Goal: Information Seeking & Learning: Find contact information

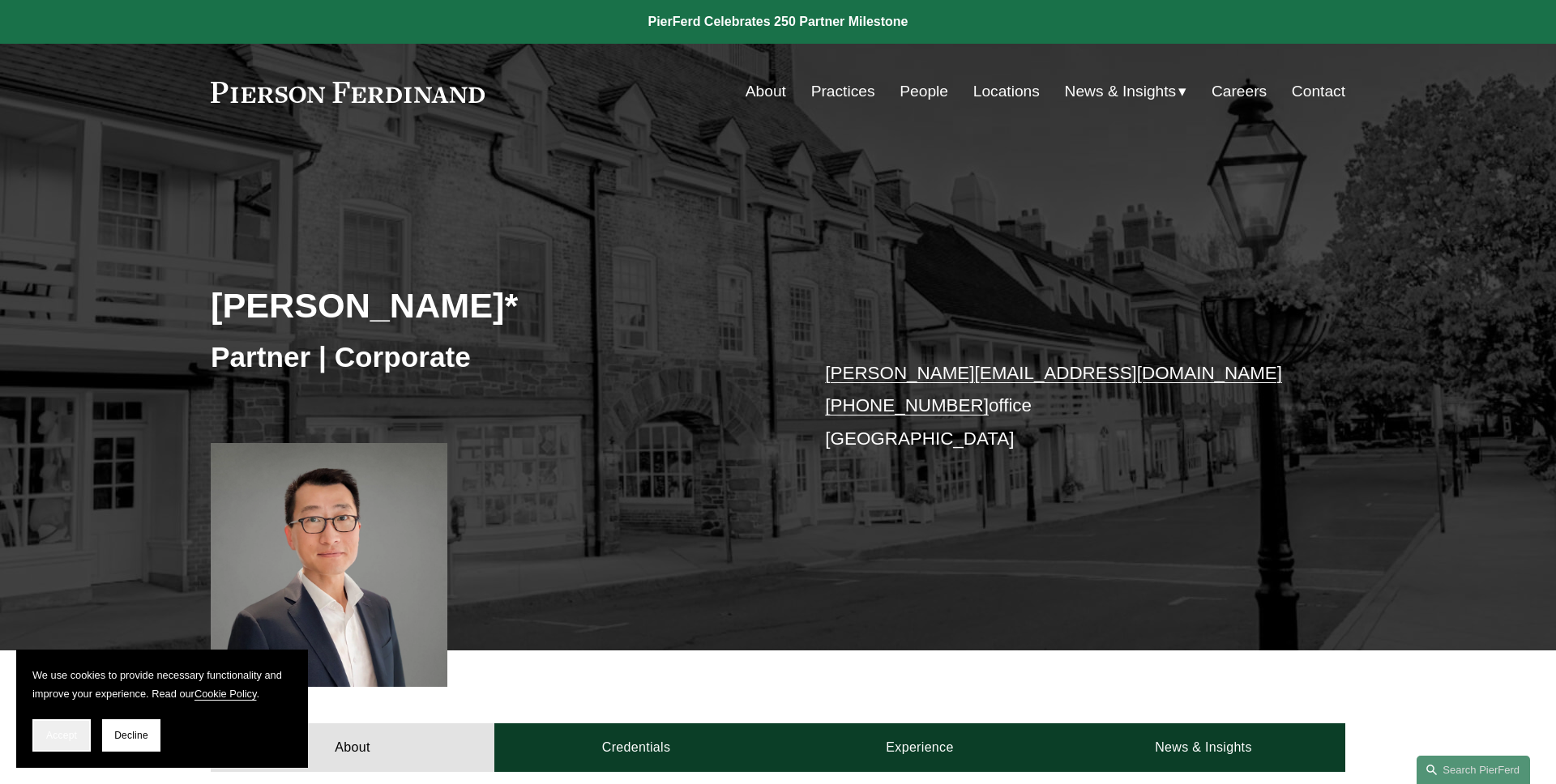
click at [73, 736] on span "Accept" at bounding box center [61, 736] width 31 height 12
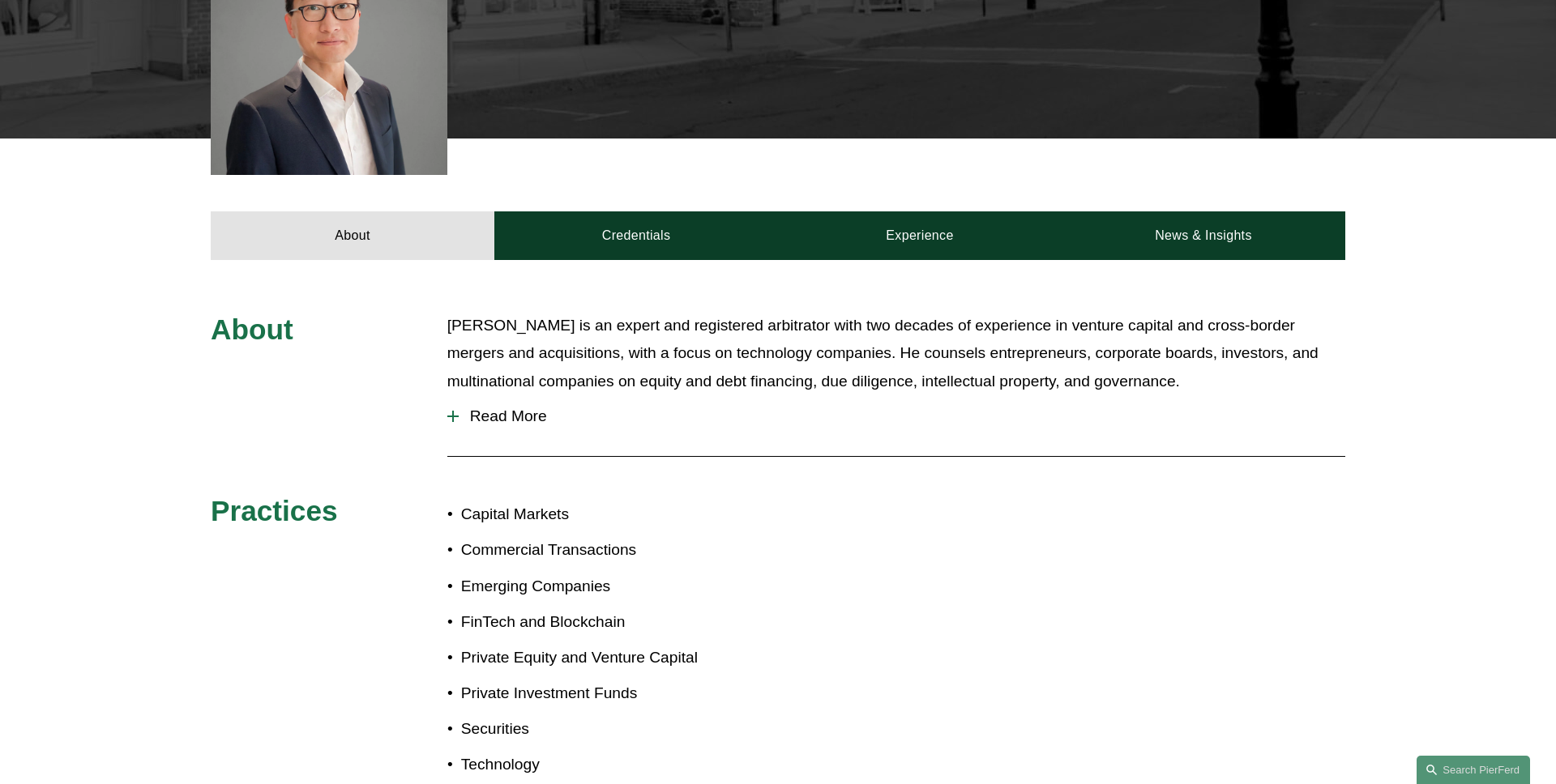
click at [525, 416] on span "Read More" at bounding box center [902, 416] width 886 height 18
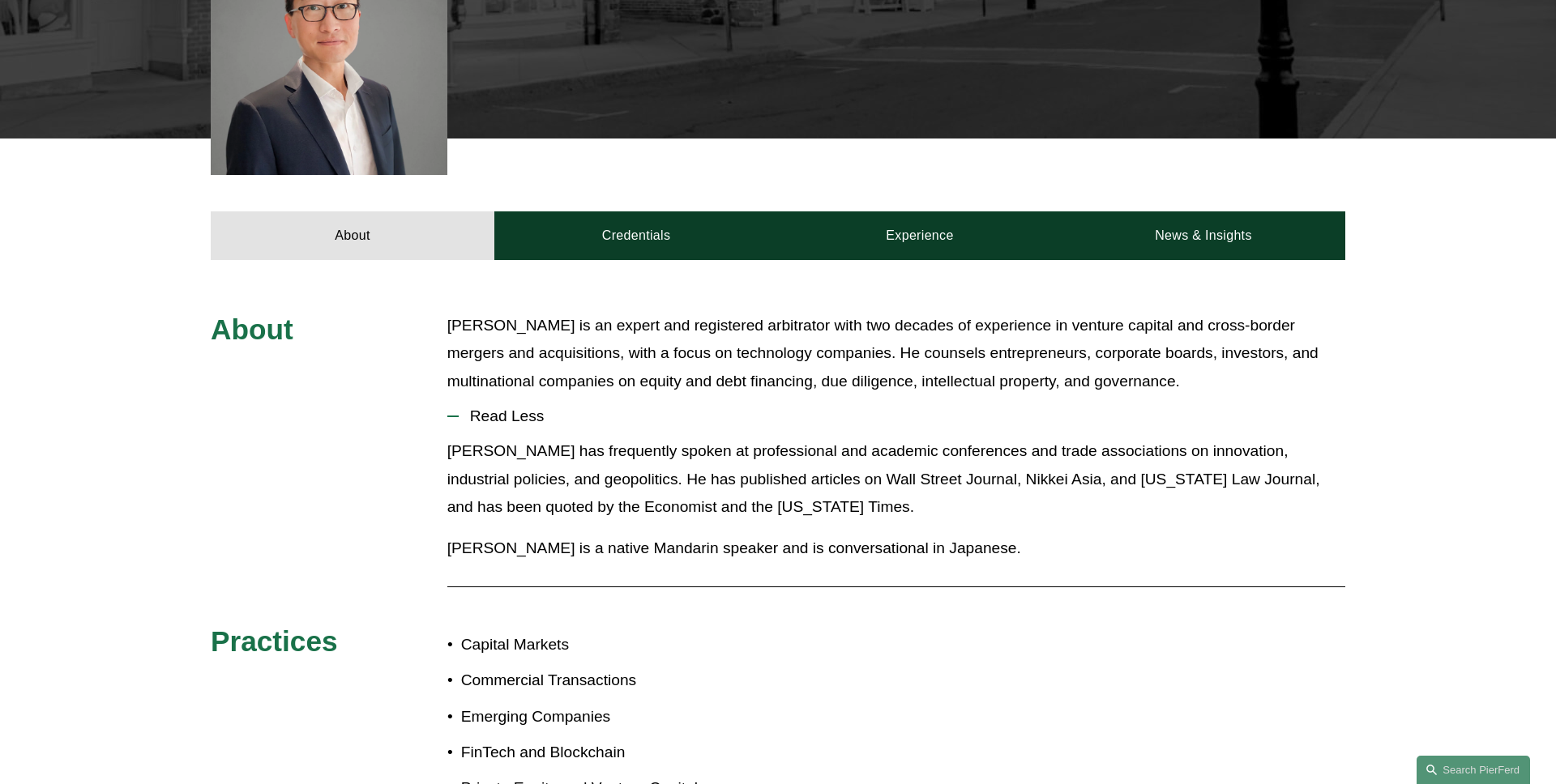
scroll to position [638, 0]
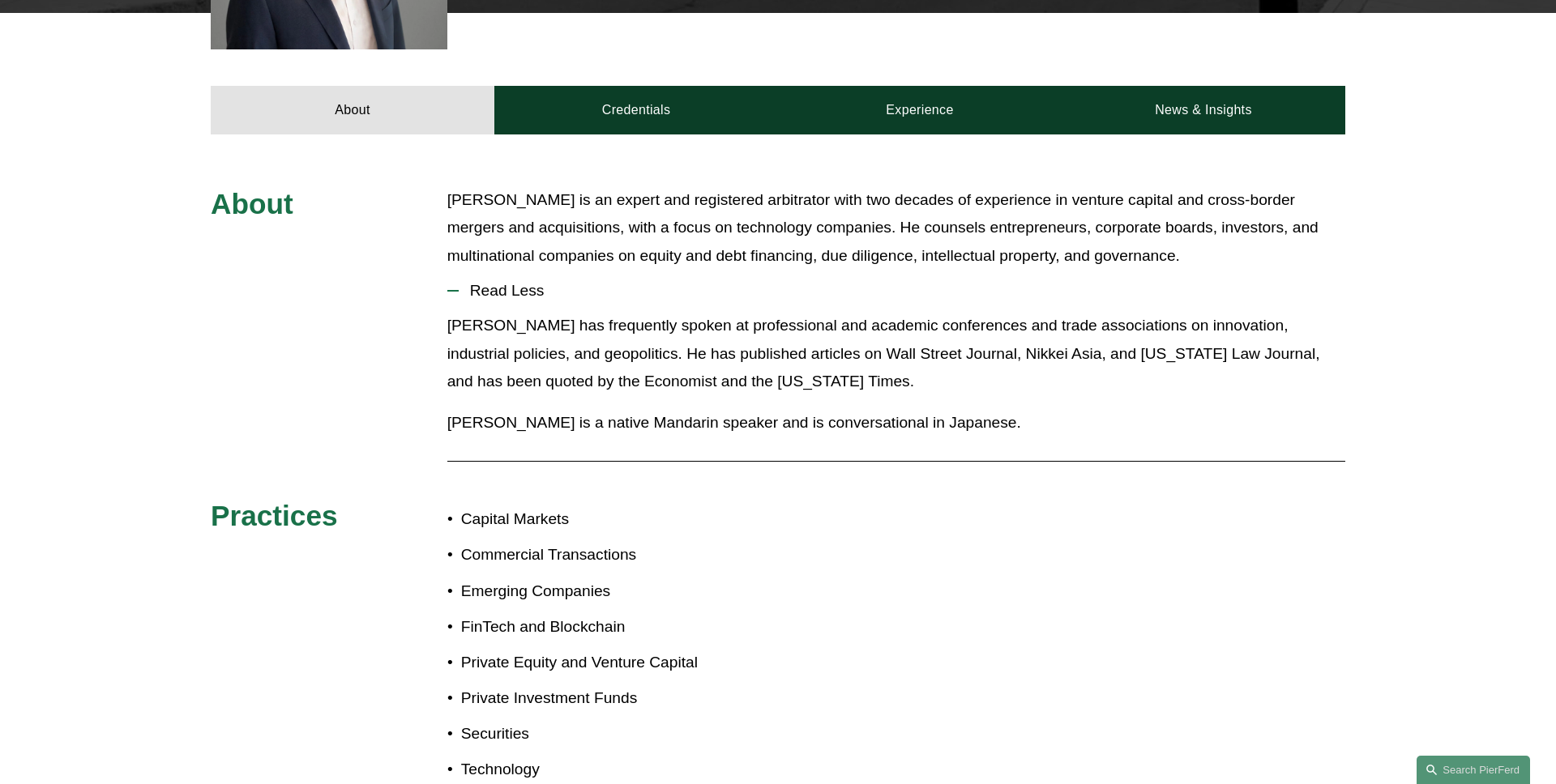
click at [494, 298] on span "Read Less" at bounding box center [902, 290] width 886 height 18
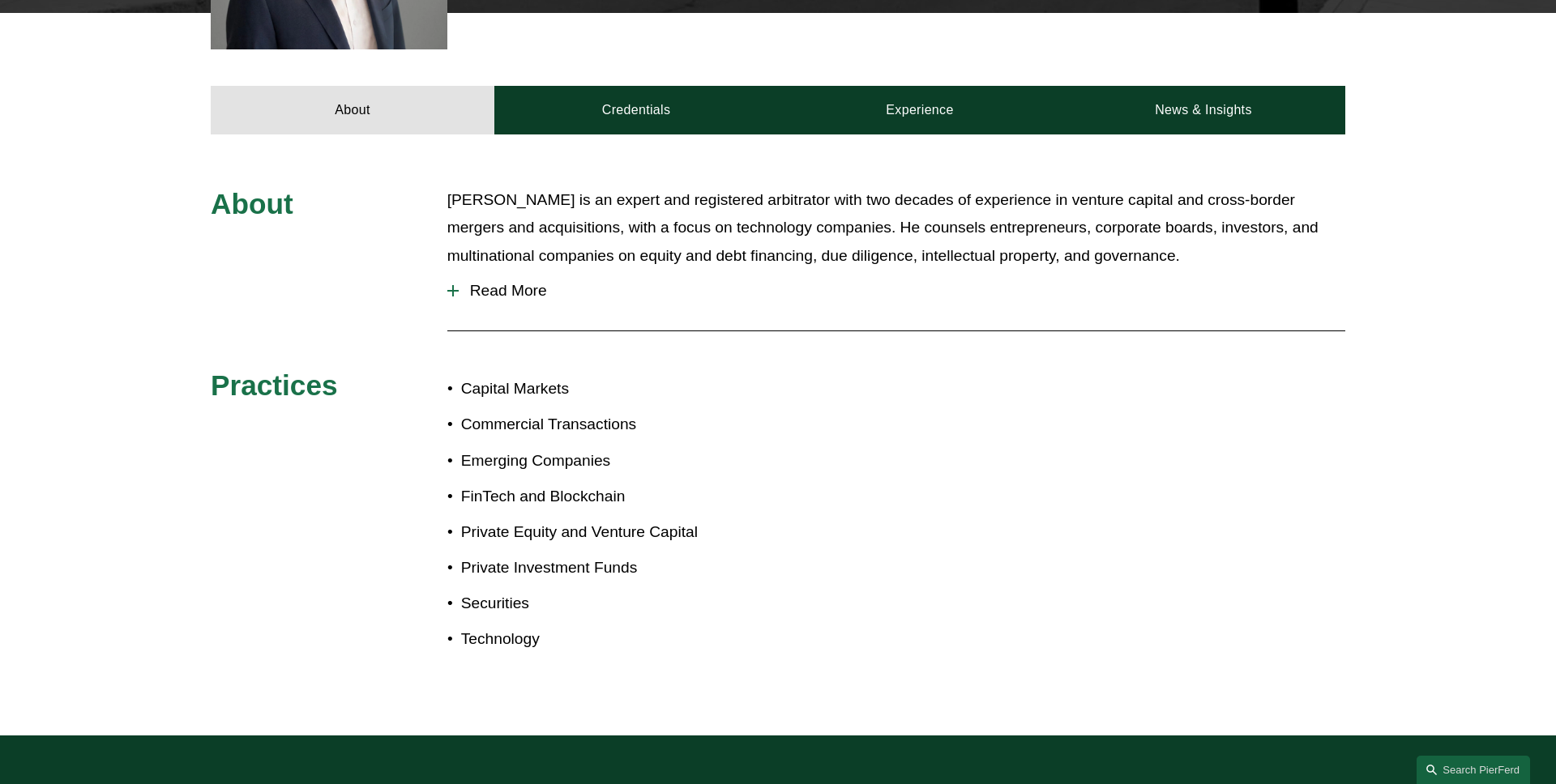
scroll to position [564, 0]
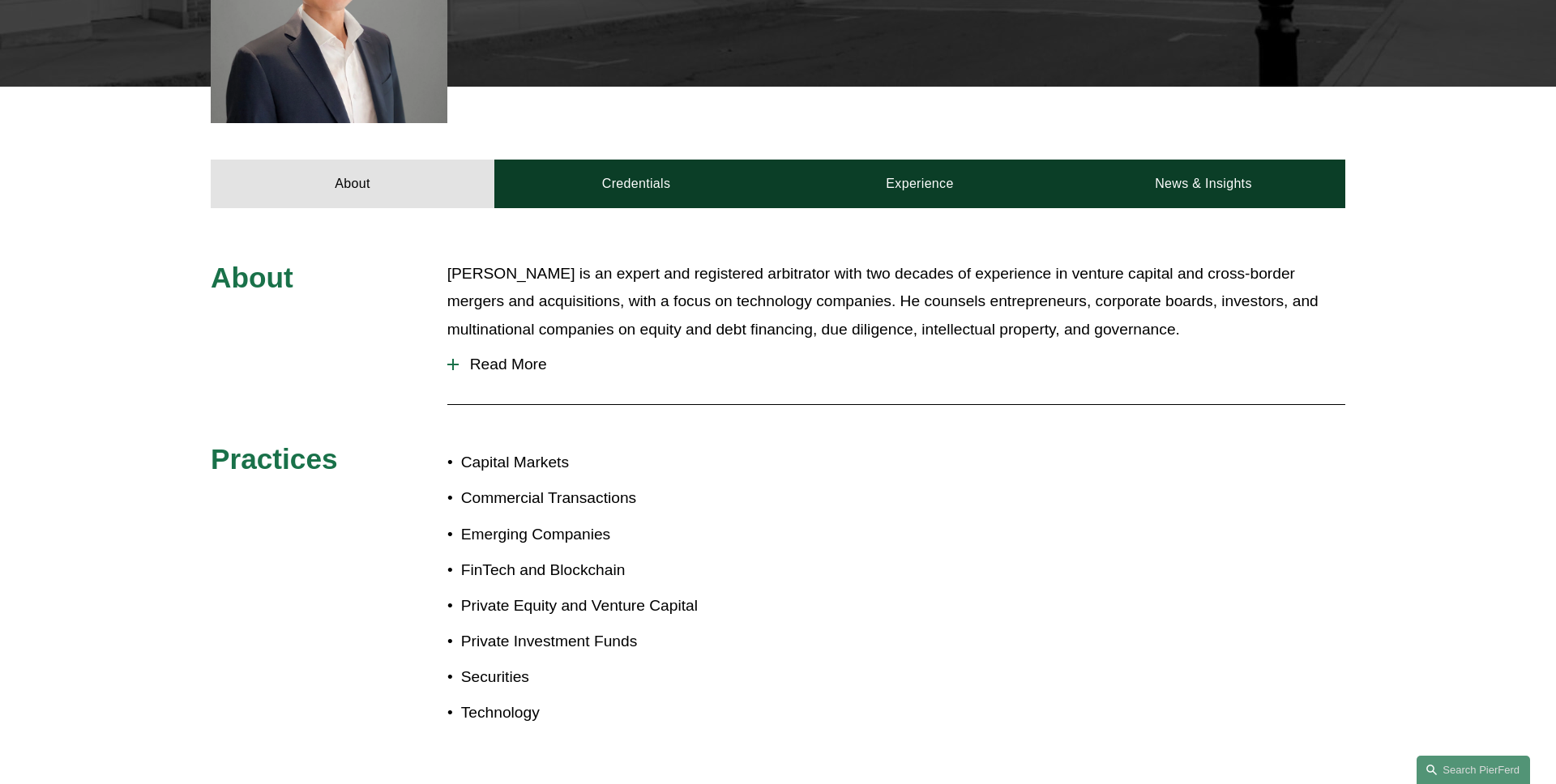
click at [627, 211] on div "About Benjamin Qiu is an expert and registered arbitrator with two decades of e…" at bounding box center [778, 508] width 1556 height 601
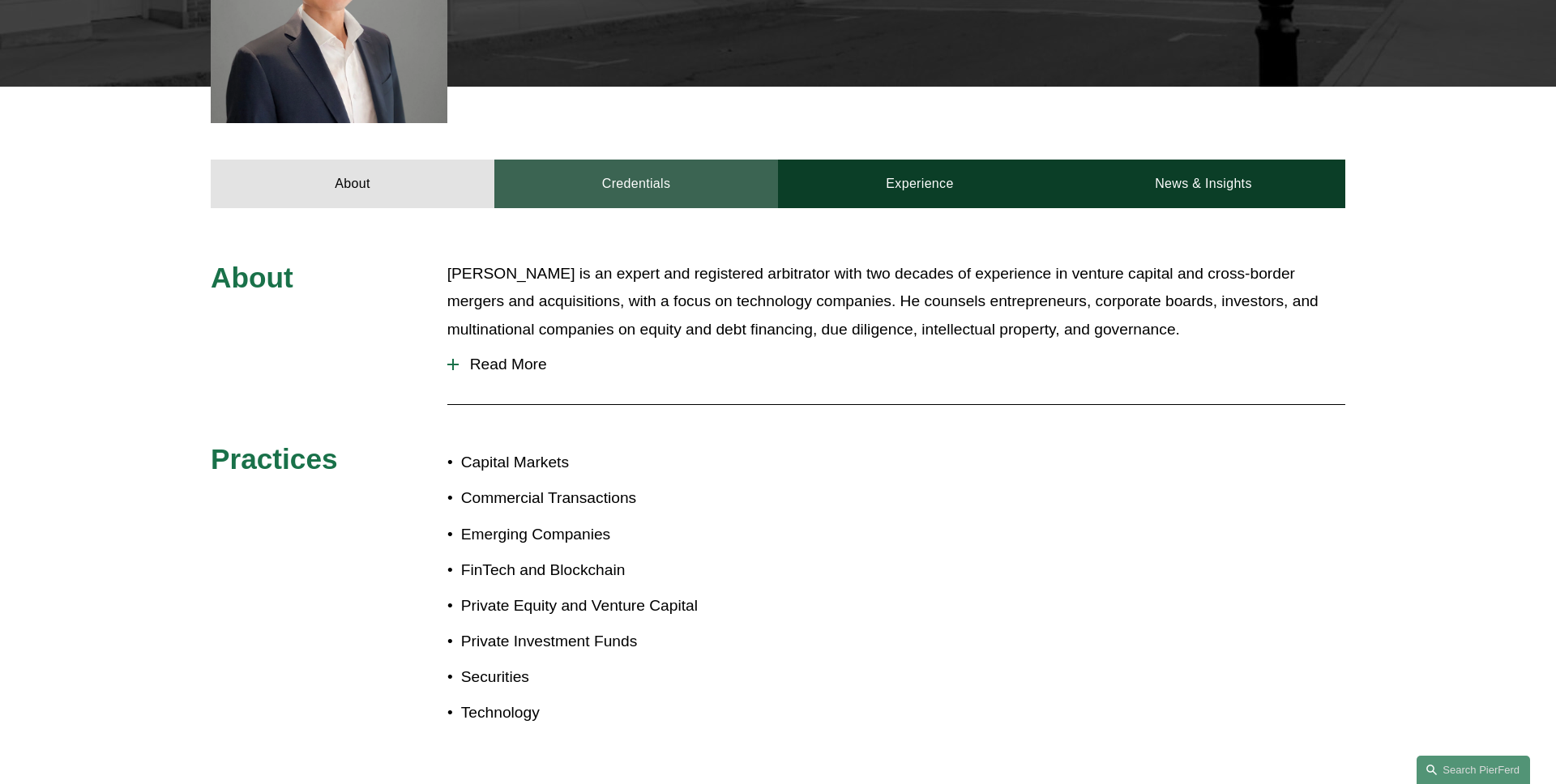
click at [630, 197] on link "Credentials" at bounding box center [635, 184] width 283 height 48
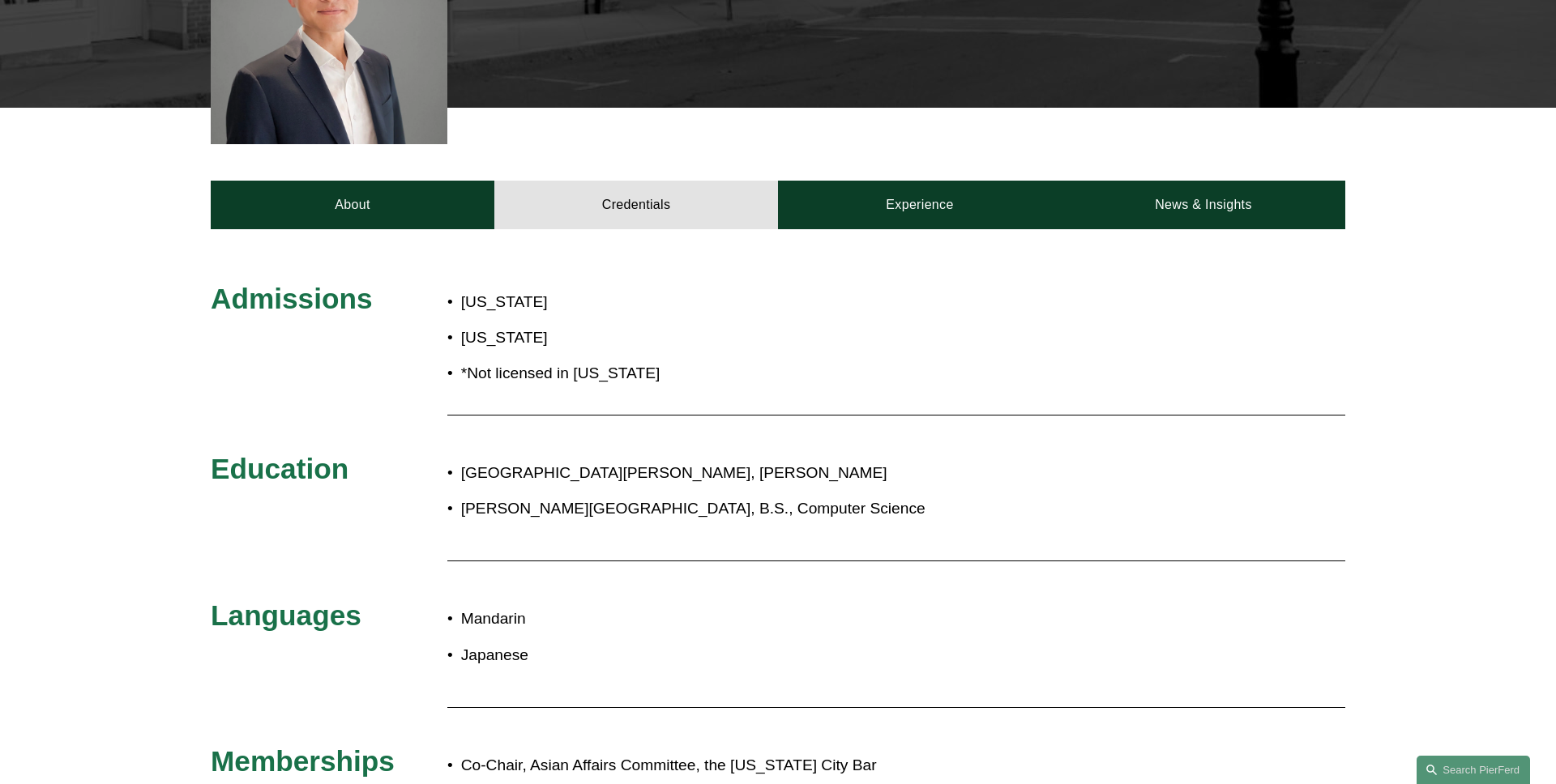
scroll to position [525, 0]
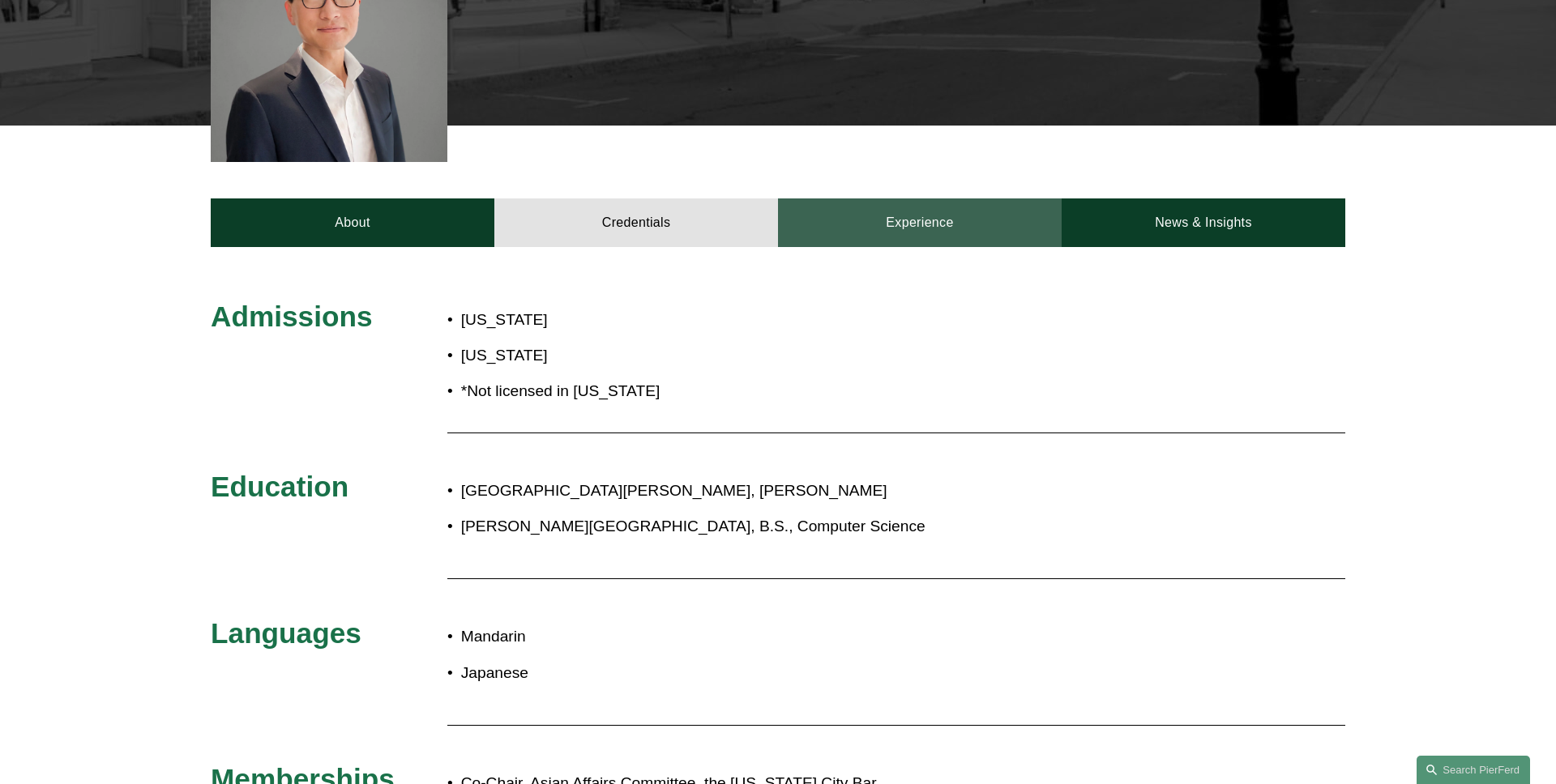
click at [885, 232] on link "Experience" at bounding box center [919, 222] width 283 height 48
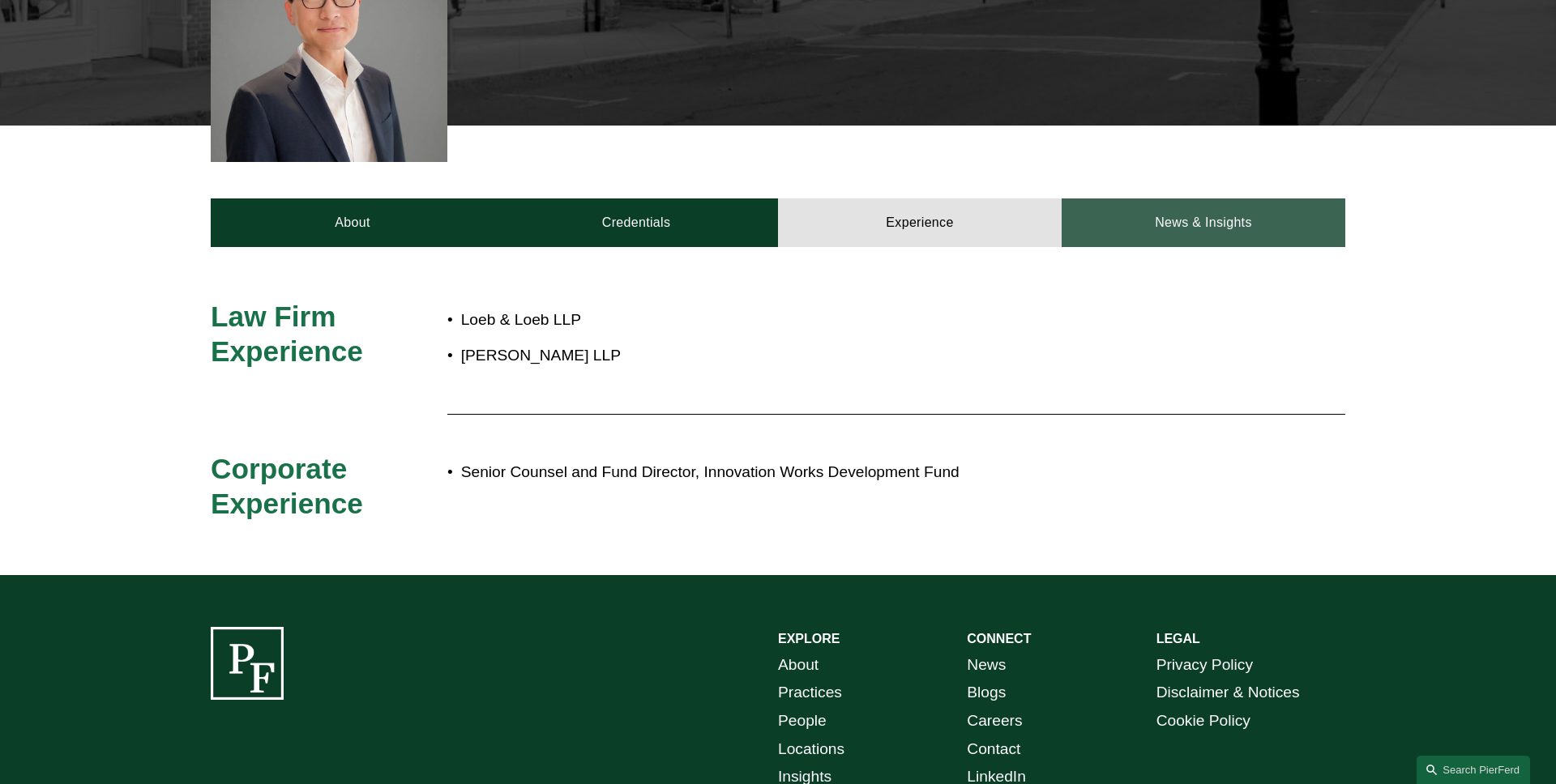
click at [1186, 223] on link "News & Insights" at bounding box center [1203, 222] width 283 height 48
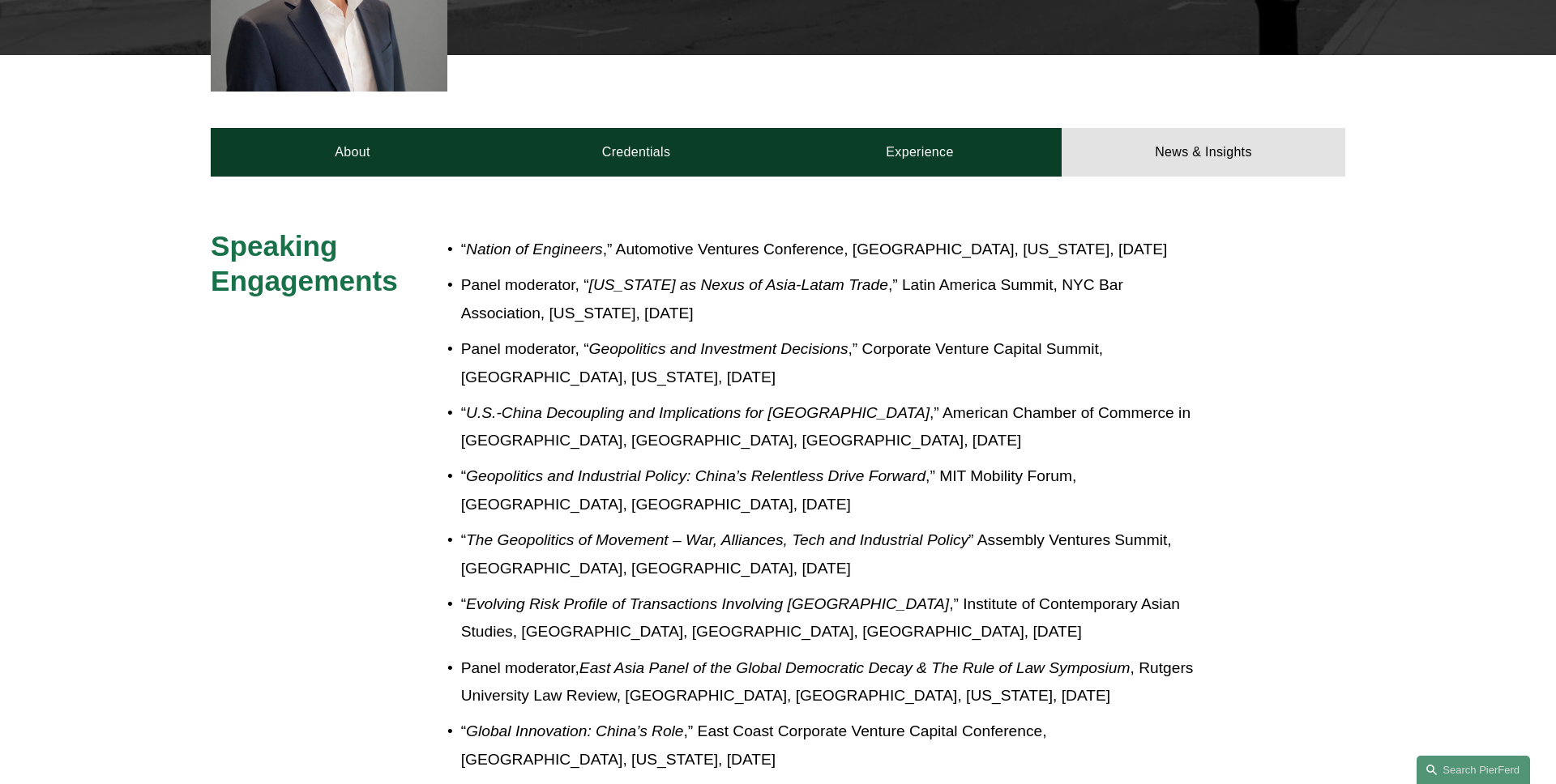
scroll to position [506, 0]
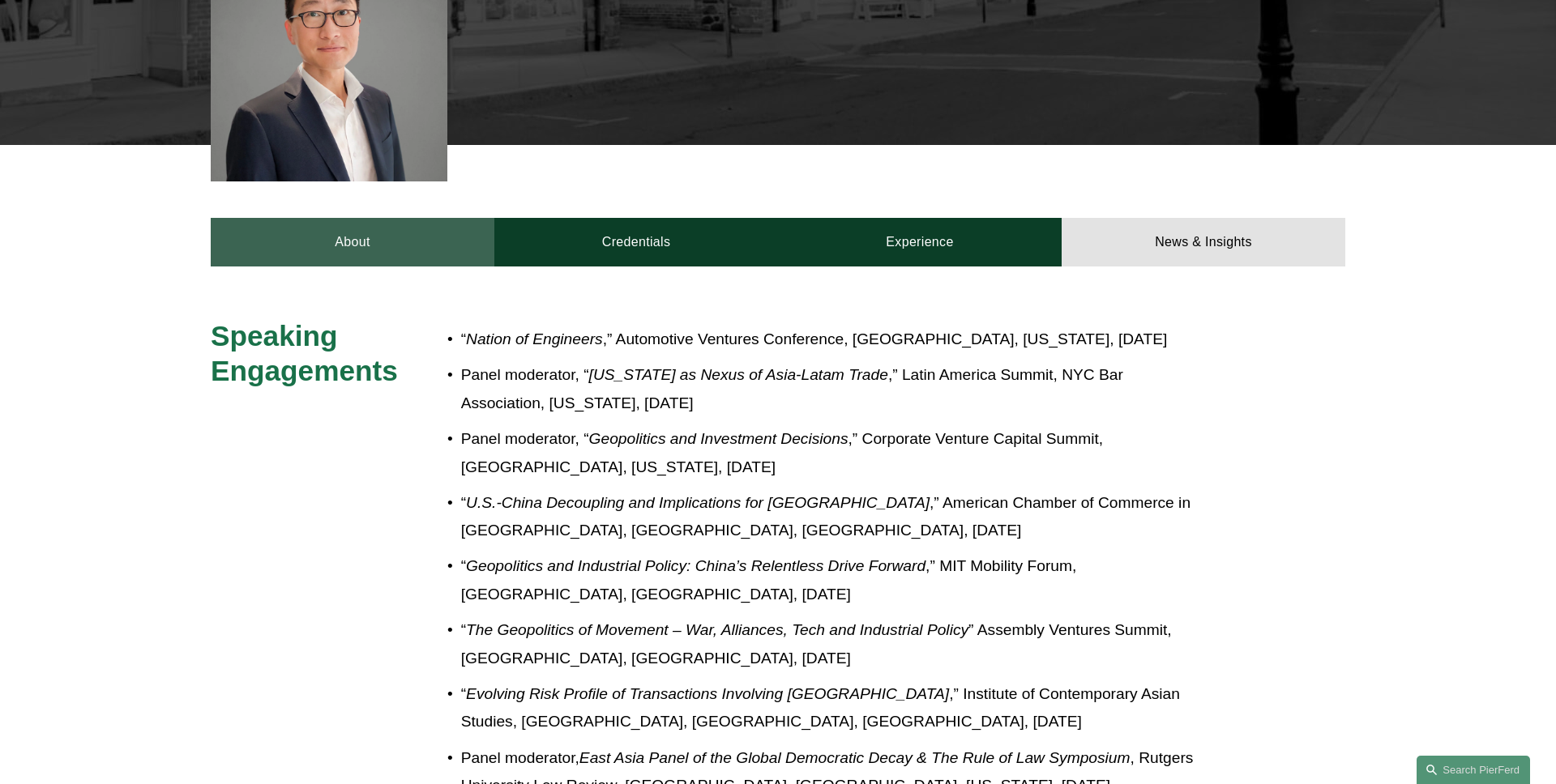
click at [345, 261] on link "About" at bounding box center [352, 242] width 283 height 48
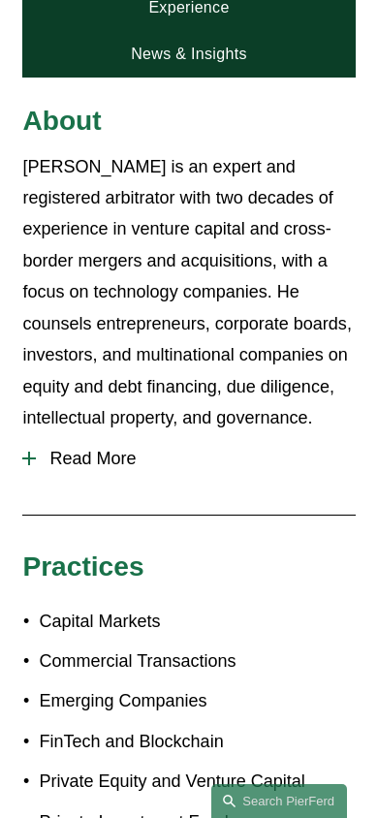
scroll to position [1054, 0]
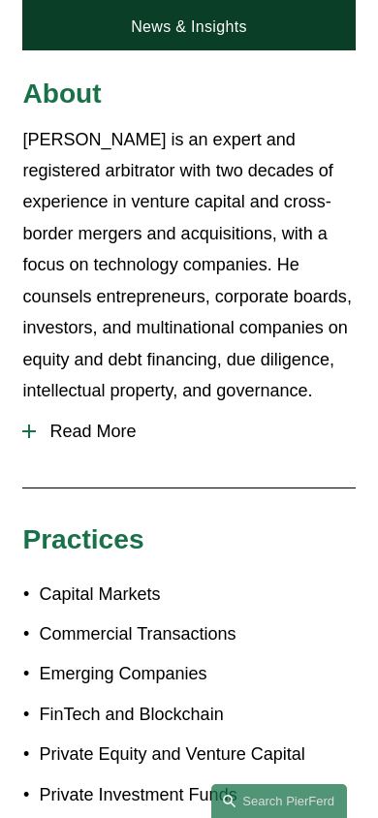
click at [117, 422] on span "Read More" at bounding box center [195, 432] width 319 height 20
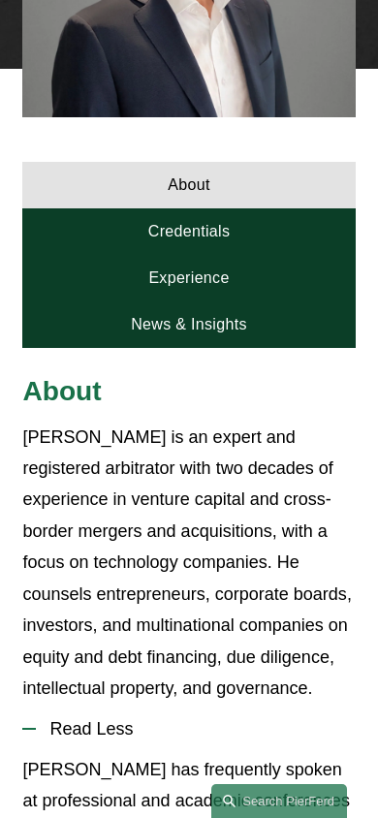
scroll to position [743, 0]
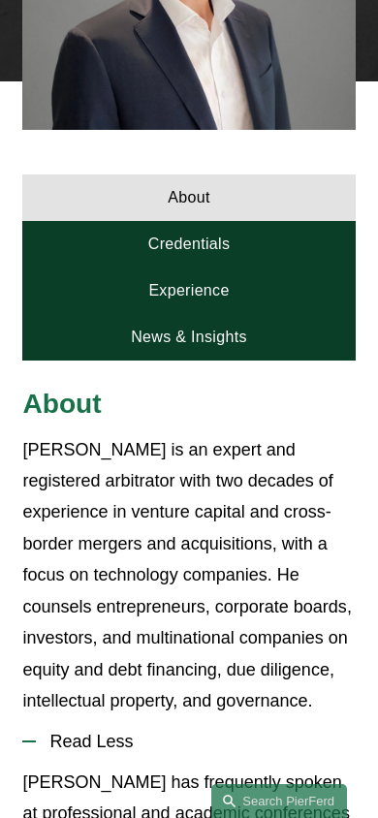
click at [223, 226] on link "Credentials" at bounding box center [188, 244] width 332 height 47
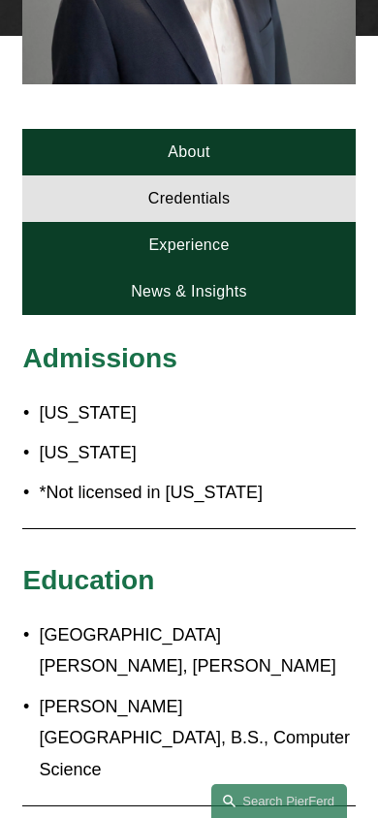
scroll to position [759, 0]
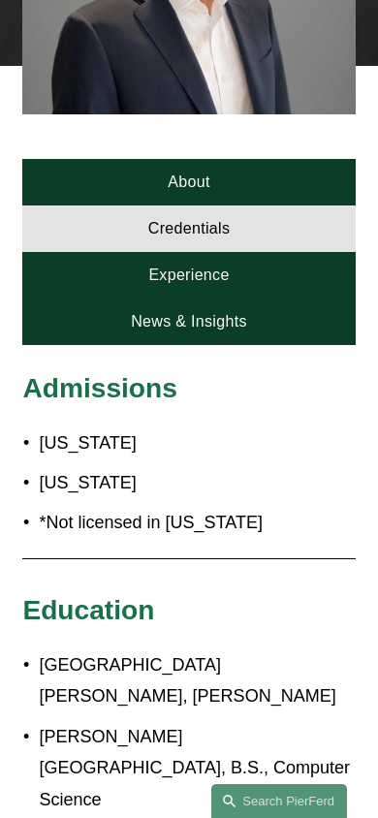
click at [226, 253] on link "Experience" at bounding box center [188, 275] width 332 height 47
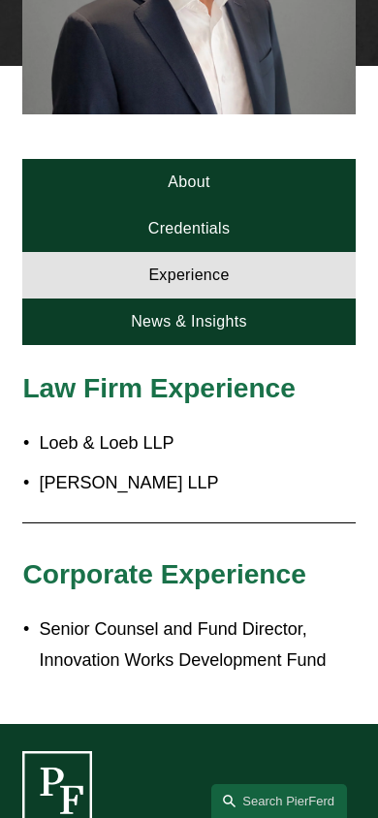
click at [220, 302] on link "News & Insights" at bounding box center [188, 322] width 332 height 47
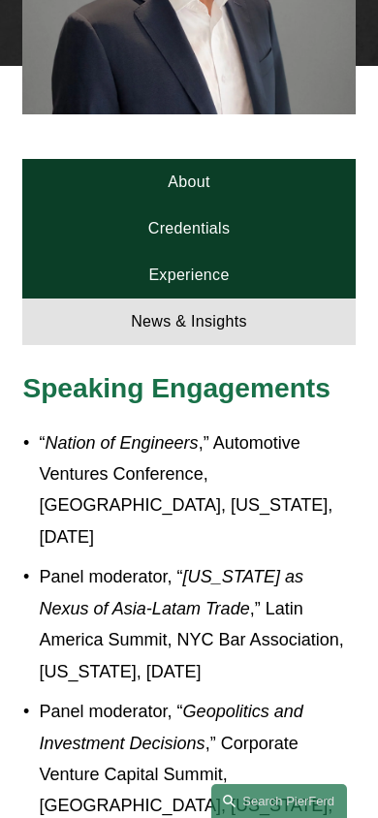
click at [205, 165] on link "About" at bounding box center [188, 182] width 332 height 47
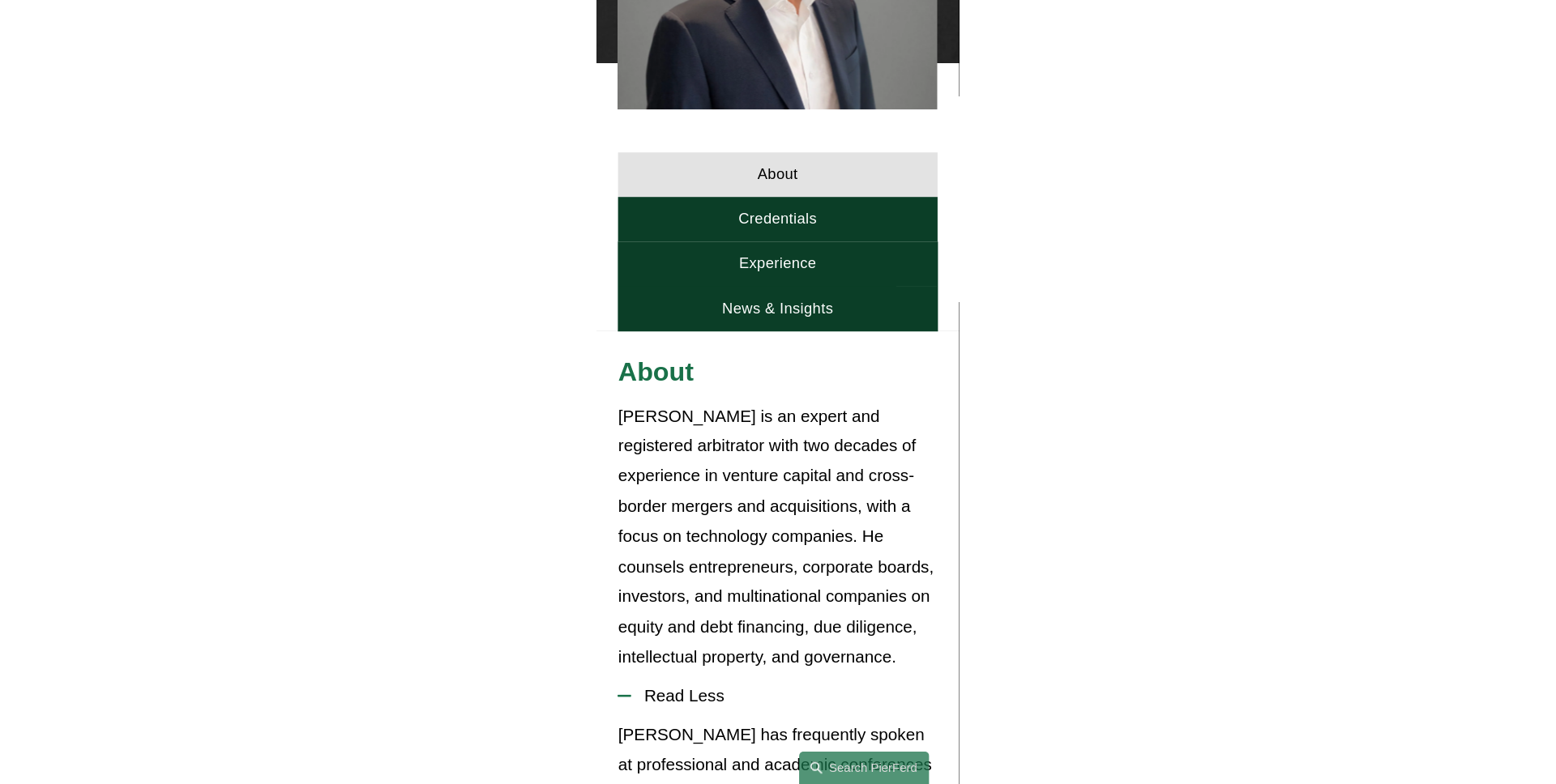
scroll to position [0, 0]
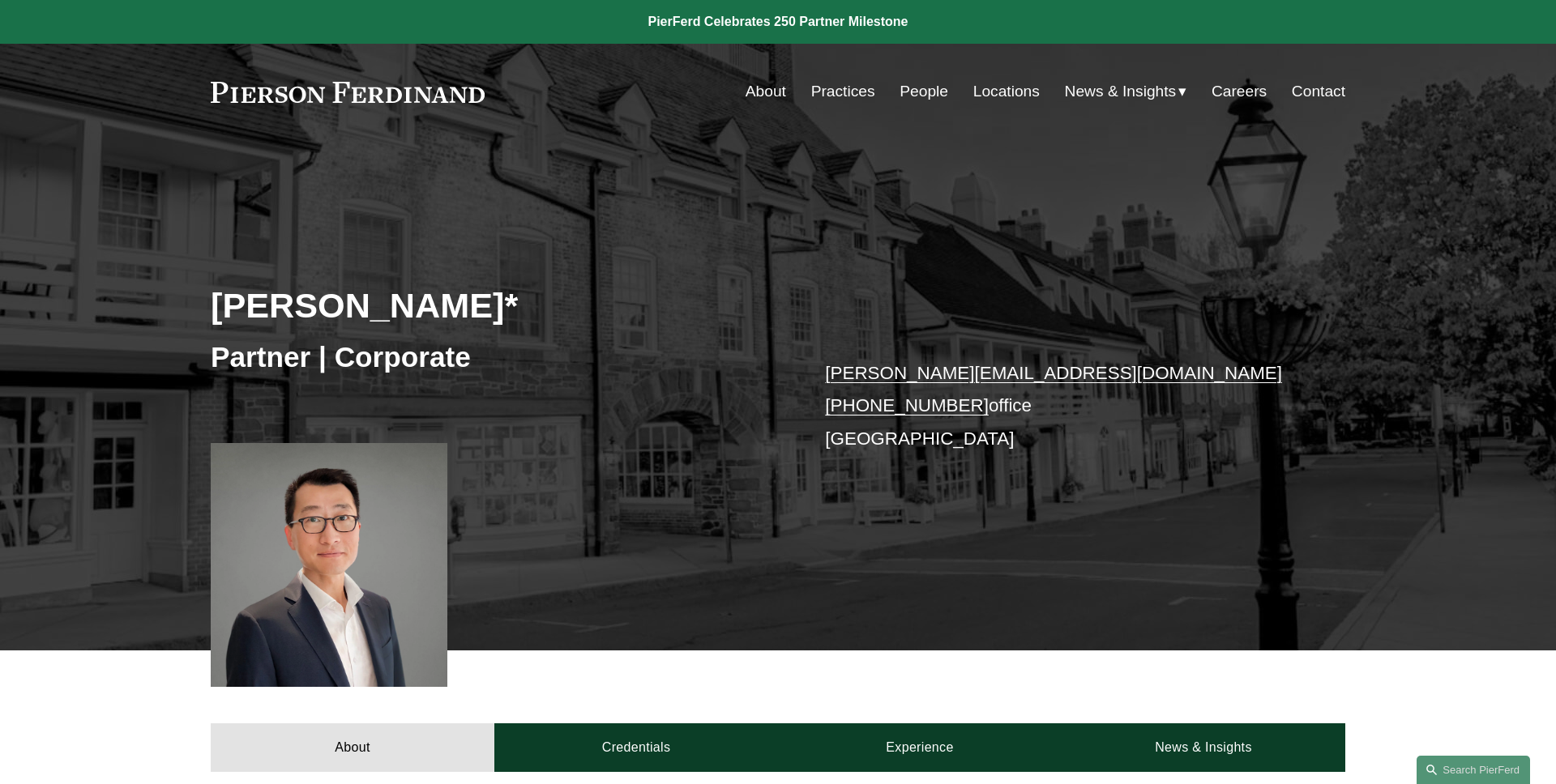
click at [663, 255] on div "Benjamin Qiu* Partner | Corporate benjamin.qiu@pierferd.com +1.862.398.1412 off…" at bounding box center [778, 418] width 1556 height 463
click at [920, 91] on link "People" at bounding box center [924, 91] width 48 height 31
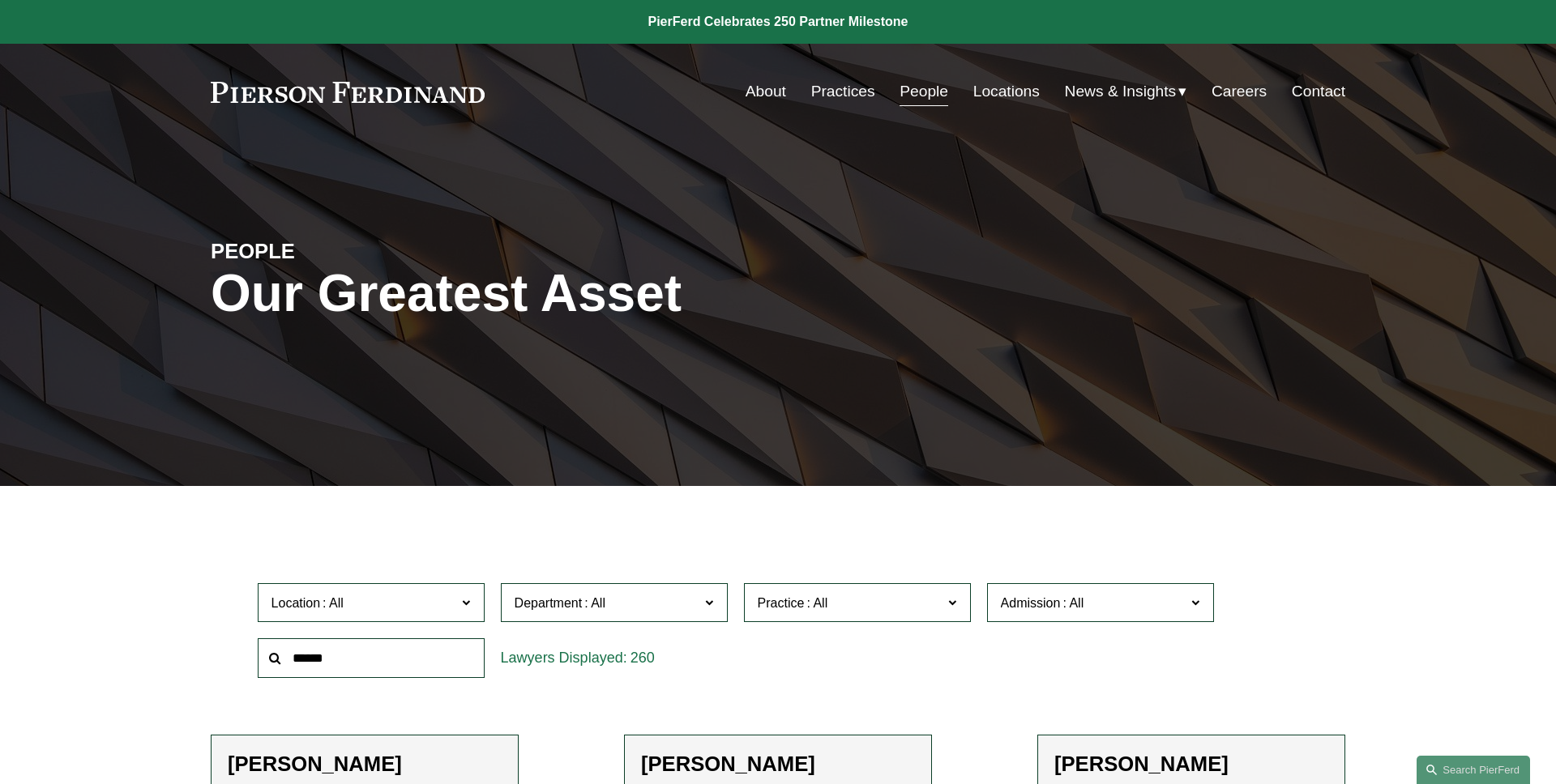
click at [416, 92] on link at bounding box center [348, 92] width 274 height 21
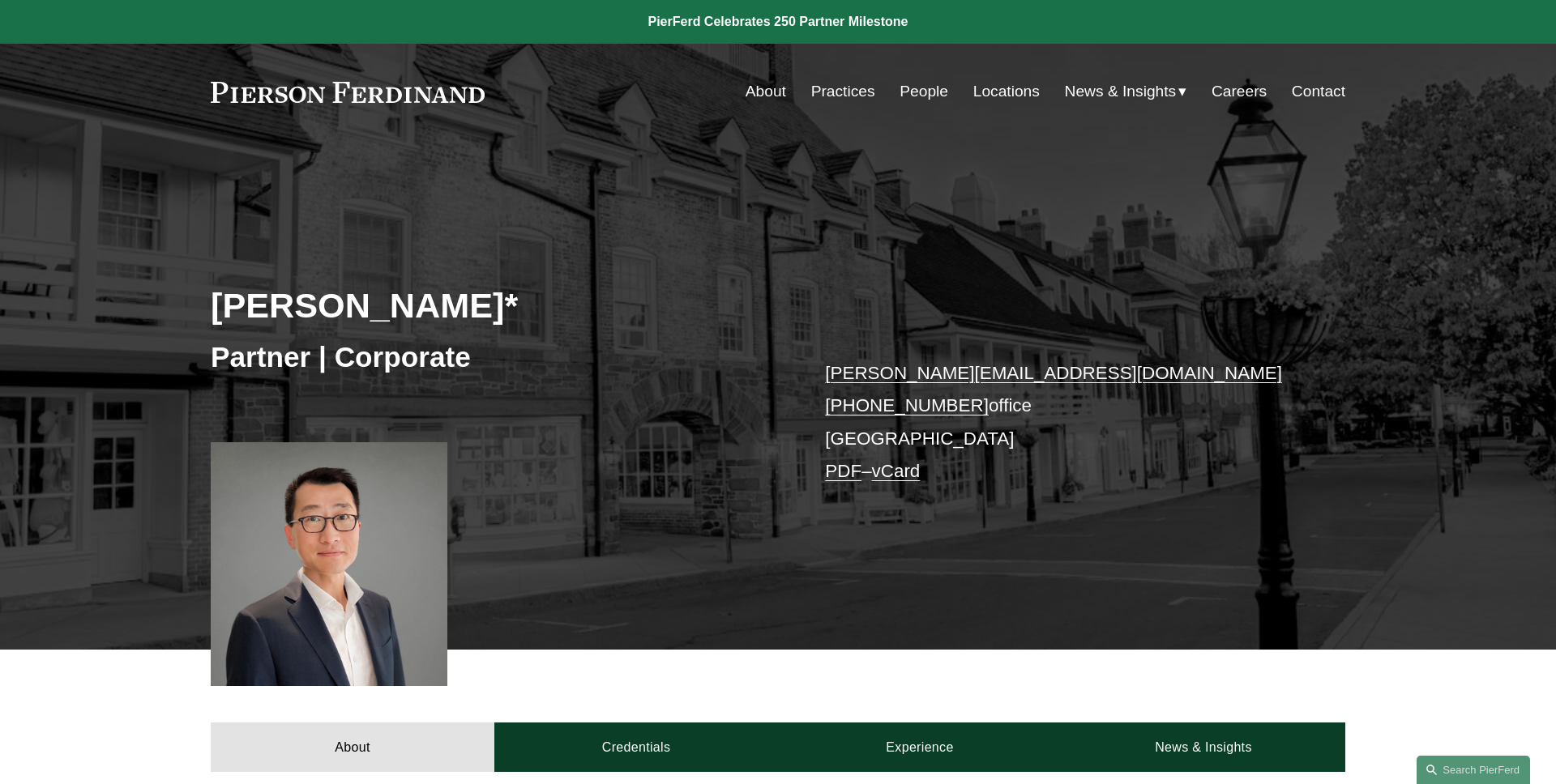
click at [842, 479] on link "PDF" at bounding box center [844, 471] width 37 height 20
click at [916, 476] on link "vCard" at bounding box center [896, 471] width 48 height 20
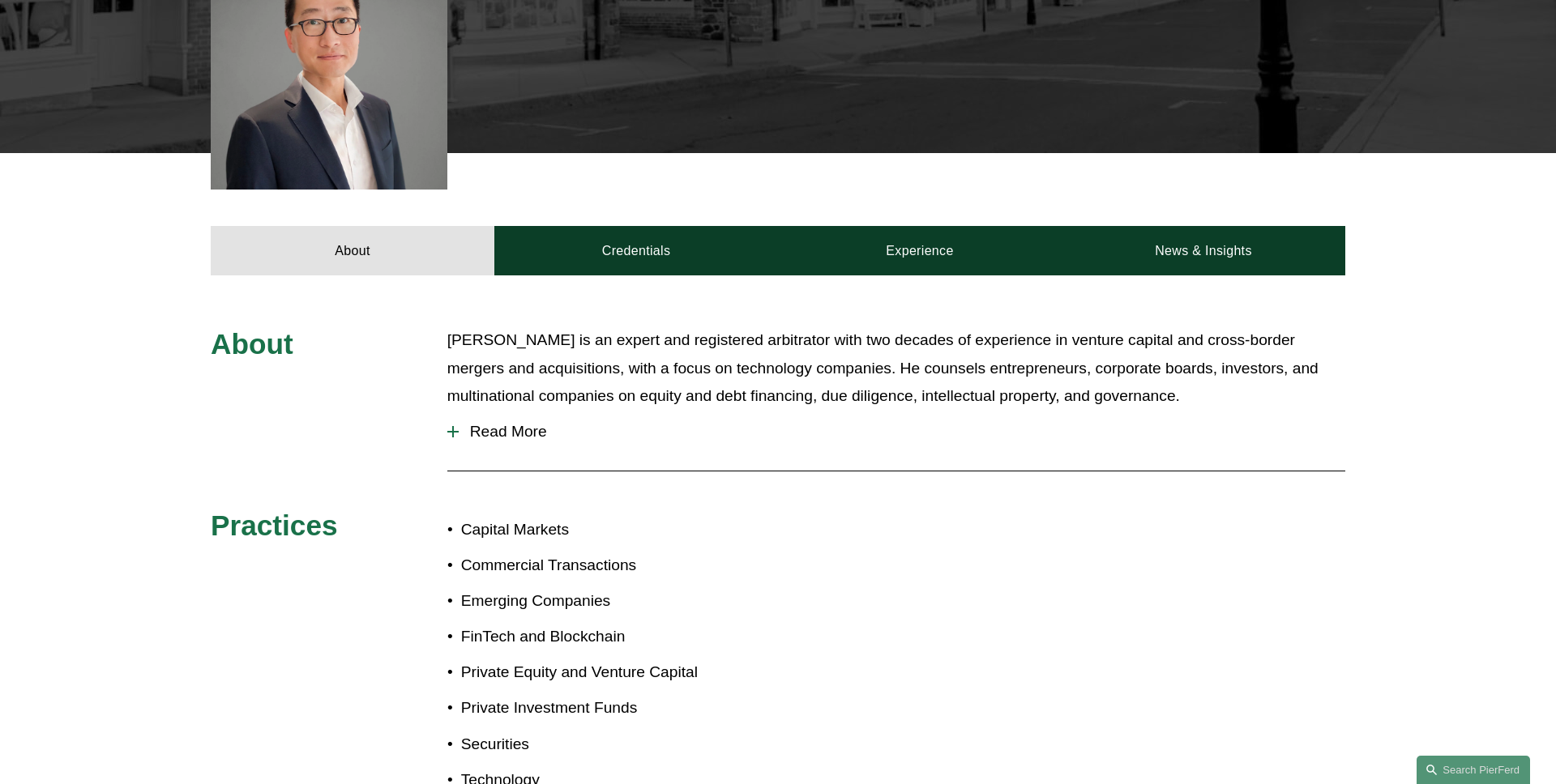
click at [520, 420] on button "Read More" at bounding box center [896, 431] width 898 height 42
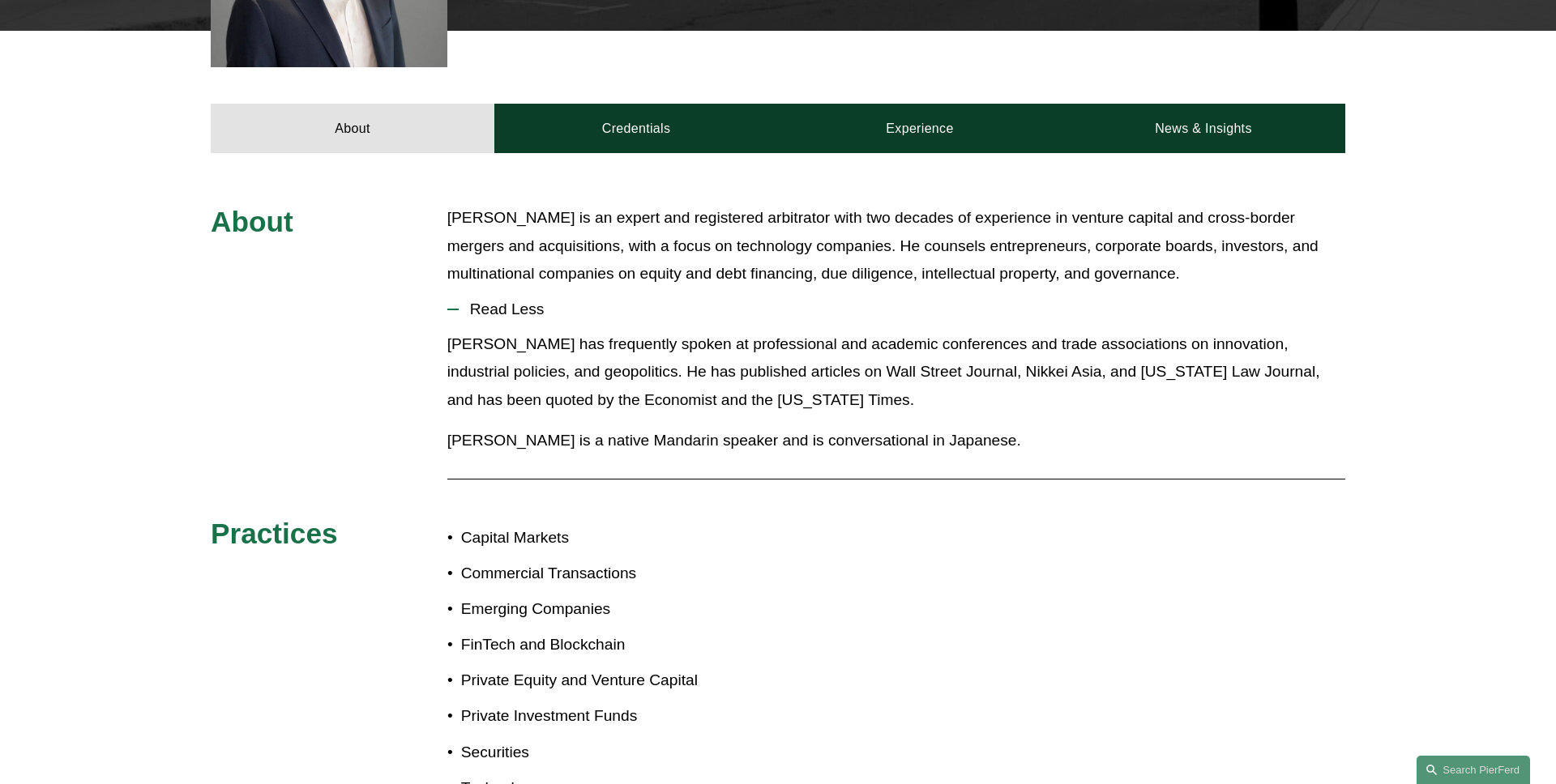
scroll to position [445, 0]
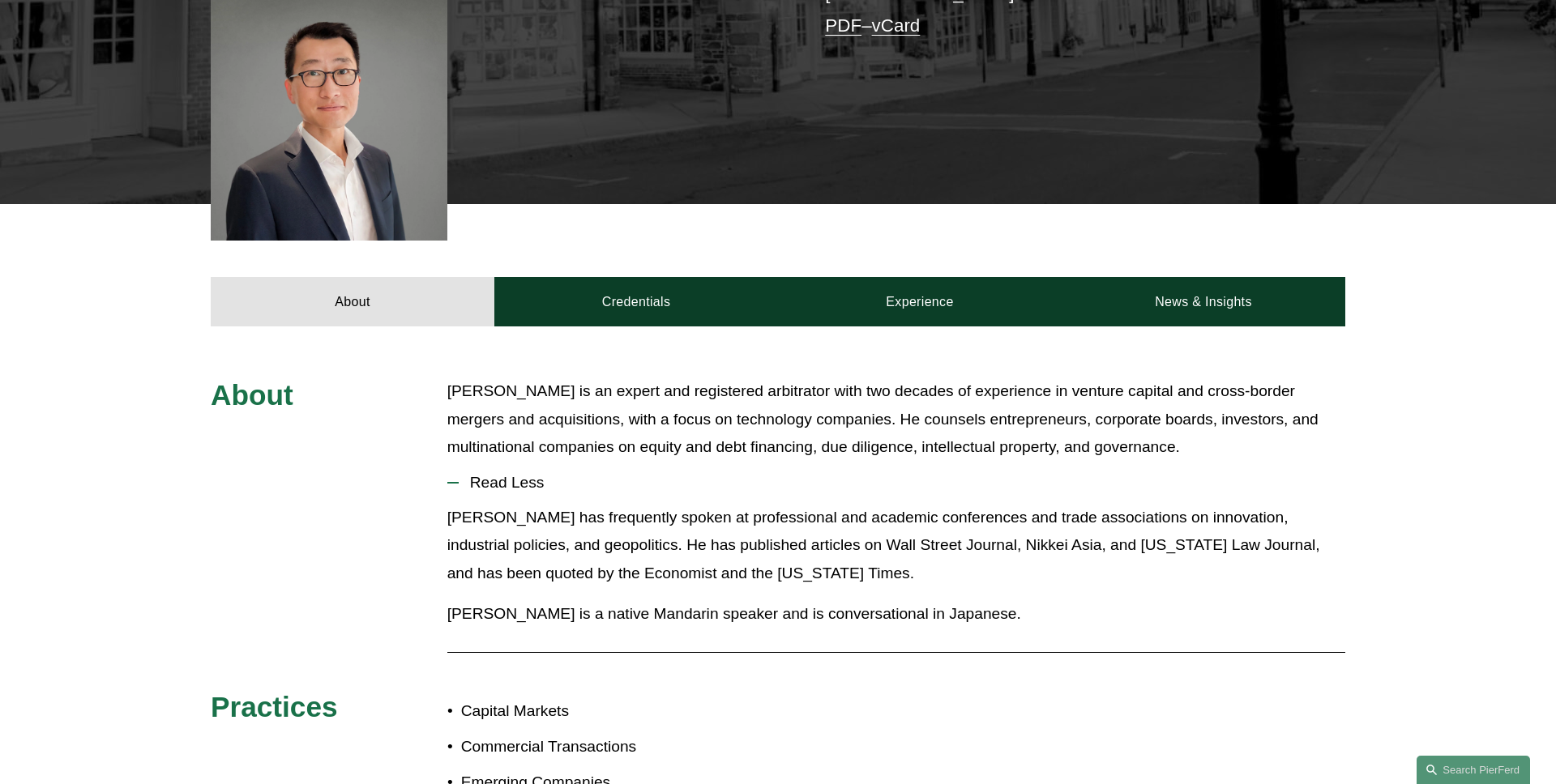
click at [528, 486] on span "Read Less" at bounding box center [902, 482] width 886 height 18
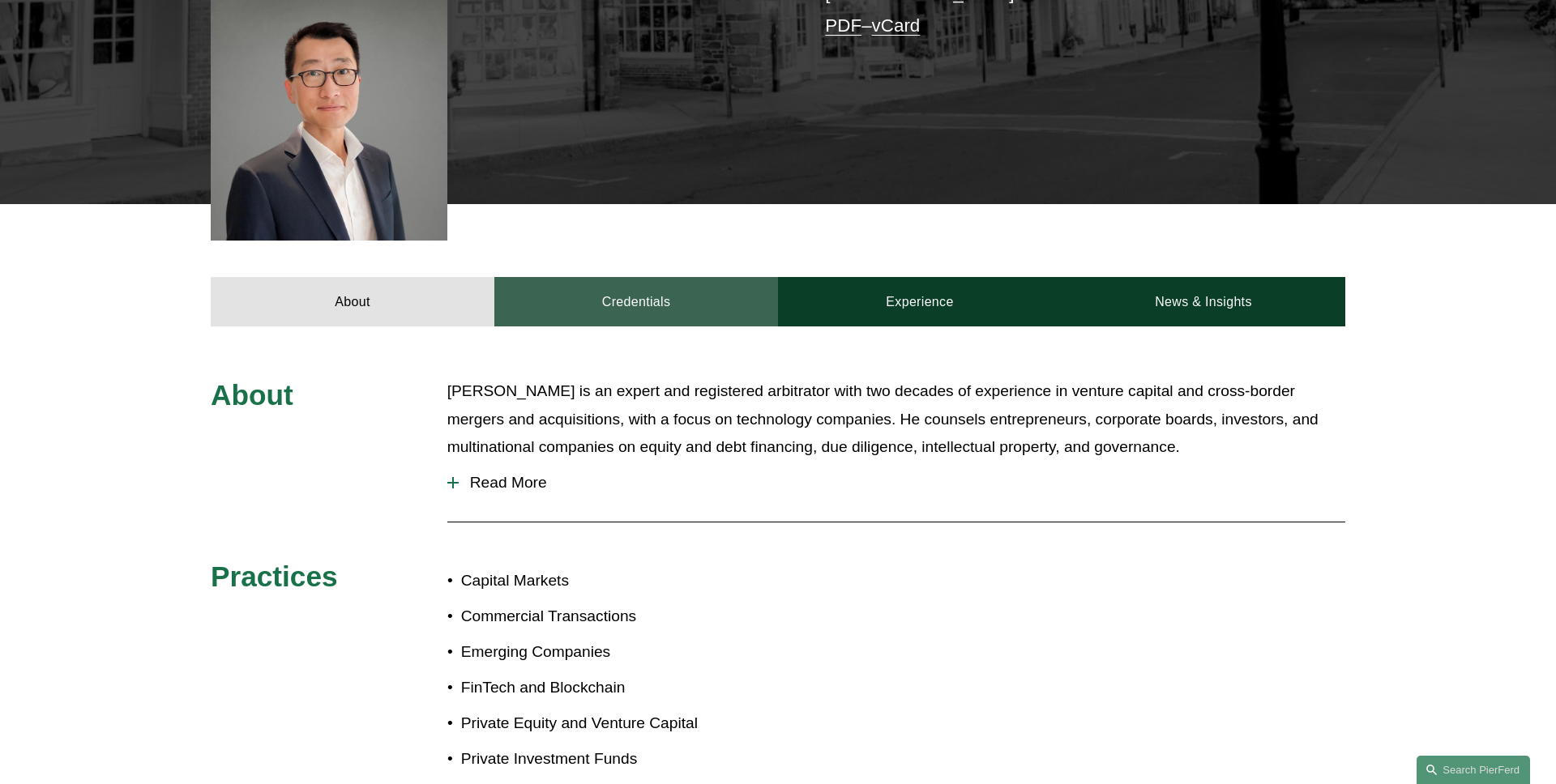
click at [641, 317] on link "Credentials" at bounding box center [635, 301] width 283 height 48
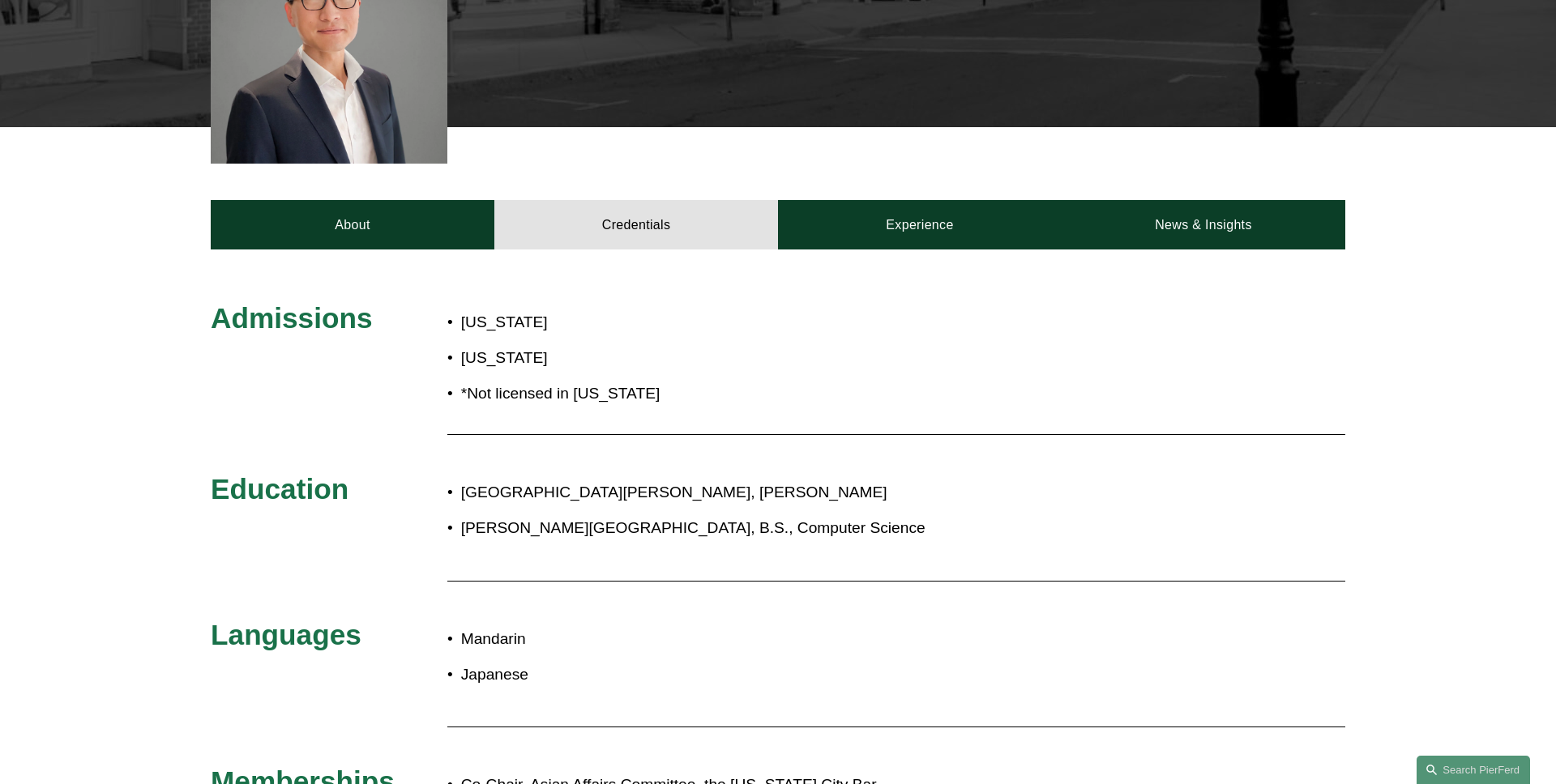
scroll to position [380, 0]
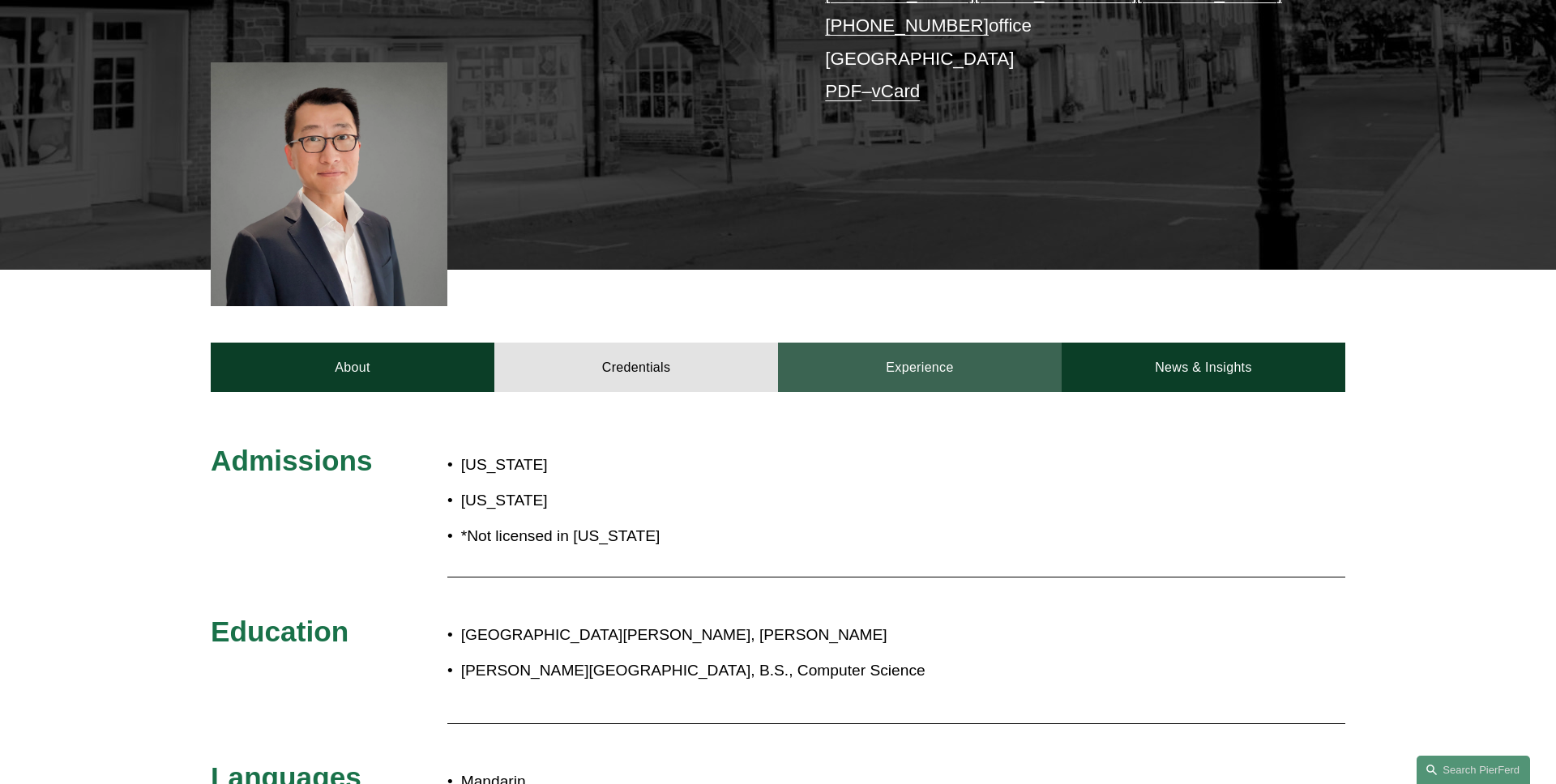
click at [918, 357] on link "Experience" at bounding box center [919, 367] width 283 height 48
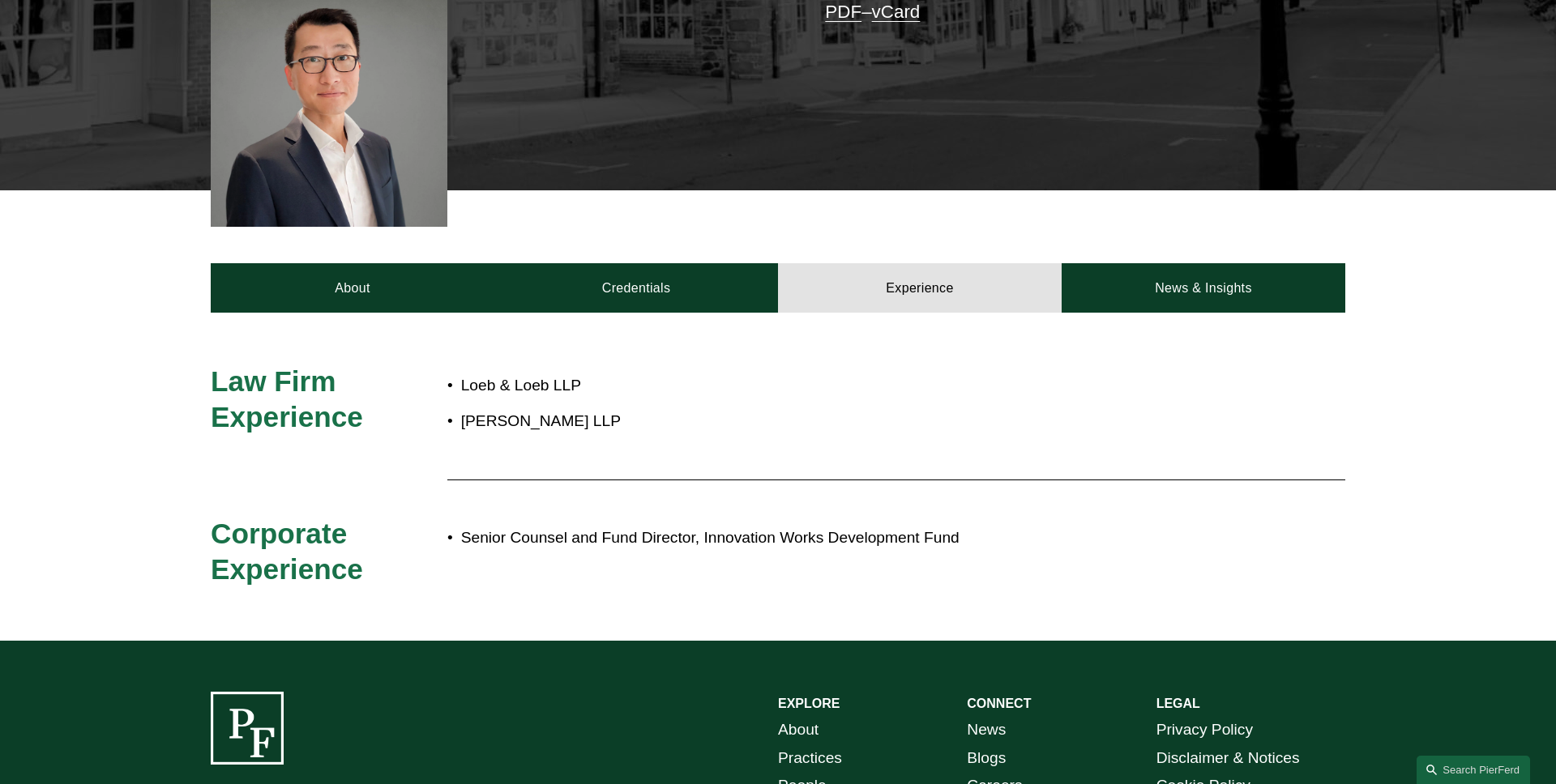
scroll to position [471, 0]
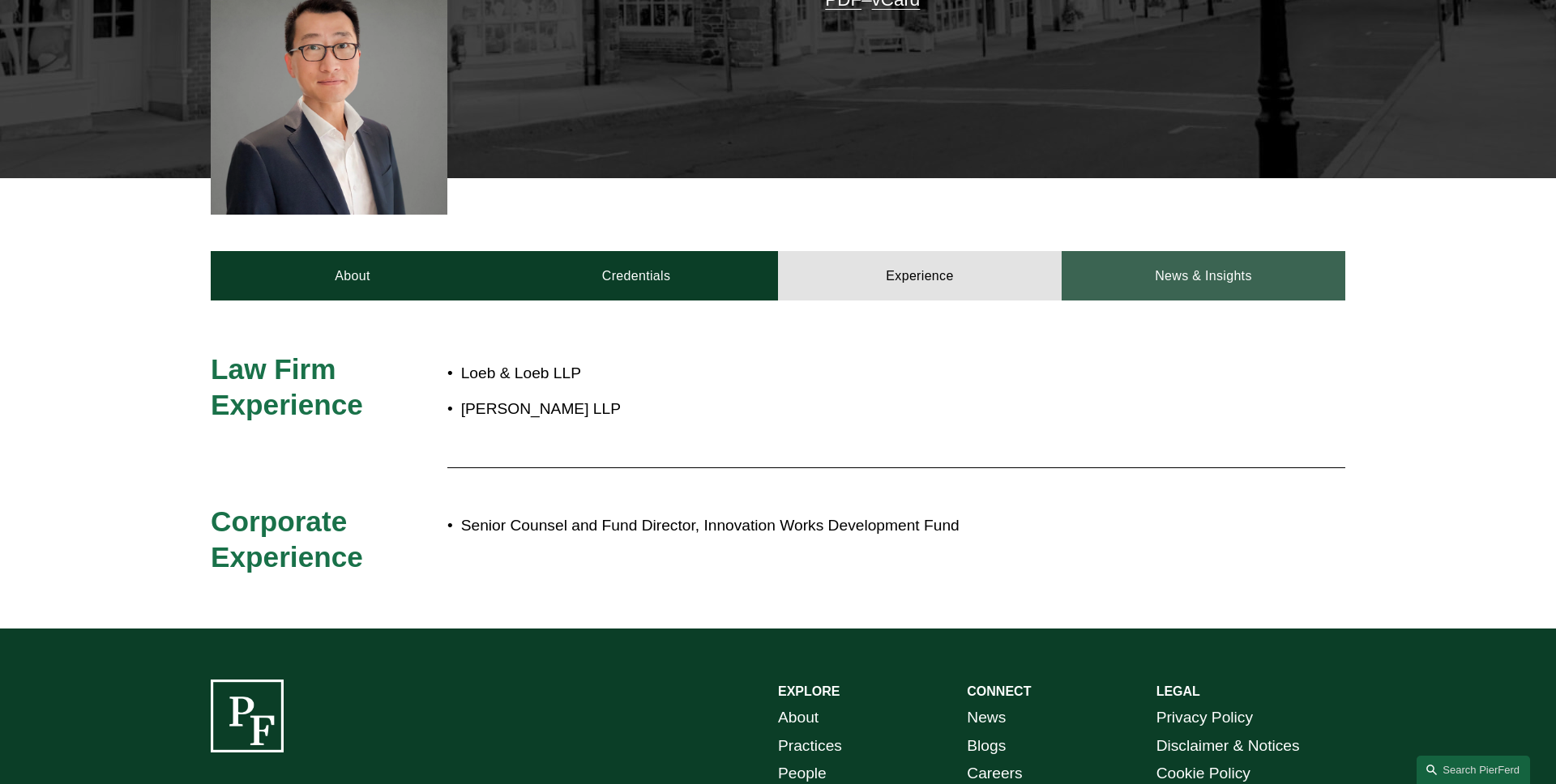
click at [1144, 283] on link "News & Insights" at bounding box center [1203, 275] width 283 height 48
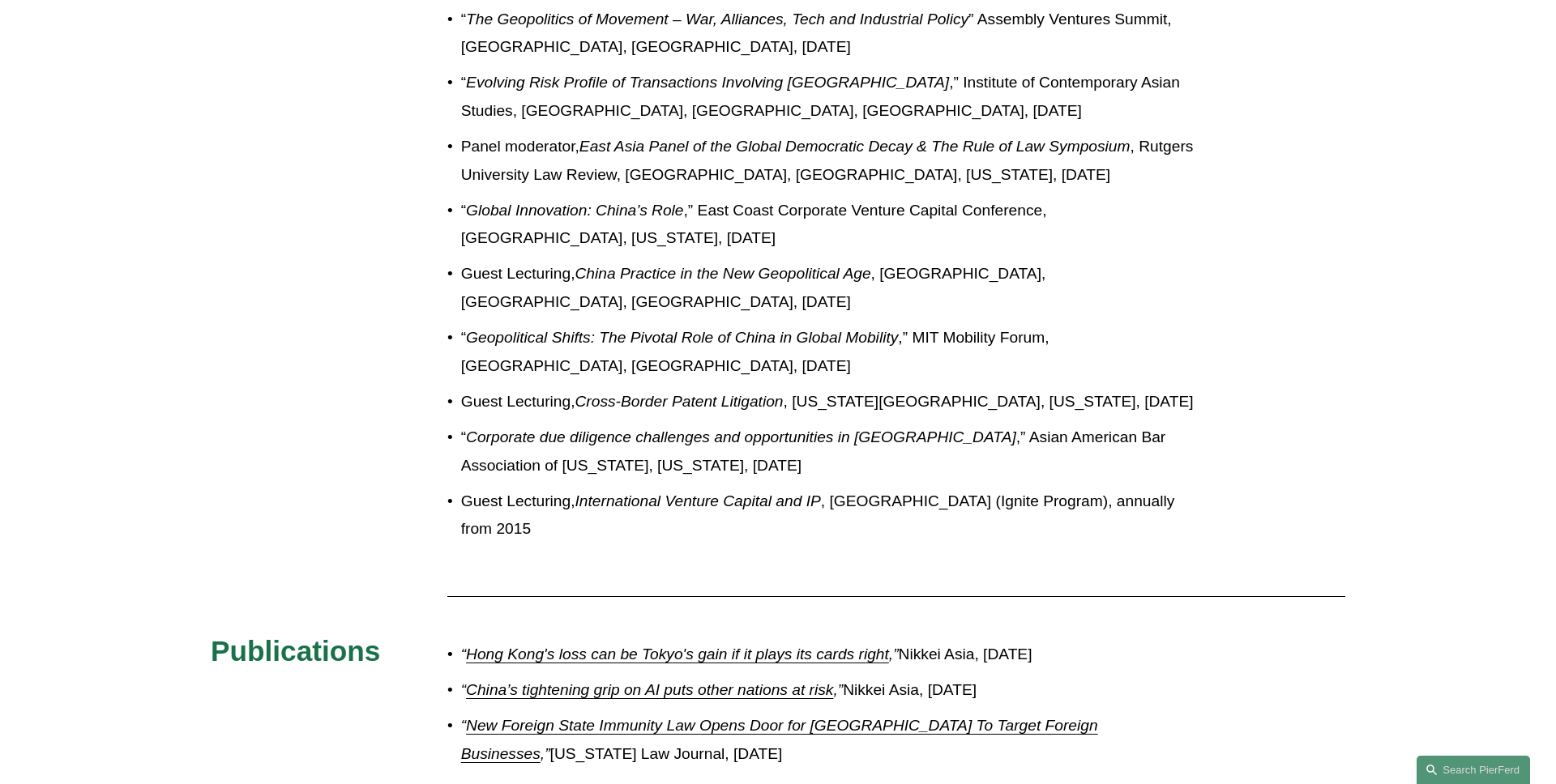
scroll to position [1193, 0]
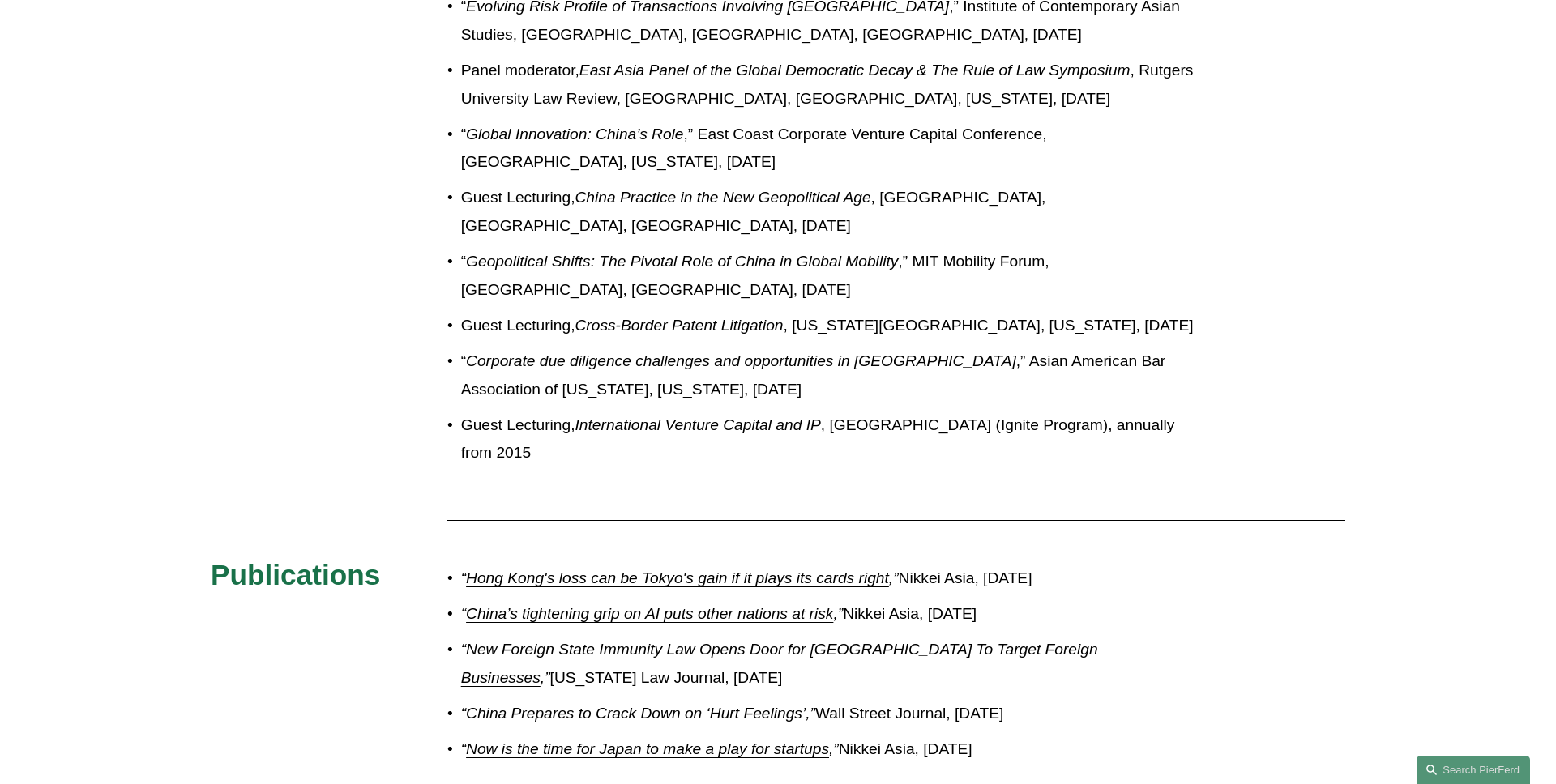
click at [238, 460] on div "Speaking Engagements “ Nation of Engineers ,” Automotive Ventures Conference, A…" at bounding box center [778, 267] width 1556 height 1275
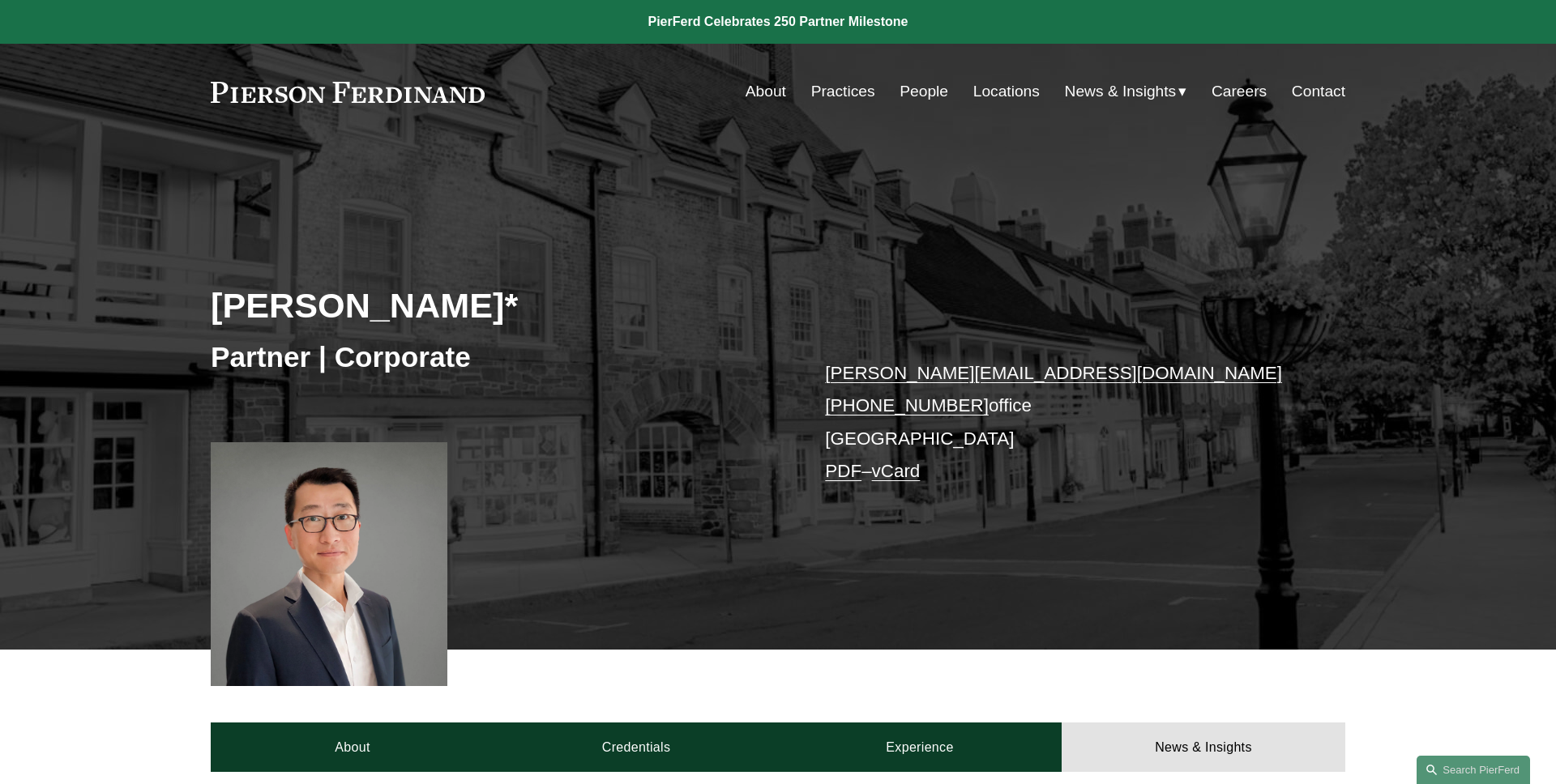
scroll to position [139, 0]
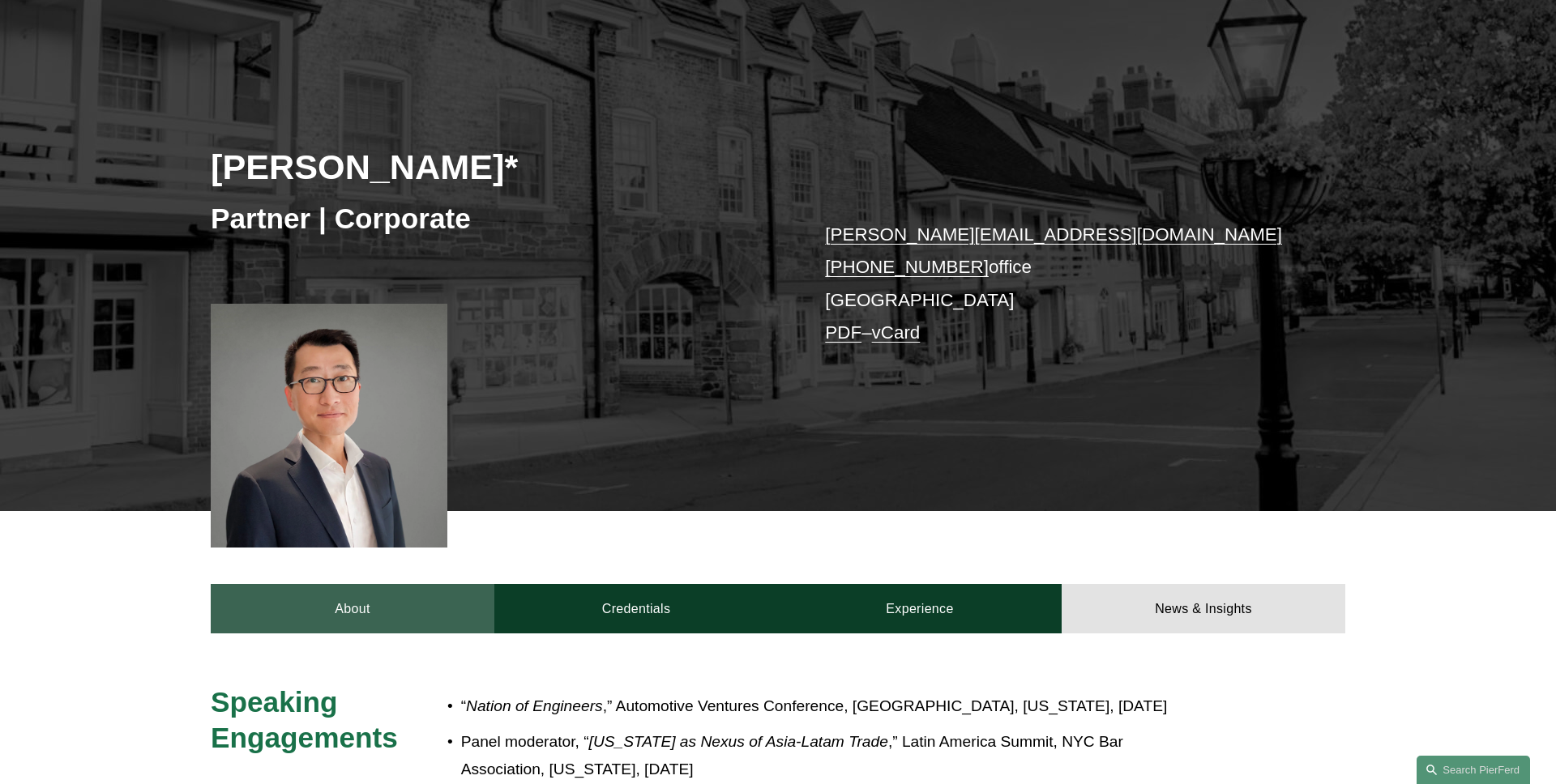
click at [355, 605] on link "About" at bounding box center [352, 608] width 283 height 48
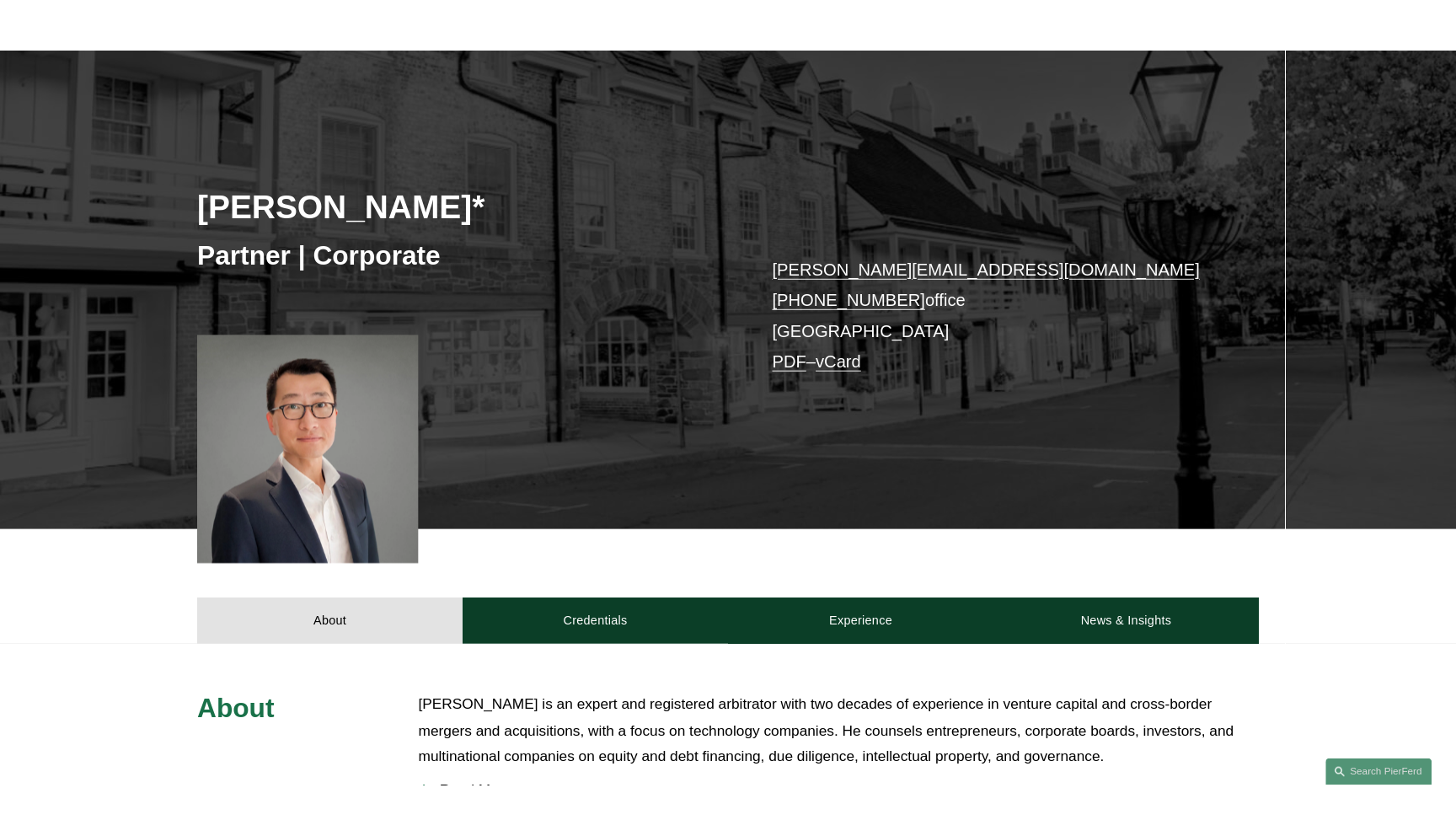
scroll to position [0, 0]
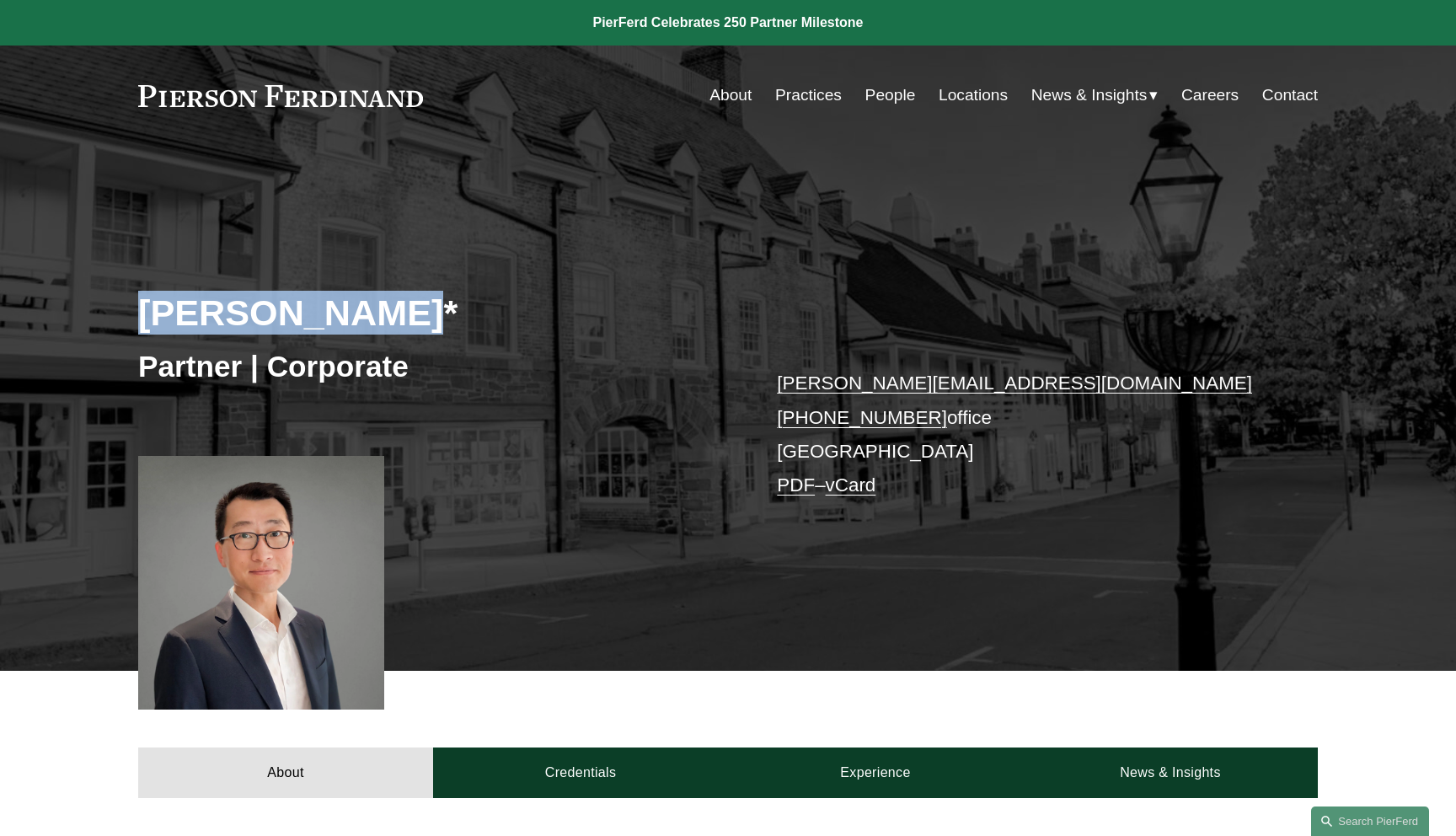
drag, startPoint x: 422, startPoint y: 310, endPoint x: 139, endPoint y: 310, distance: 283.0
click at [139, 310] on h2 "[PERSON_NAME]*" at bounding box center [433, 312] width 589 height 43
copy h2 "[PERSON_NAME]*"
click at [458, 270] on div "Benjamin Qiu* Partner | Corporate benjamin.qiu@pierferd.com +1.862.398.1412 off…" at bounding box center [728, 430] width 1456 height 481
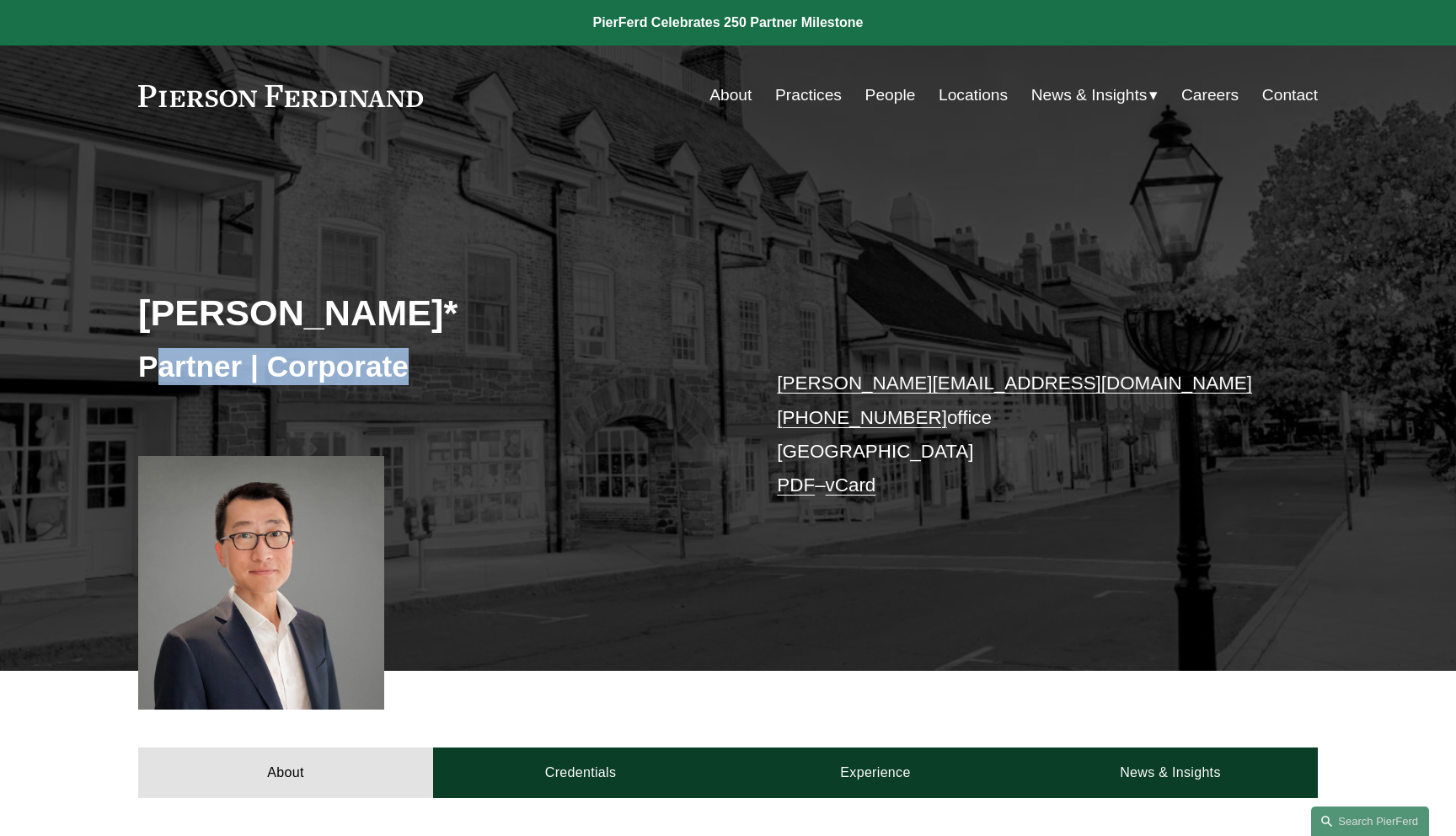
drag, startPoint x: 403, startPoint y: 368, endPoint x: 136, endPoint y: 368, distance: 267.0
click at [136, 368] on div "Benjamin Qiu* Partner | Corporate benjamin.qiu@pierferd.com +1.862.398.1412 off…" at bounding box center [728, 430] width 1456 height 481
copy h3 "Partner | Corporate"
click at [455, 363] on h3 "Partner | Corporate" at bounding box center [433, 366] width 589 height 37
click at [828, 447] on p "benjamin.qiu@pierferd.com +1.862.398.1412 office Princeton PDF – vCard" at bounding box center [1022, 435] width 491 height 136
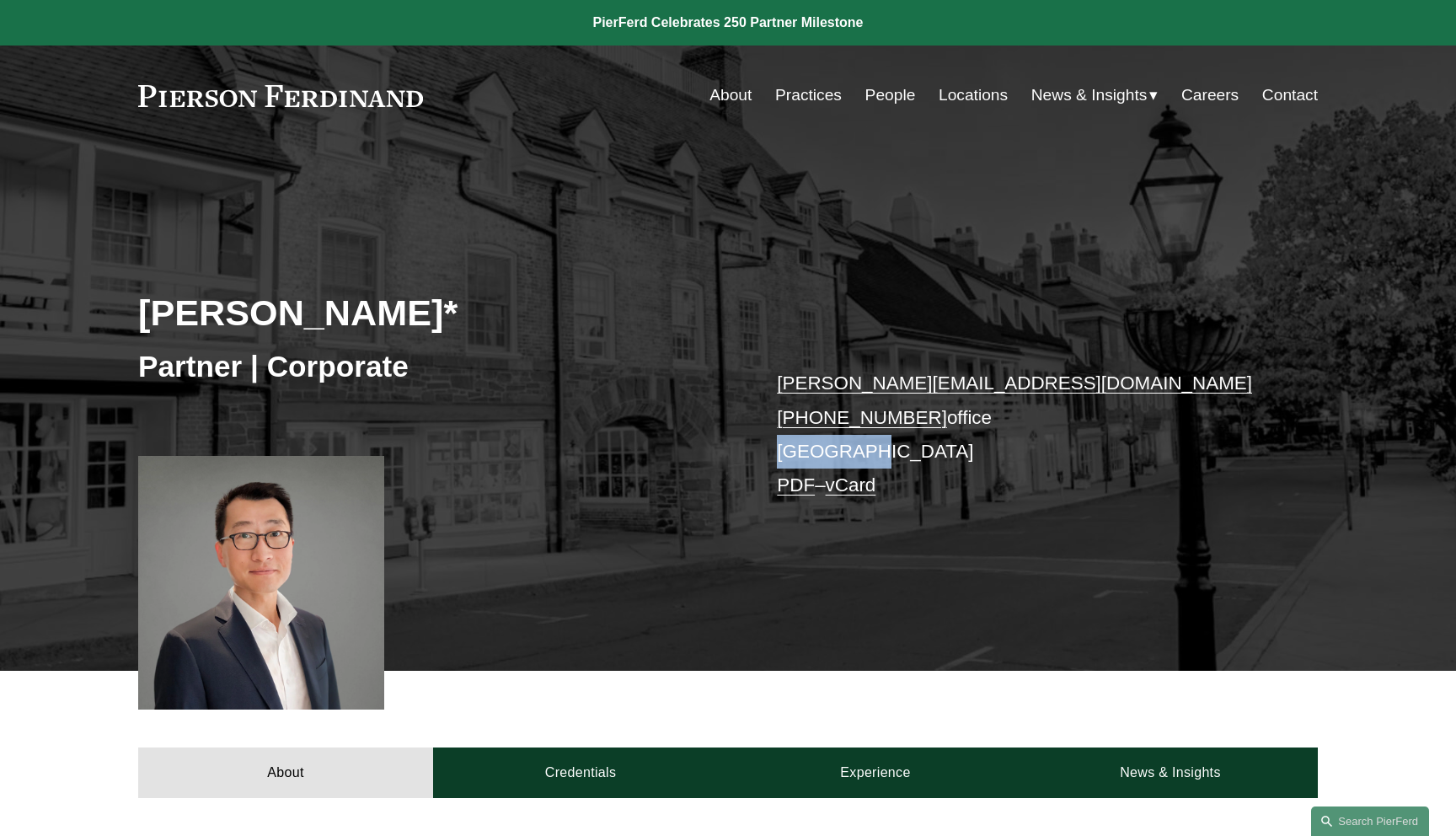
click at [828, 447] on p "benjamin.qiu@pierferd.com +1.862.398.1412 office Princeton PDF – vCard" at bounding box center [1022, 435] width 491 height 136
copy p "[GEOGRAPHIC_DATA]"
click at [978, 447] on p "benjamin.qiu@pierferd.com +1.862.398.1412 office Princeton PDF – vCard" at bounding box center [1022, 435] width 491 height 136
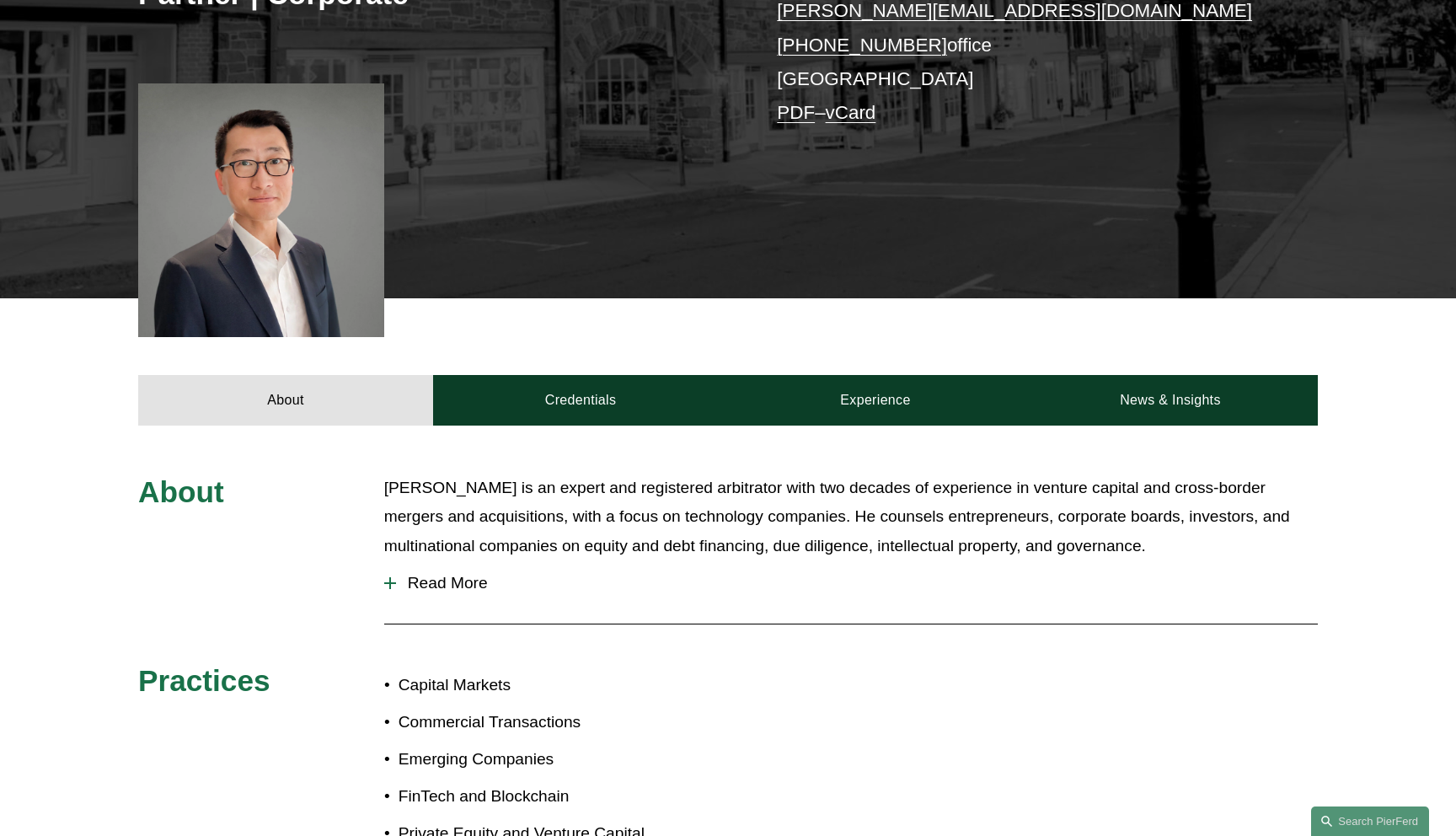
scroll to position [421, 0]
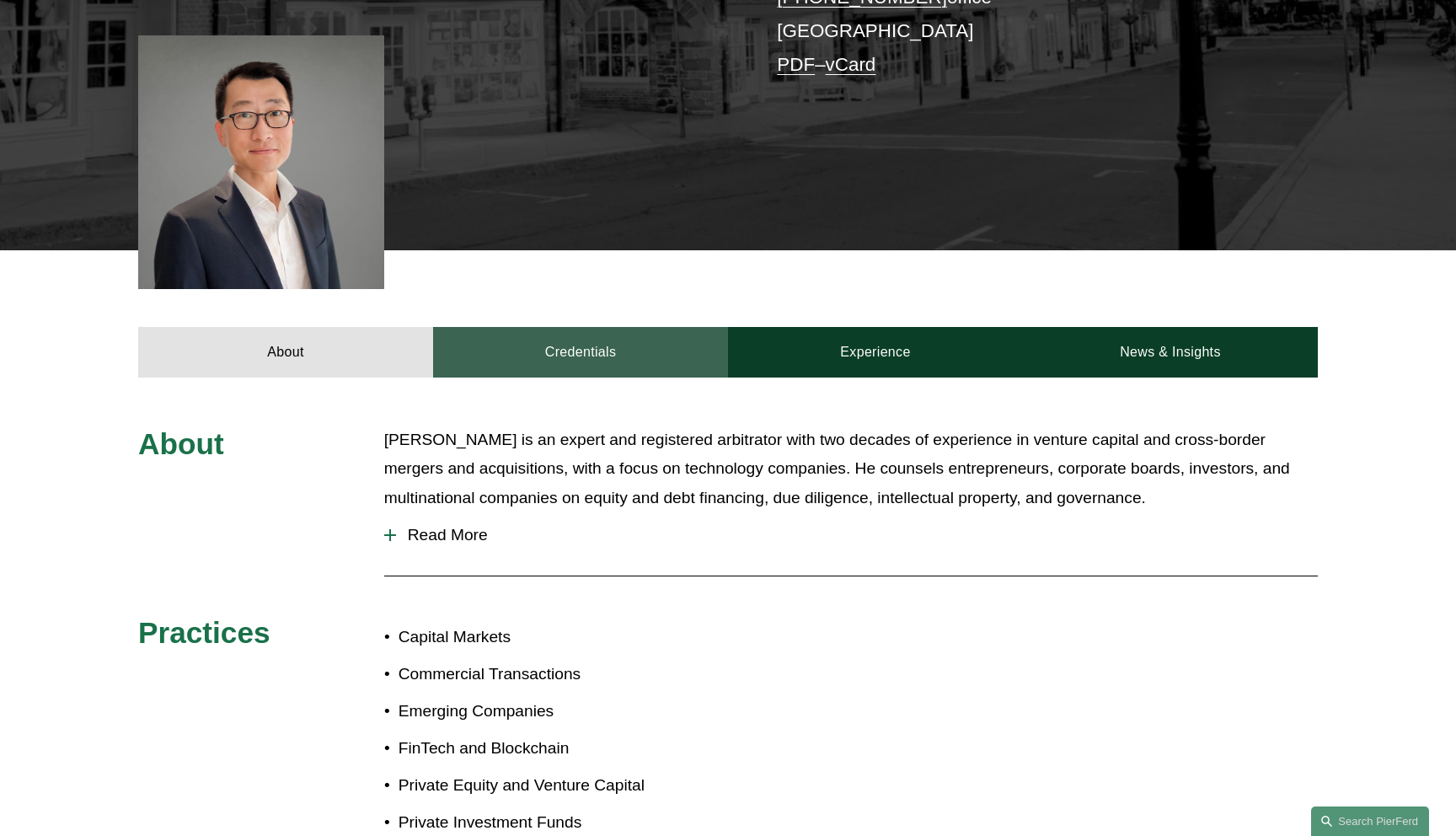
click at [575, 366] on link "Credentials" at bounding box center [580, 352] width 295 height 50
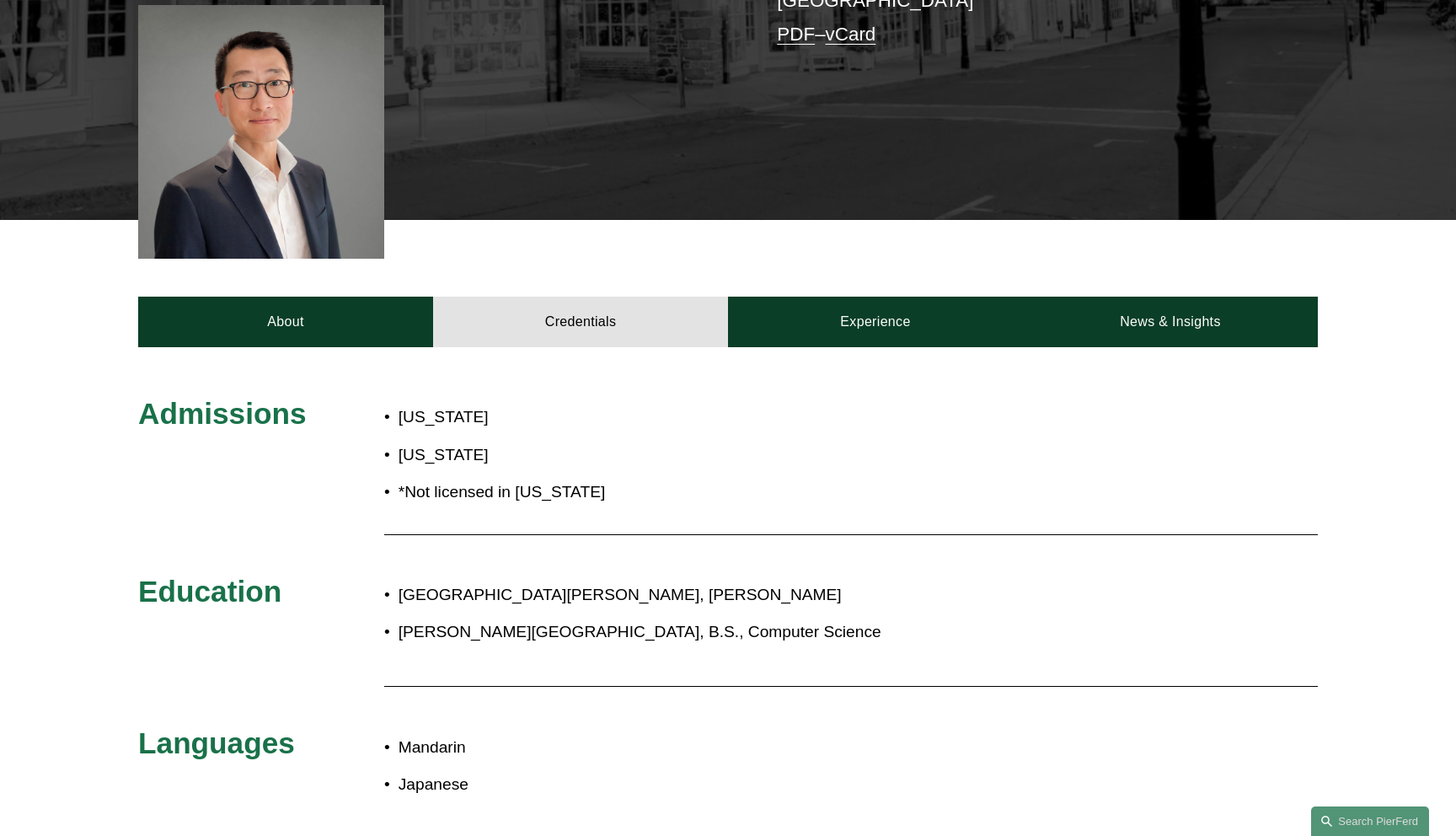
scroll to position [452, 0]
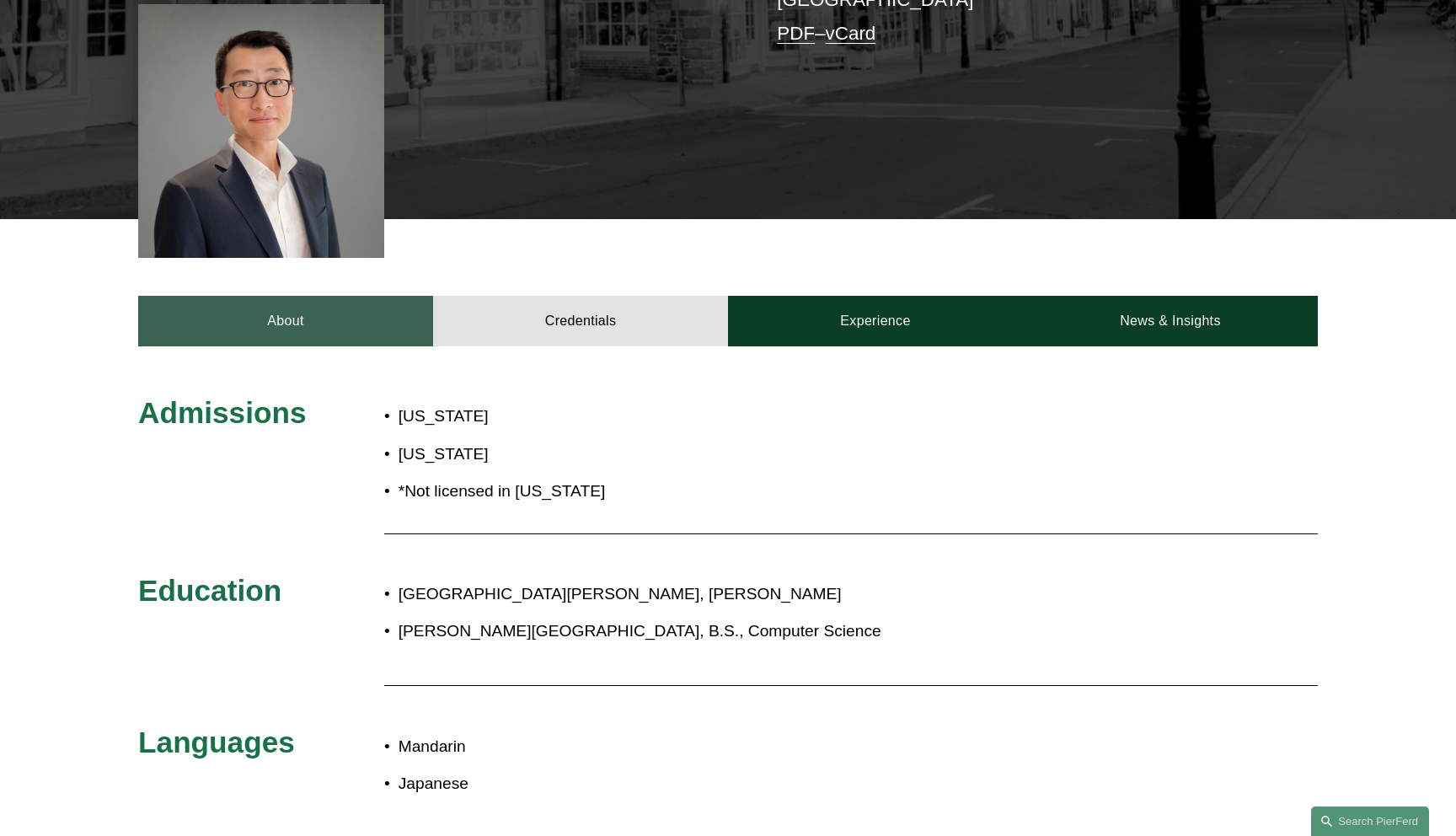
click at [329, 328] on link "About" at bounding box center [285, 321] width 295 height 50
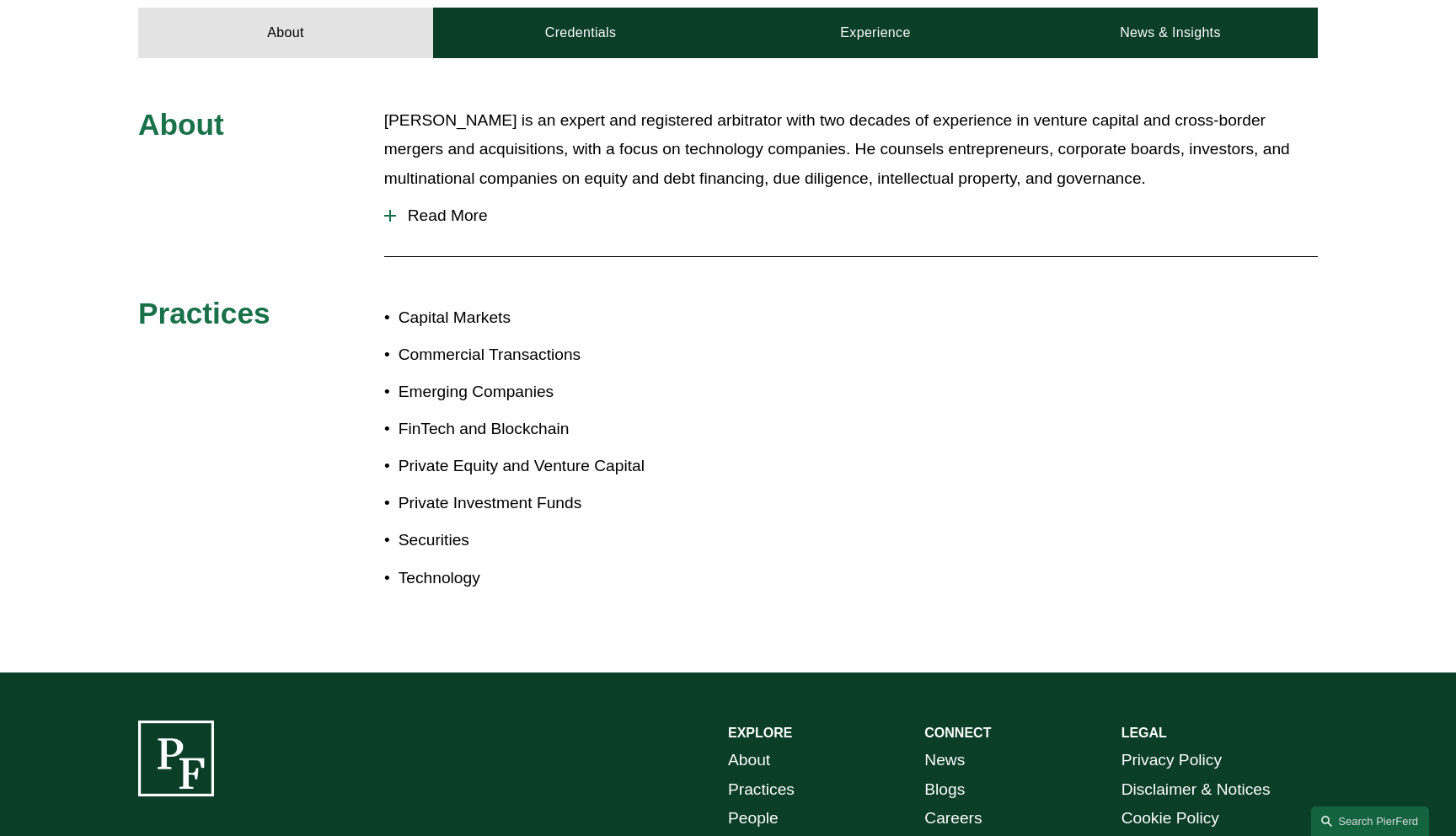
scroll to position [745, 0]
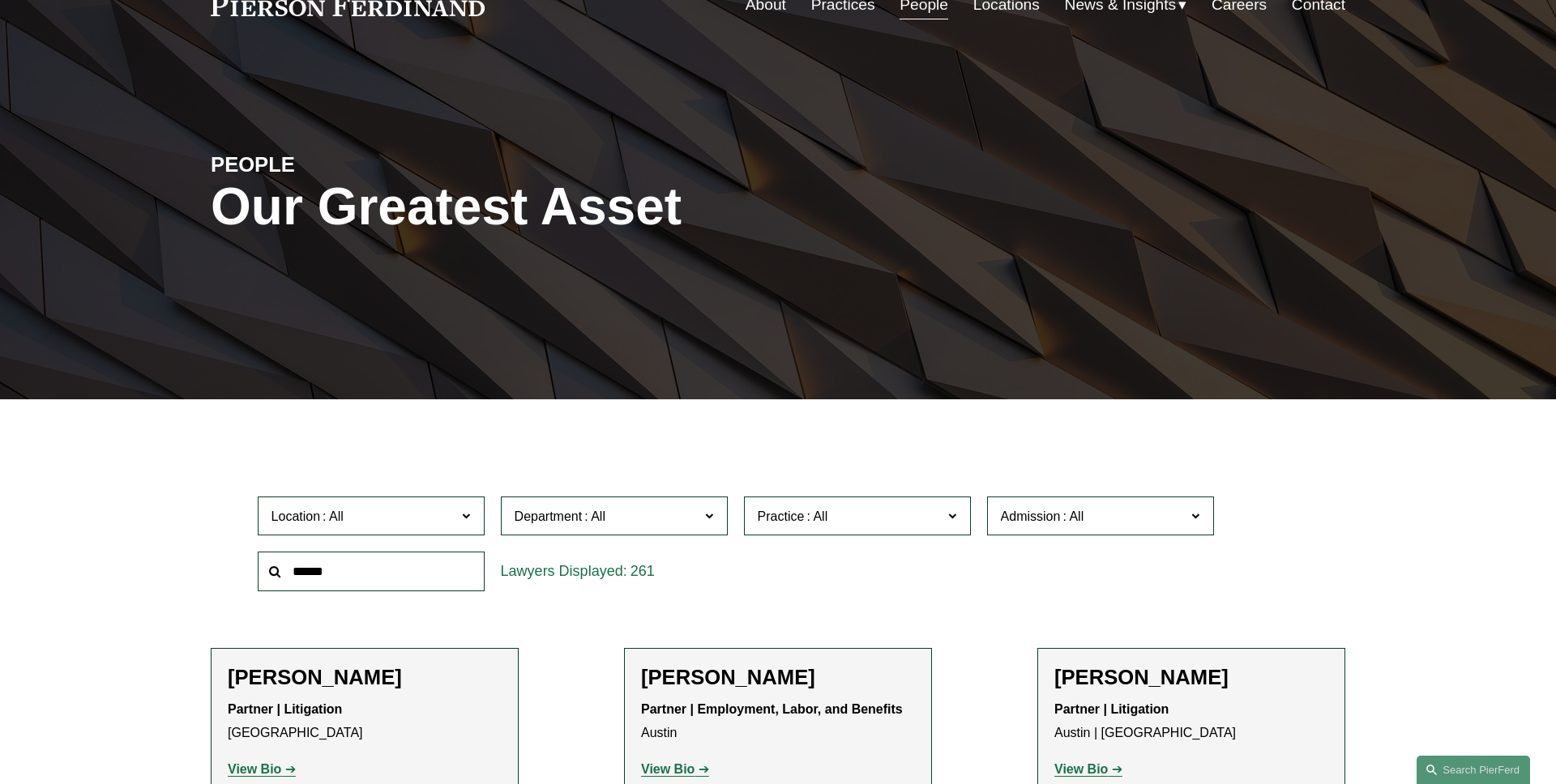
scroll to position [231, 0]
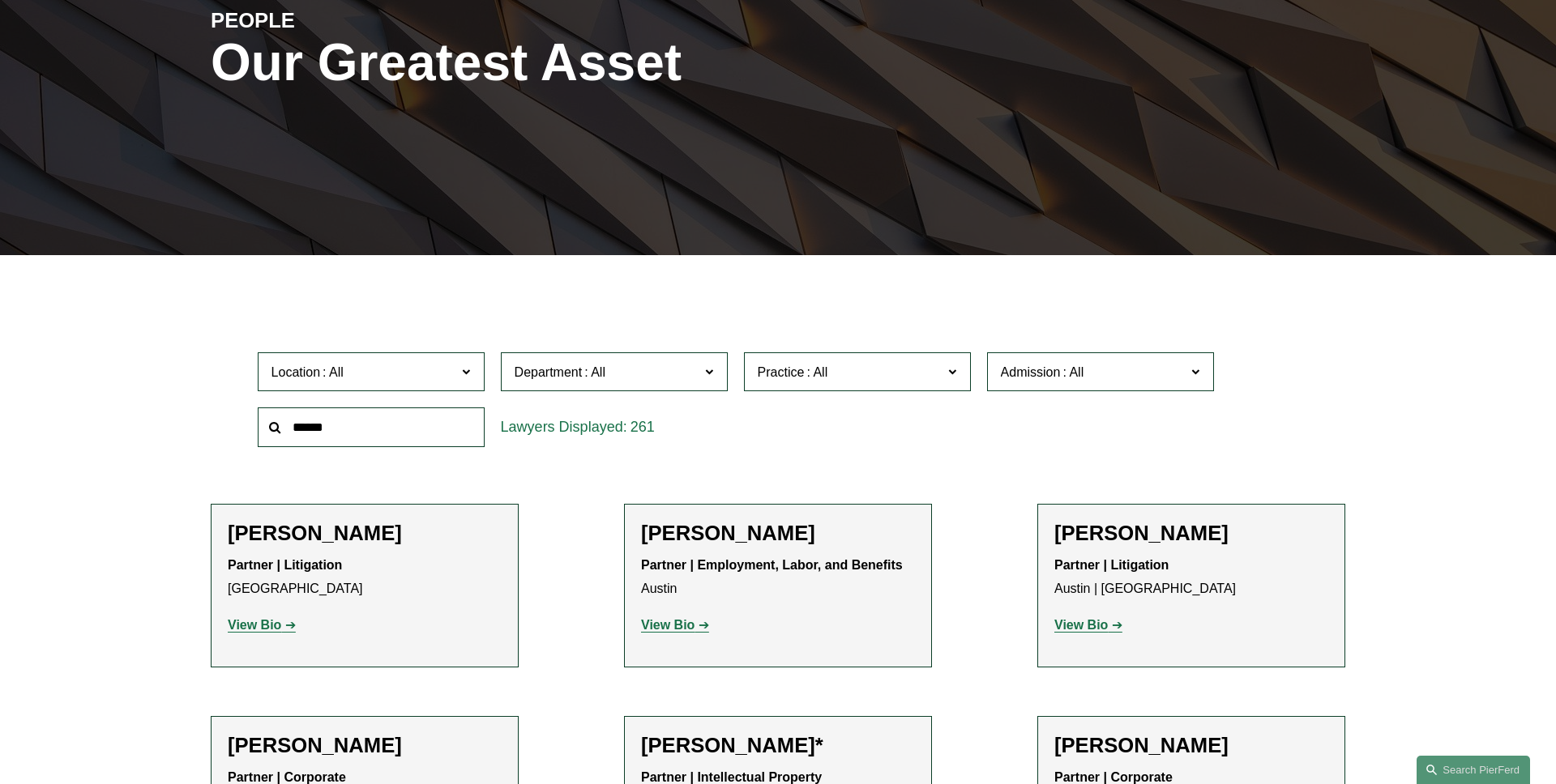
click at [372, 390] on label "Location" at bounding box center [370, 372] width 227 height 39
click at [0, 0] on link "[GEOGRAPHIC_DATA]" at bounding box center [0, 0] width 0 height 0
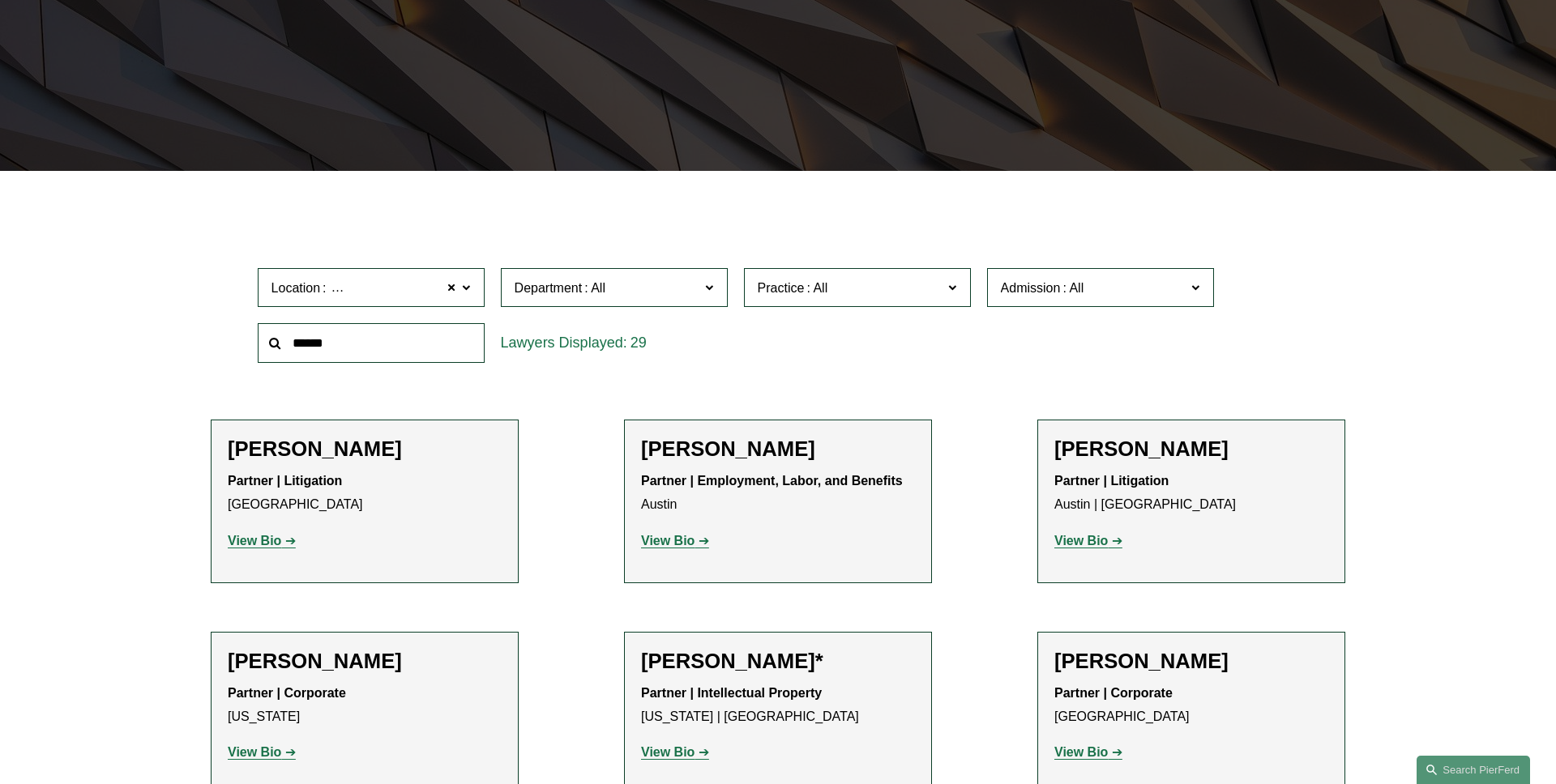
scroll to position [323, 0]
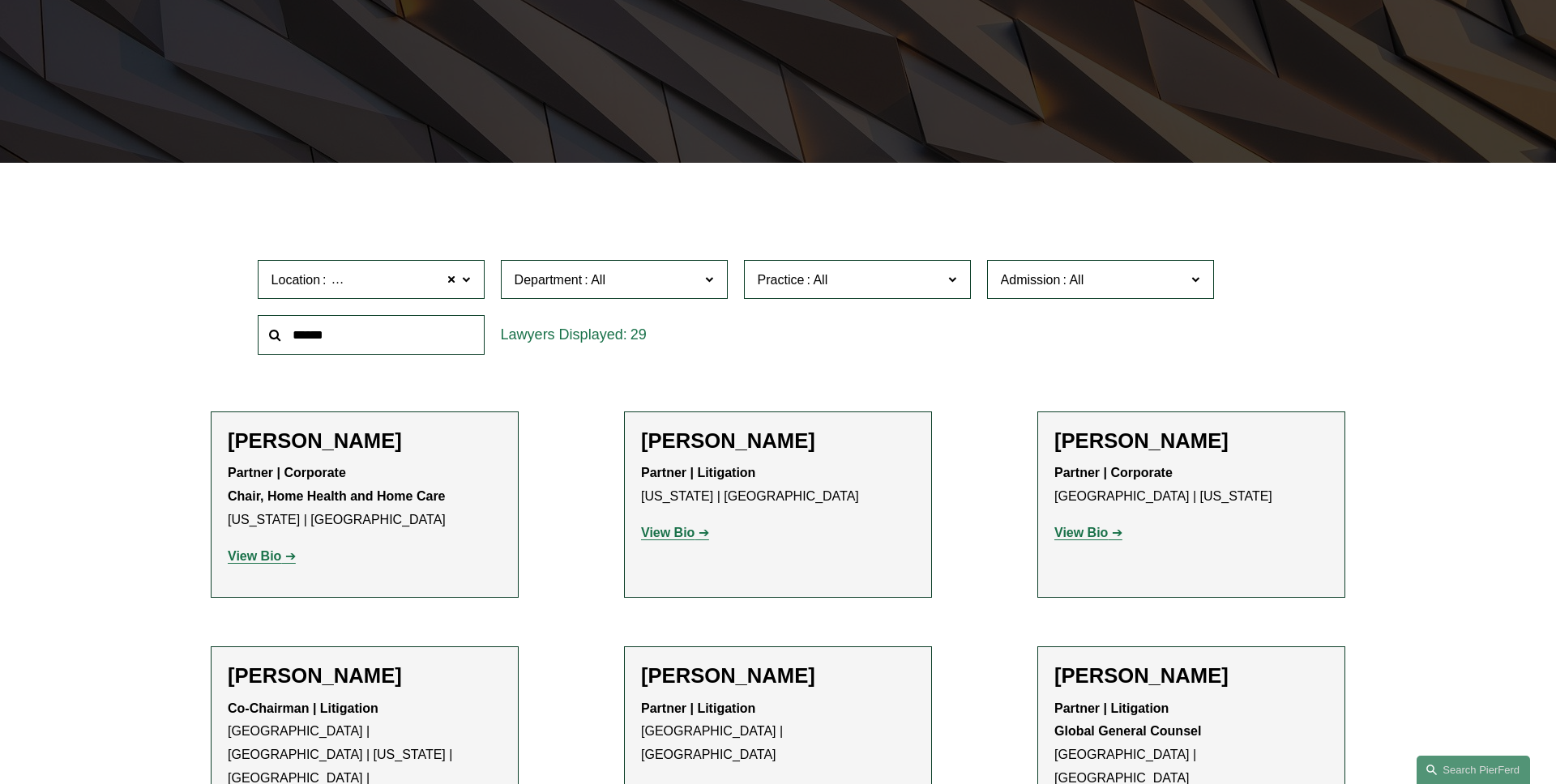
click at [640, 285] on span "Department" at bounding box center [607, 280] width 186 height 22
click at [0, 0] on link "Corporate" at bounding box center [0, 0] width 0 height 0
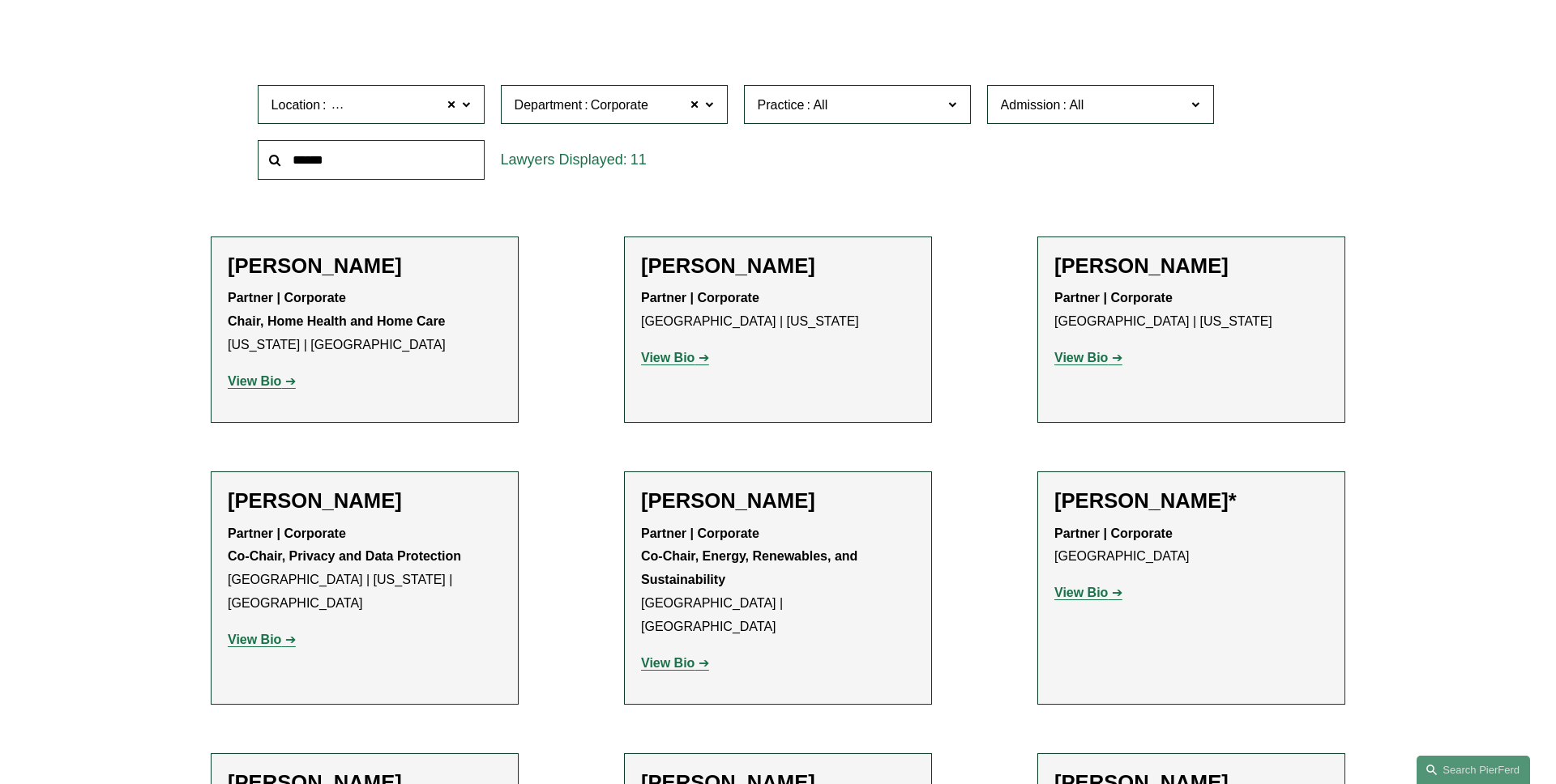
scroll to position [495, 0]
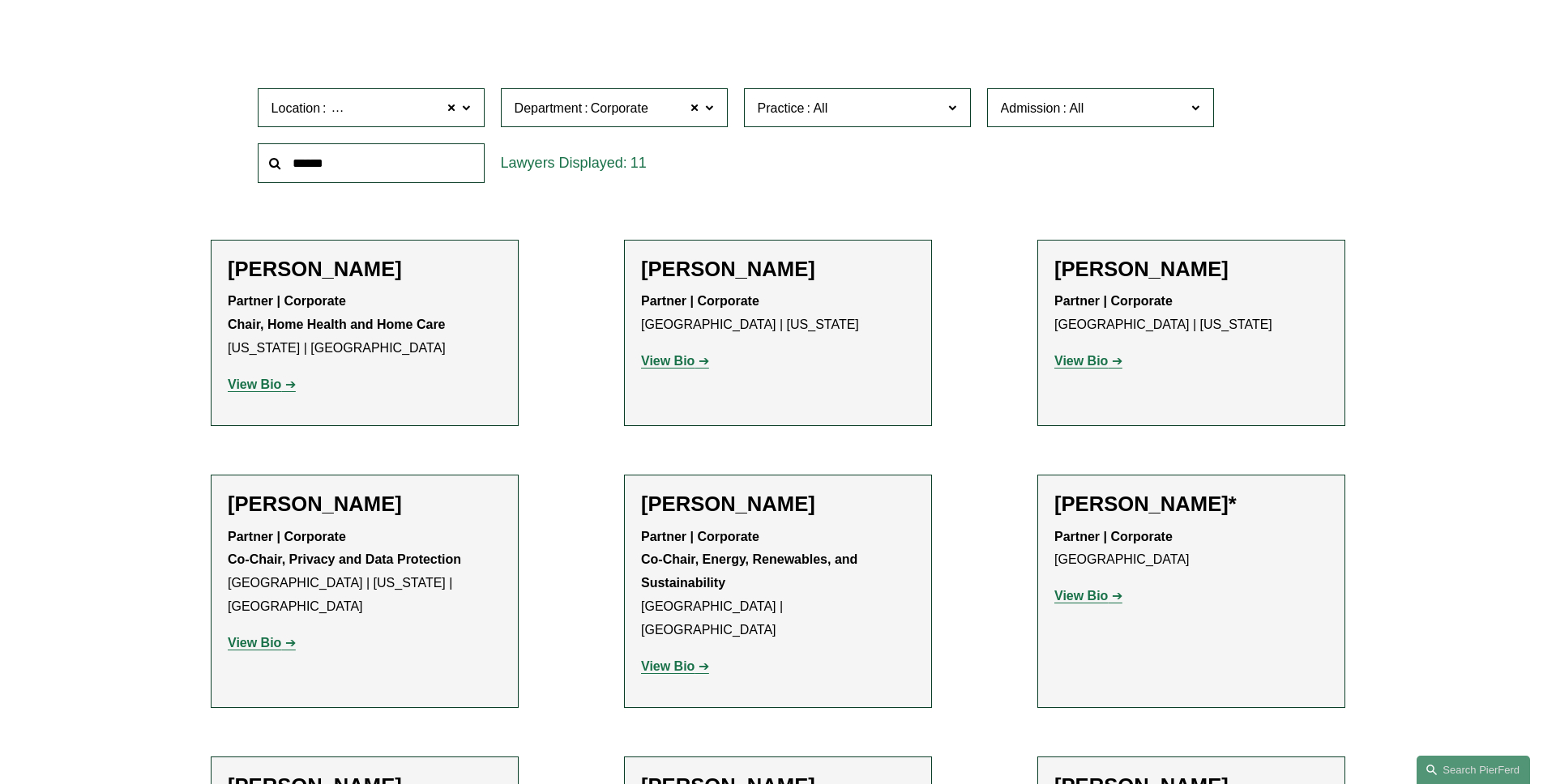
click at [1153, 117] on span "Admission" at bounding box center [1094, 108] width 186 height 22
click at [0, 0] on link "[US_STATE]" at bounding box center [0, 0] width 0 height 0
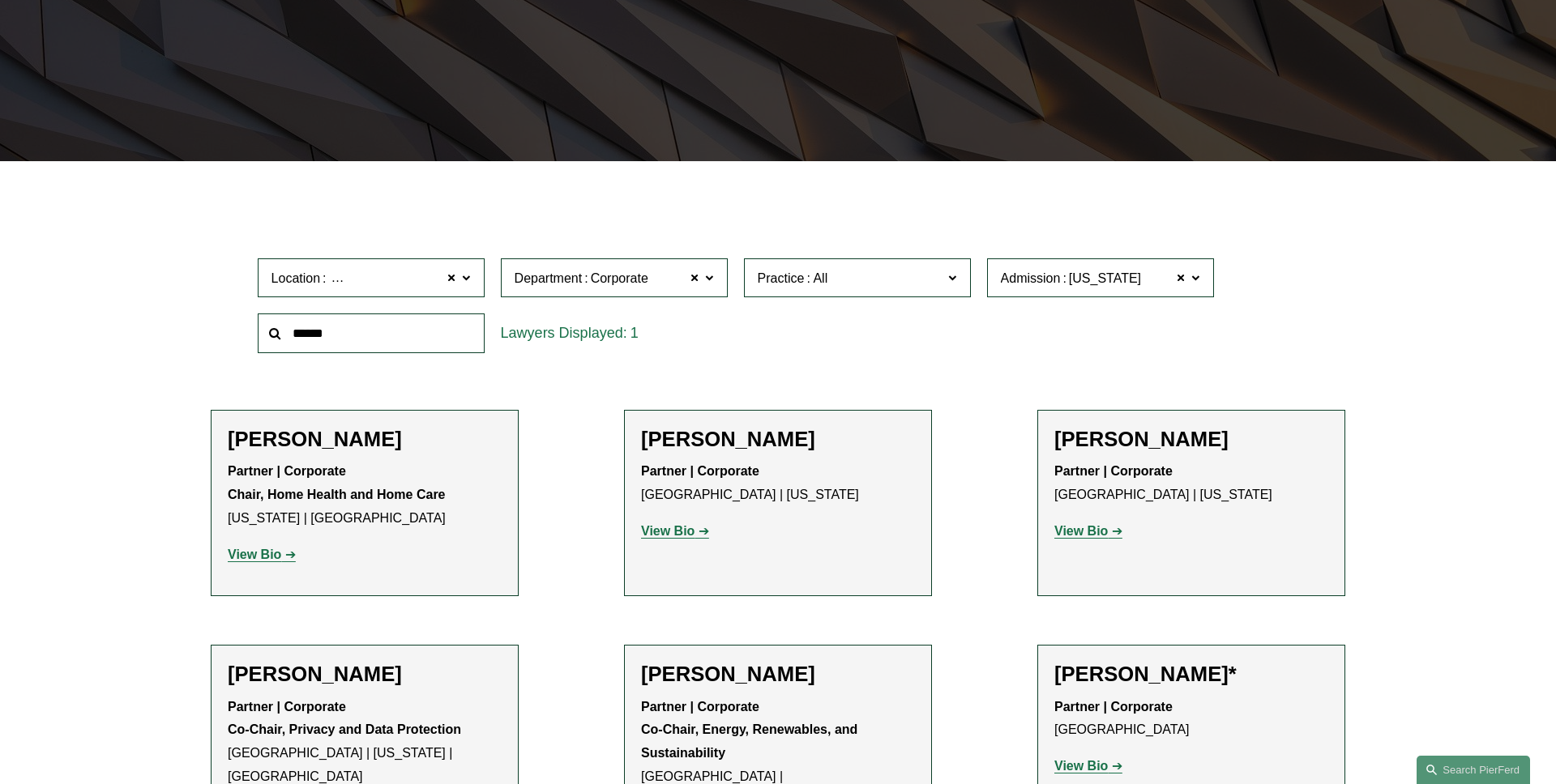
scroll to position [323, 0]
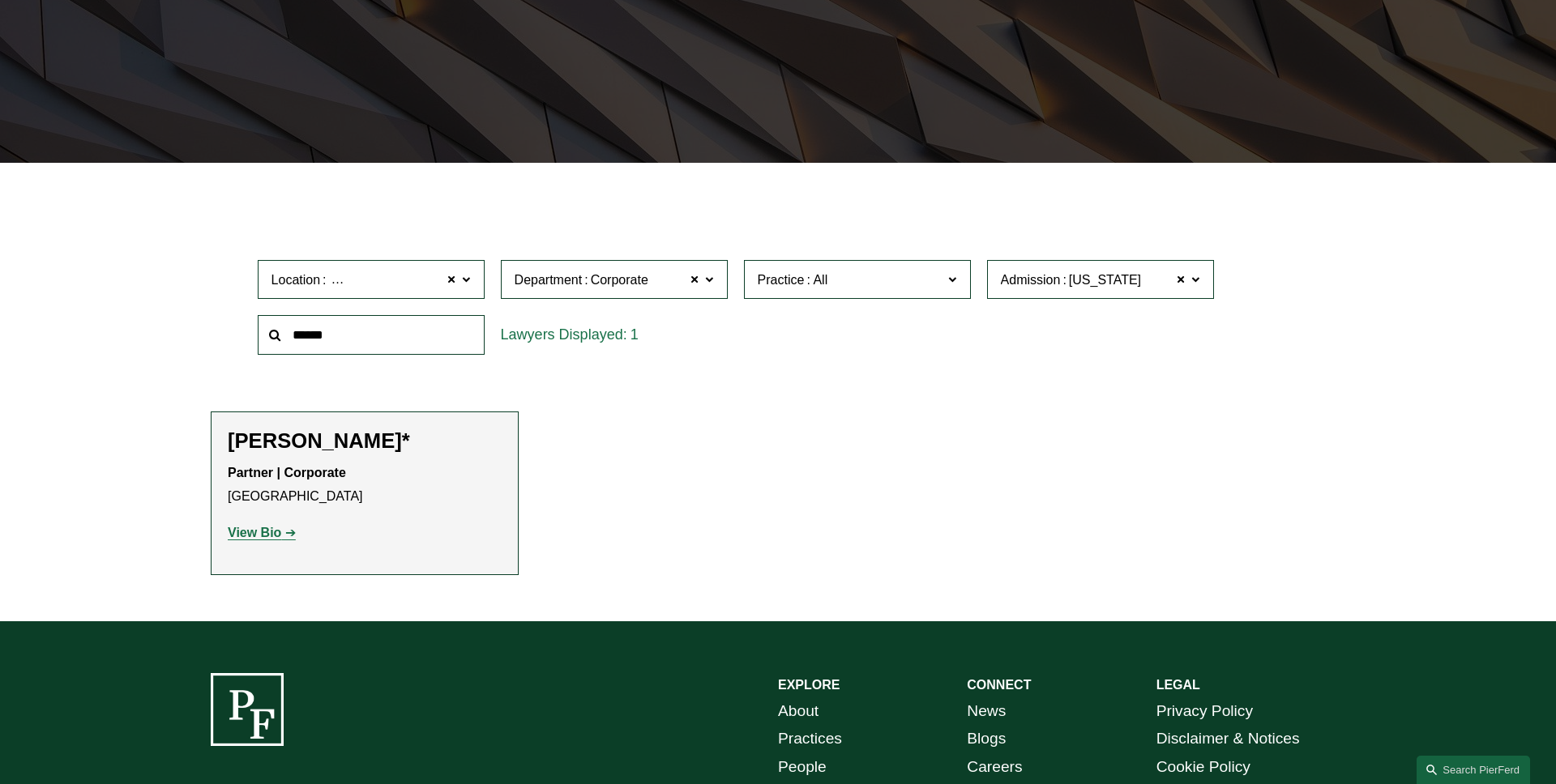
click at [1201, 288] on label "Admission [US_STATE]" at bounding box center [1100, 279] width 227 height 39
click at [1198, 287] on span at bounding box center [1196, 278] width 8 height 21
click at [452, 283] on span at bounding box center [452, 279] width 10 height 21
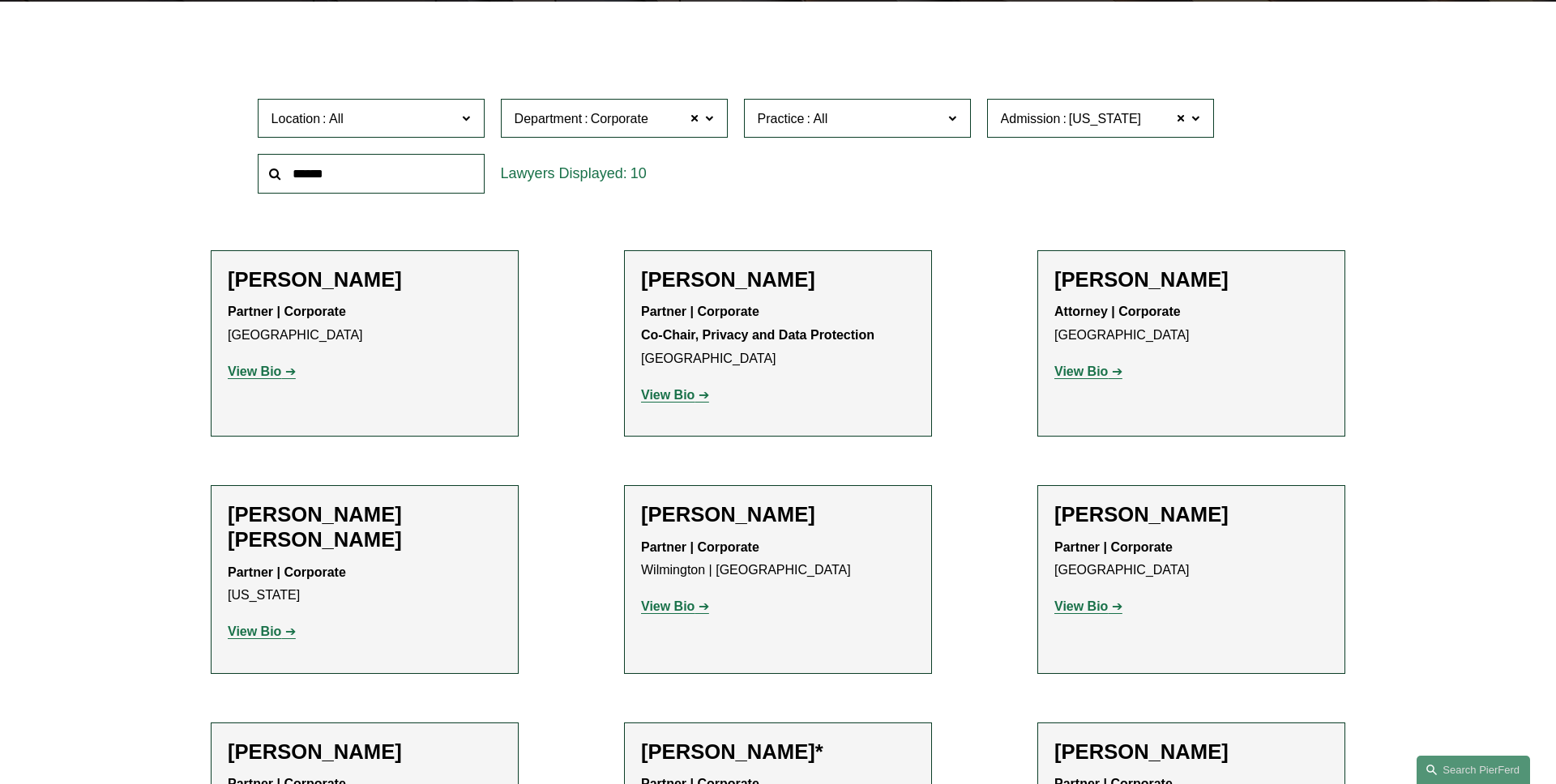
scroll to position [478, 0]
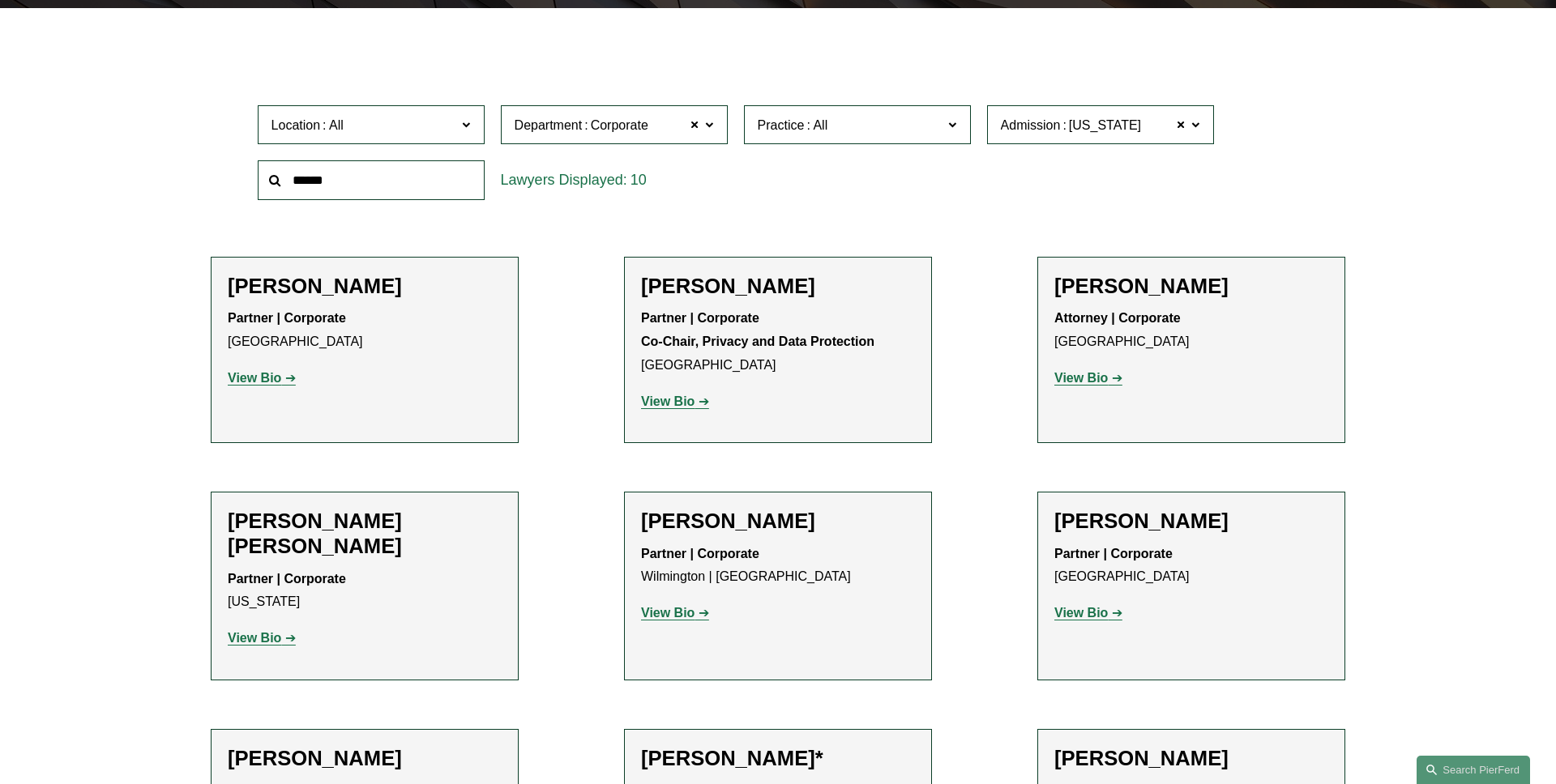
click at [1202, 133] on label "Admission [US_STATE]" at bounding box center [1100, 125] width 227 height 39
click at [0, 0] on link "[US_STATE]" at bounding box center [0, 0] width 0 height 0
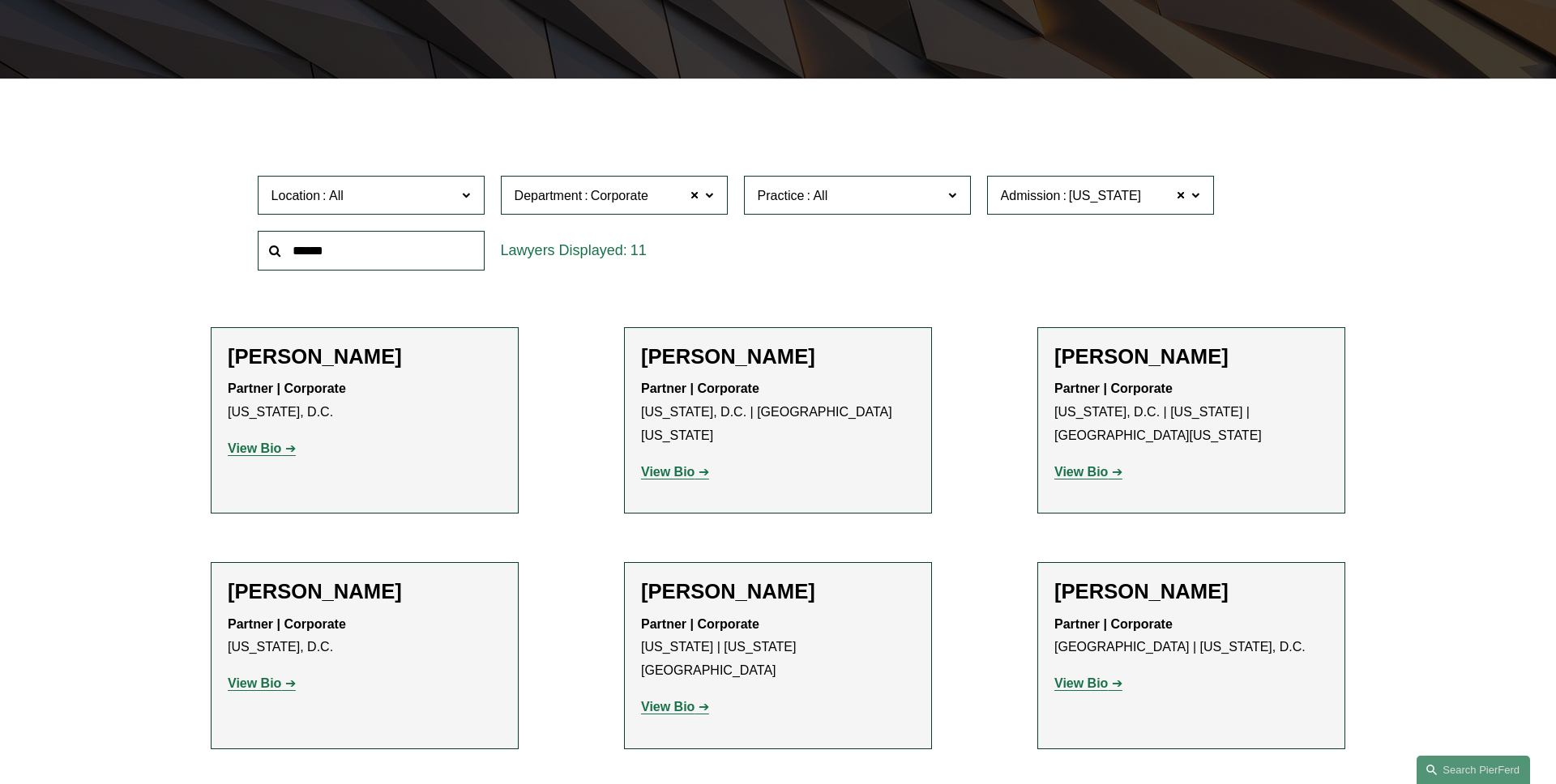
scroll to position [403, 0]
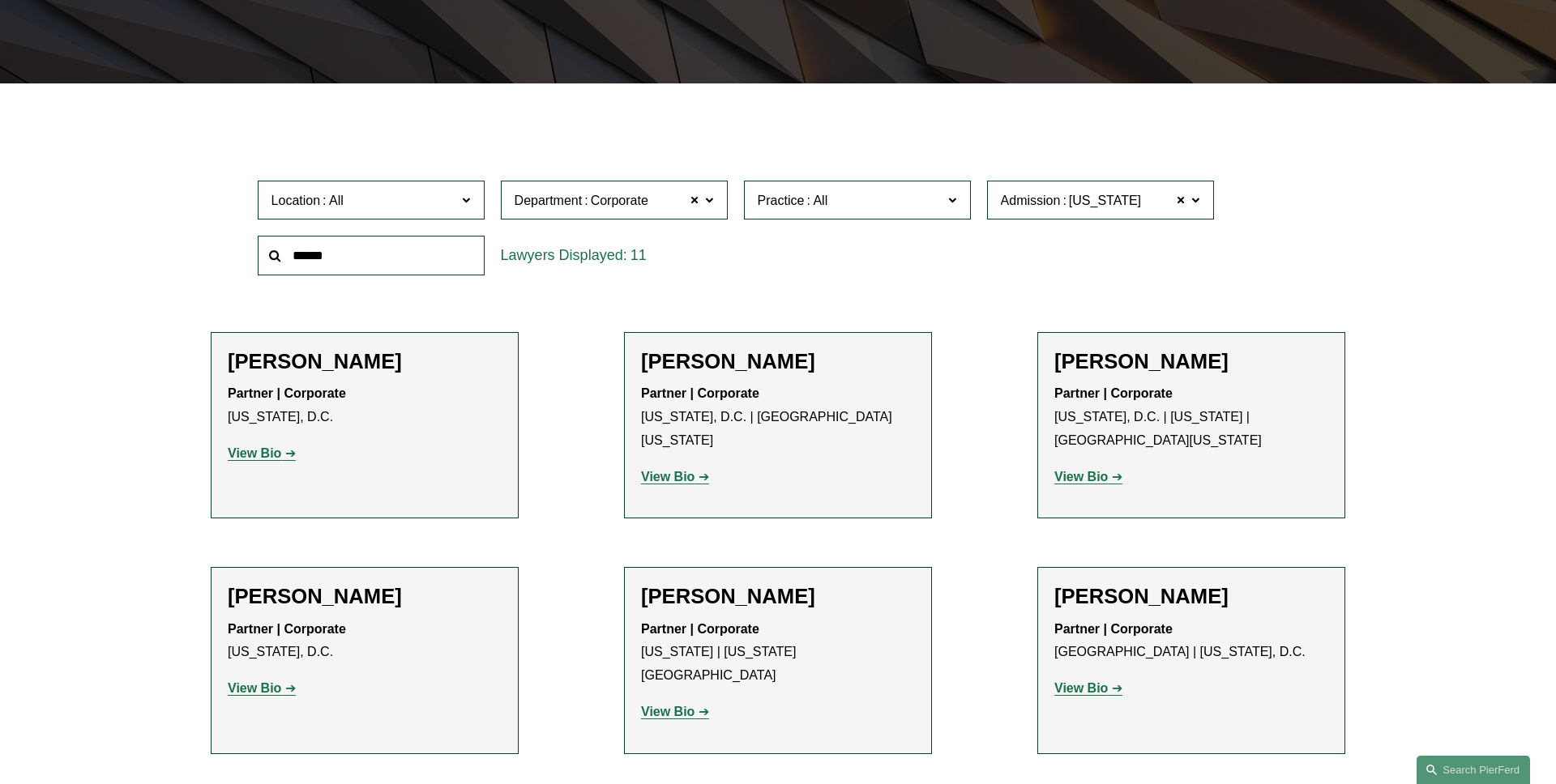
click at [400, 213] on label "Location" at bounding box center [370, 200] width 227 height 39
click at [0, 0] on link "[GEOGRAPHIC_DATA]" at bounding box center [0, 0] width 0 height 0
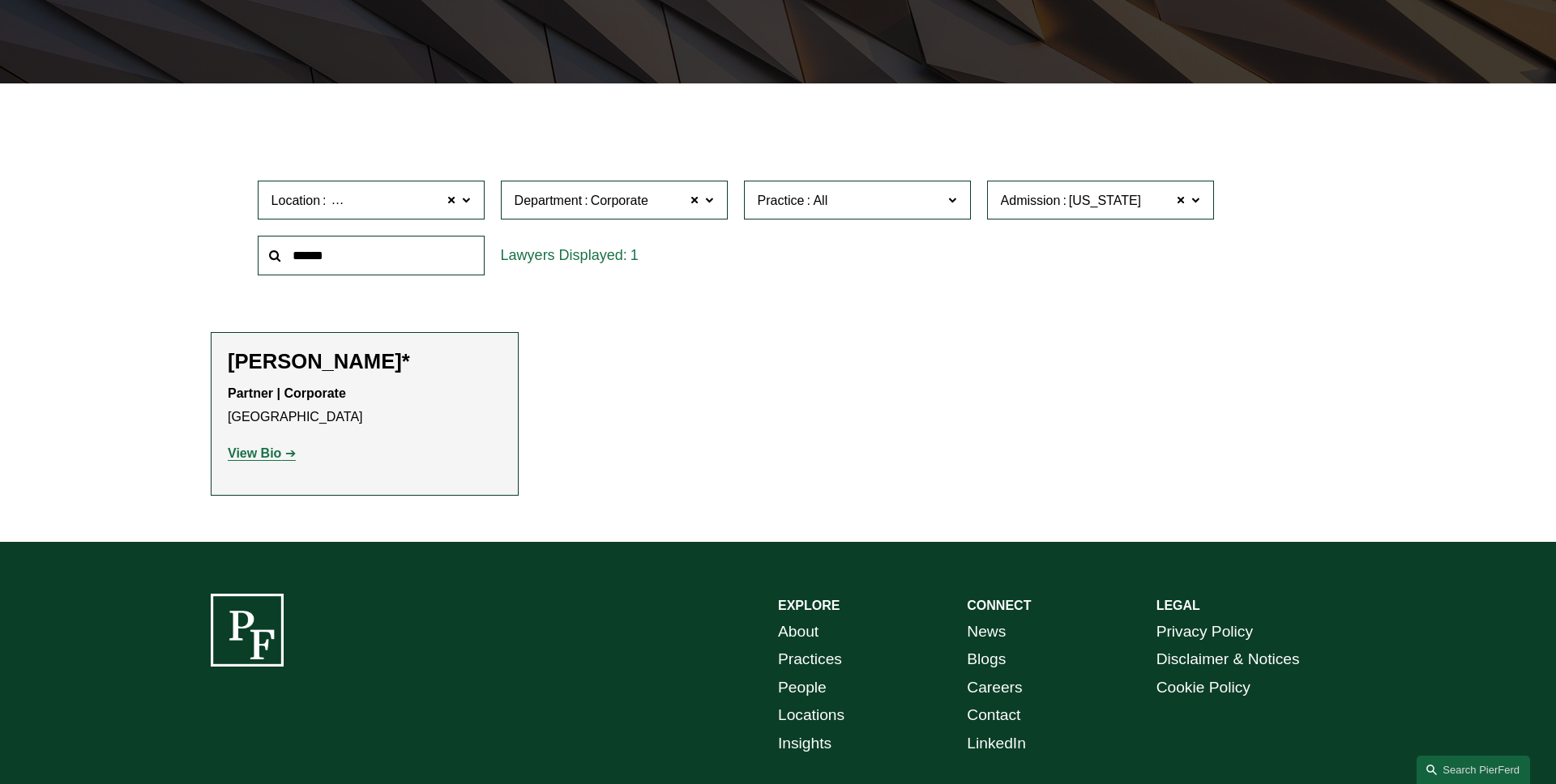
click at [839, 207] on span "Practice" at bounding box center [850, 201] width 186 height 22
click at [0, 0] on link "Capital Markets" at bounding box center [0, 0] width 0 height 0
click at [954, 210] on label "Practice Capital Markets" at bounding box center [857, 200] width 227 height 39
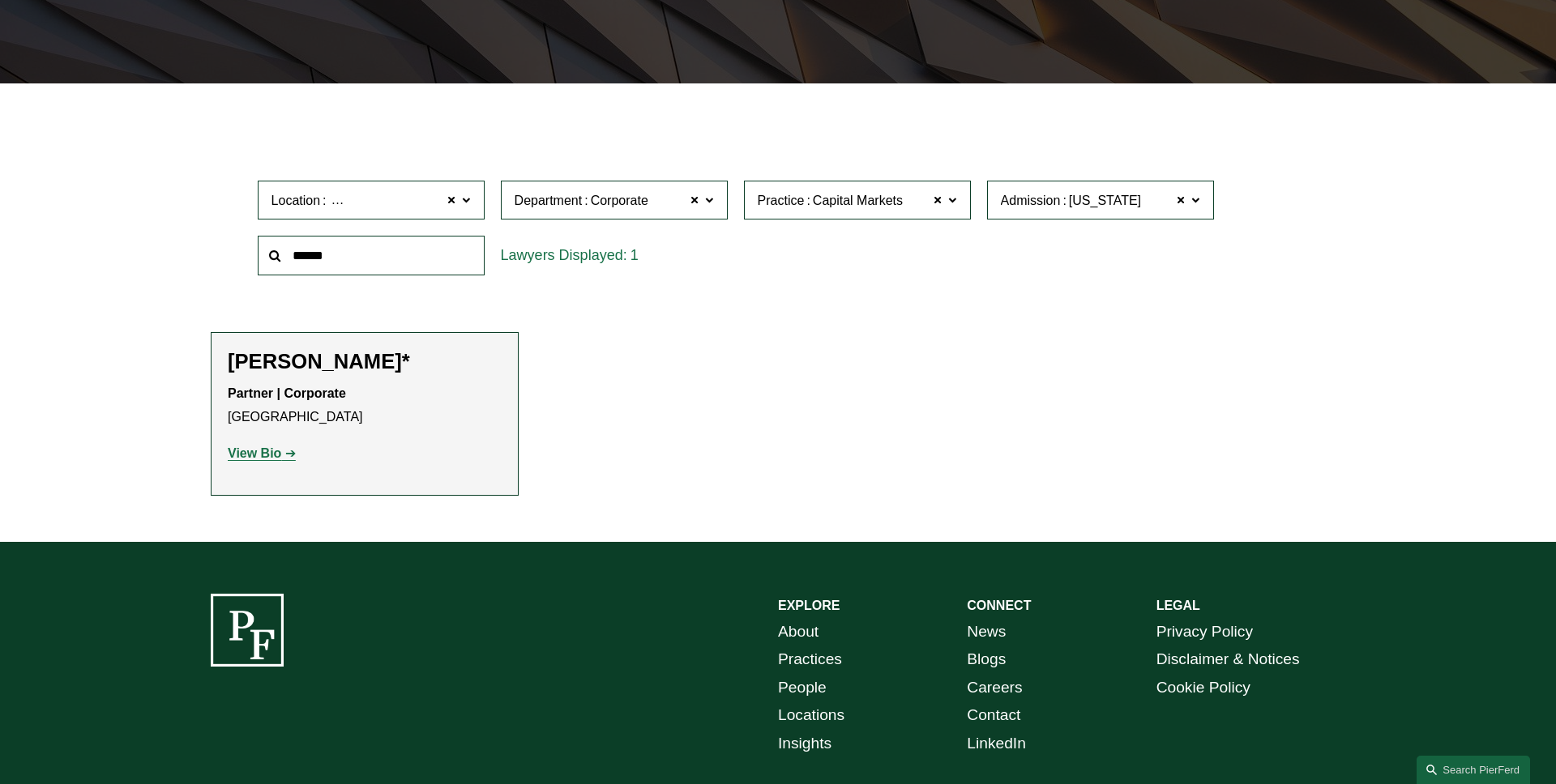
click at [0, 0] on link "Commercial Transactions" at bounding box center [0, 0] width 0 height 0
click at [959, 202] on label "Practice Commercial Transactions" at bounding box center [857, 200] width 227 height 39
click at [0, 0] on link "Emerging Companies" at bounding box center [0, 0] width 0 height 0
click at [956, 212] on label "Practice Emerging Companies" at bounding box center [857, 200] width 227 height 39
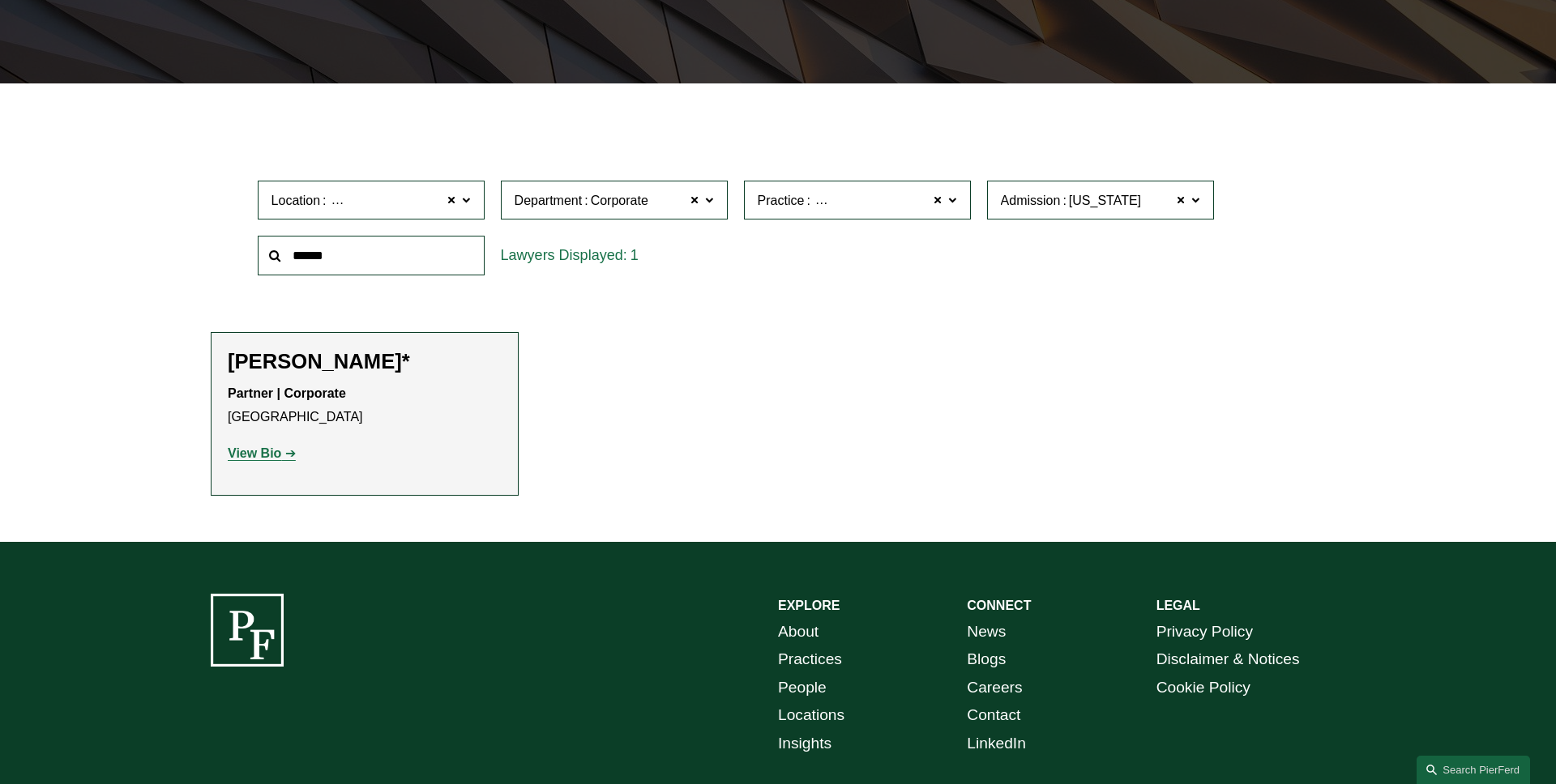
scroll to position [1141, 0]
click at [0, 0] on link "FinTech and Blockchain" at bounding box center [0, 0] width 0 height 0
click at [959, 204] on label "Practice FinTech and Blockchain" at bounding box center [857, 200] width 227 height 39
click at [0, 0] on link "Private Equity and Venture Capital" at bounding box center [0, 0] width 0 height 0
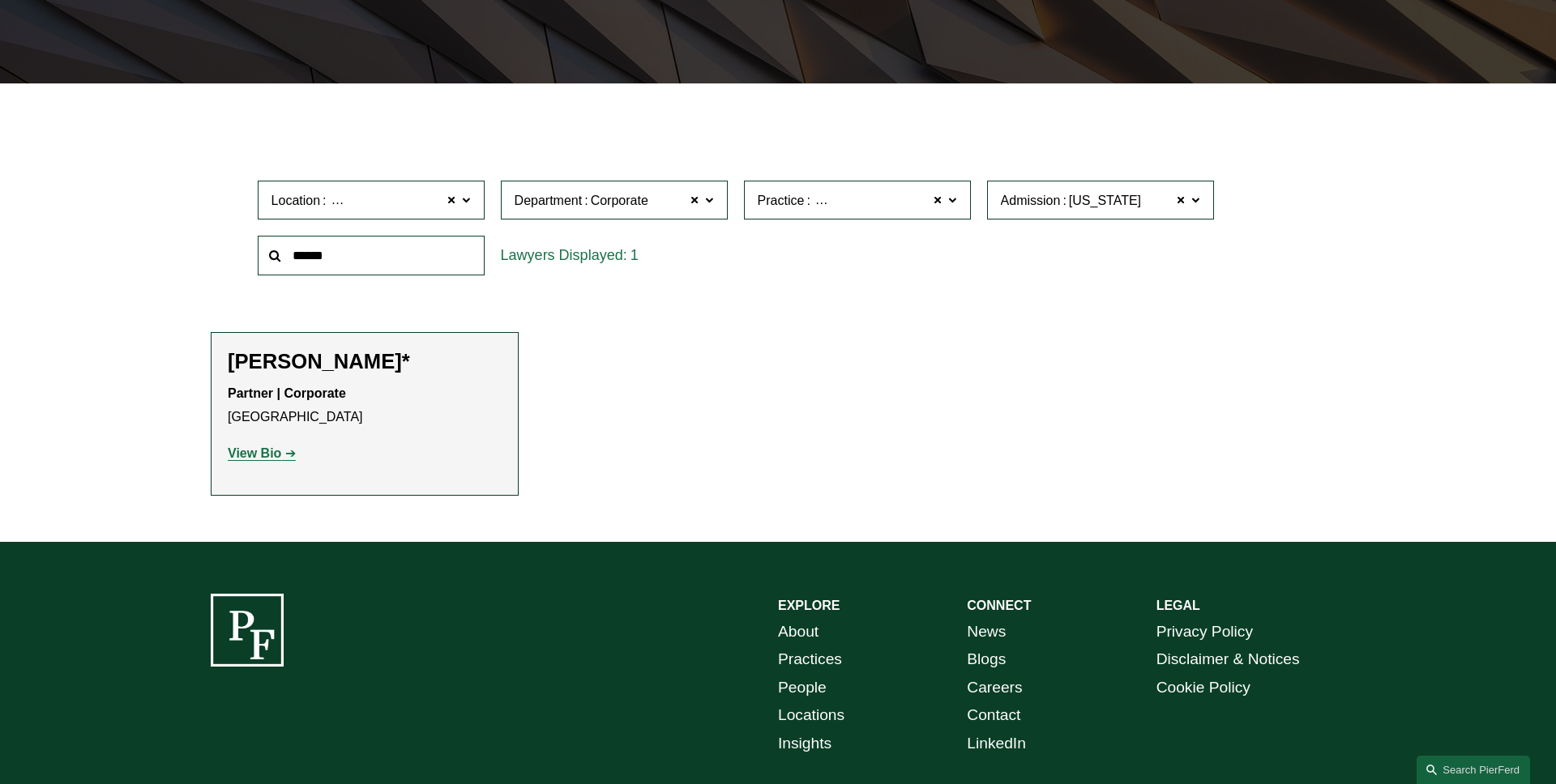
click at [954, 206] on span at bounding box center [952, 199] width 8 height 21
click at [0, 0] on link "Private Investment Funds" at bounding box center [0, 0] width 0 height 0
click at [953, 212] on label "Practice Private Investment Funds" at bounding box center [857, 200] width 227 height 39
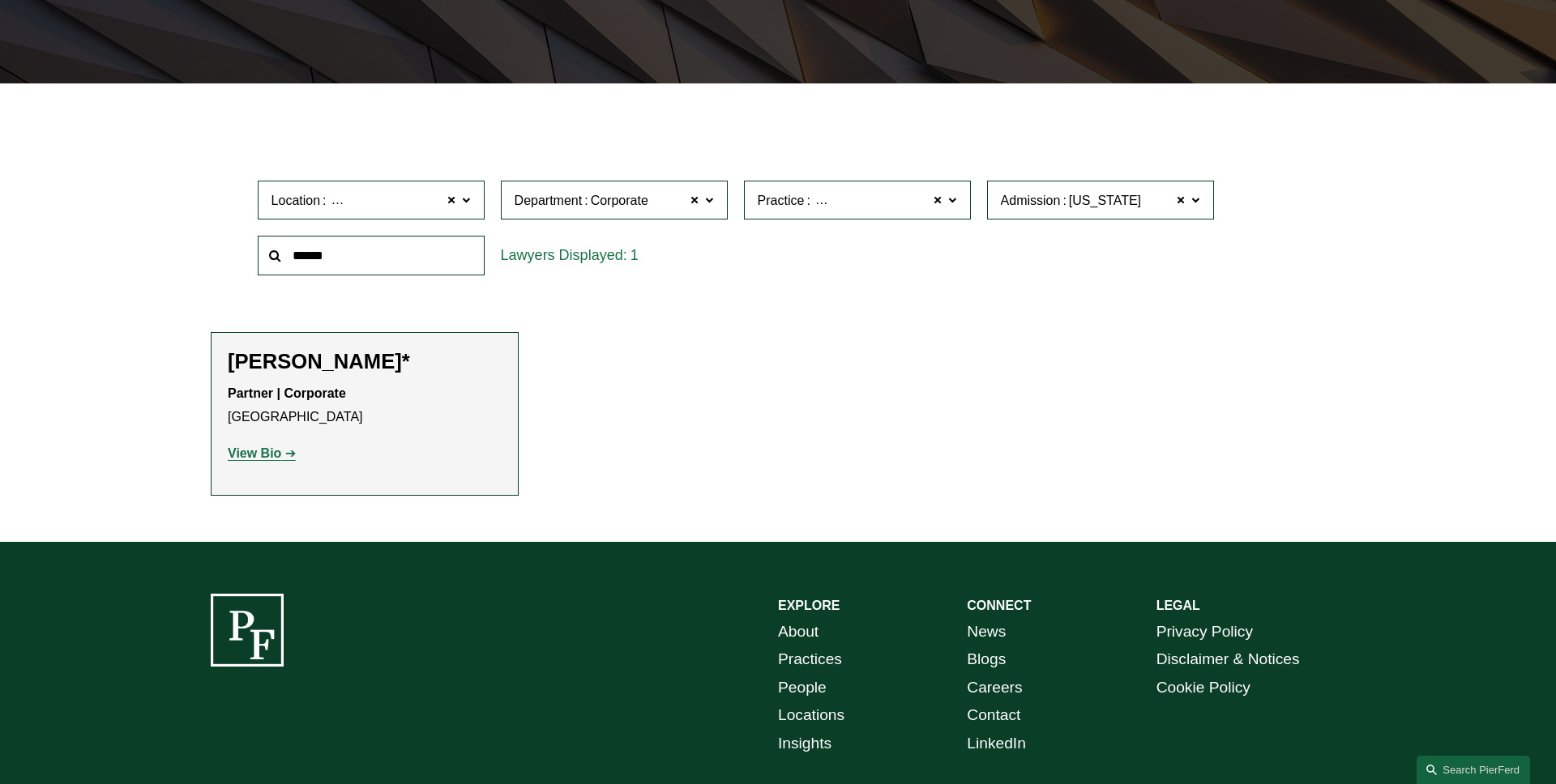
click at [0, 0] on link "Securities" at bounding box center [0, 0] width 0 height 0
click at [951, 211] on label "Practice Securities" at bounding box center [857, 200] width 227 height 39
click at [0, 0] on link "Technology" at bounding box center [0, 0] width 0 height 0
click at [936, 203] on span at bounding box center [939, 200] width 10 height 21
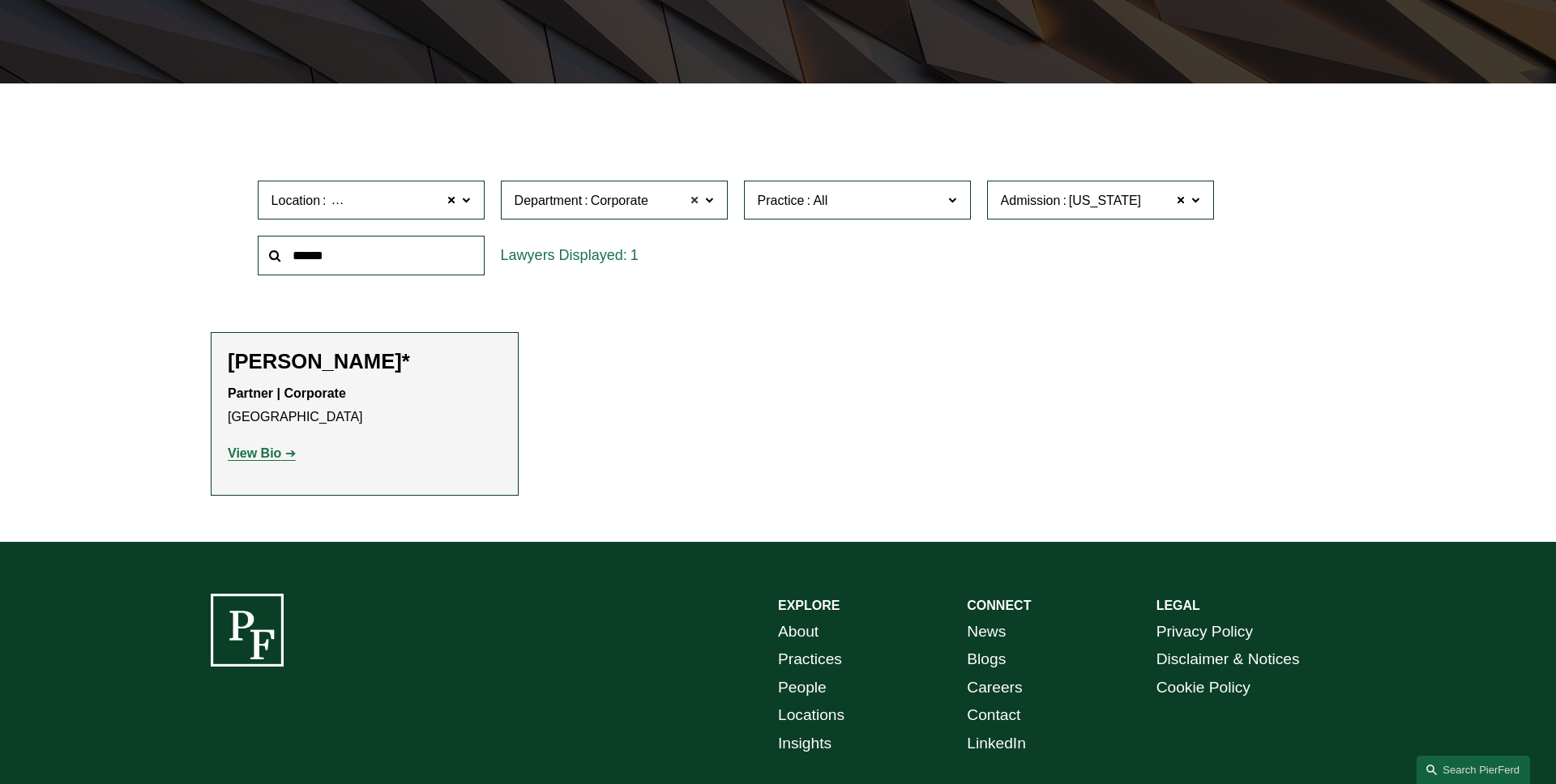
click at [691, 197] on span at bounding box center [696, 200] width 10 height 21
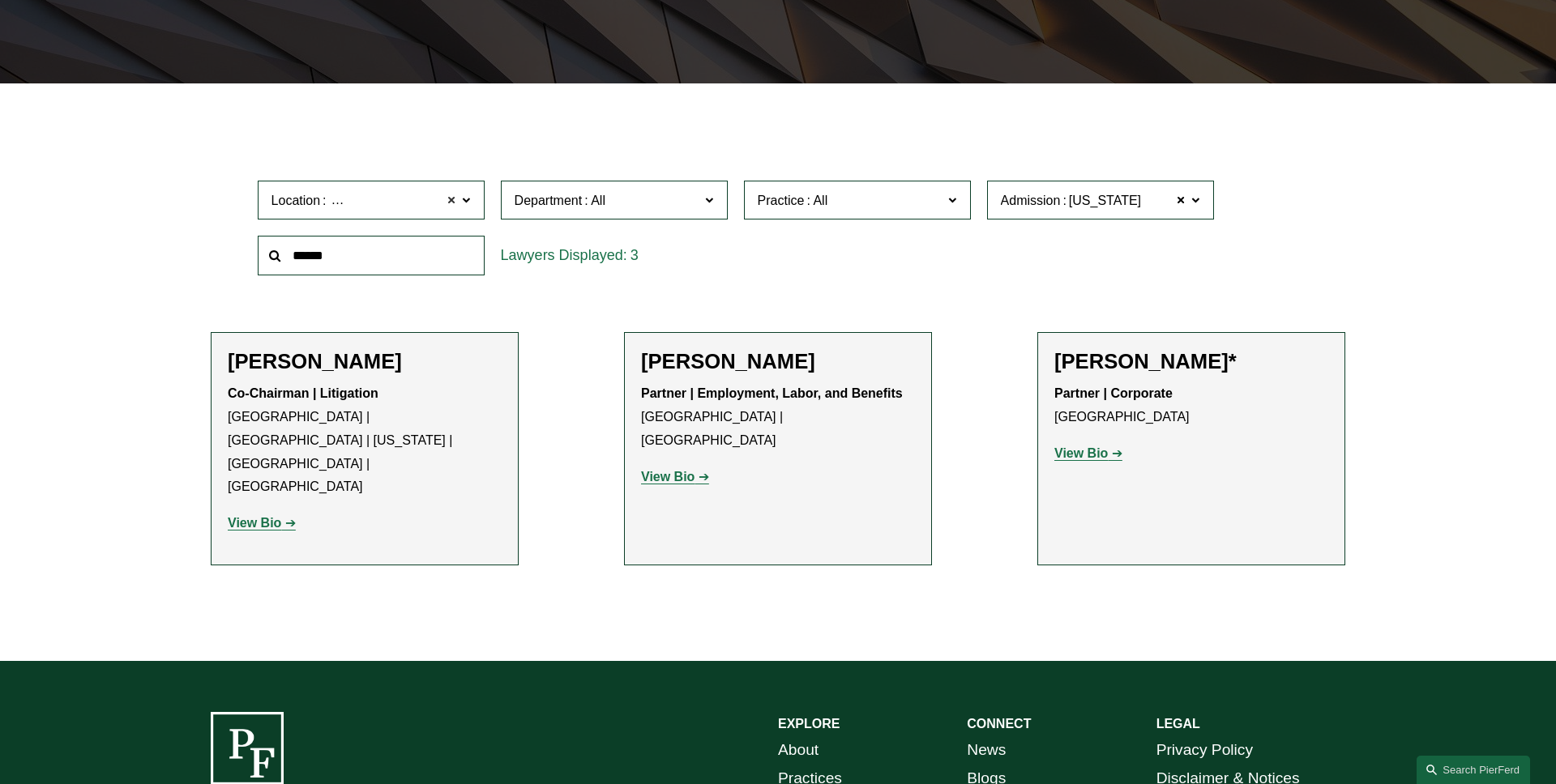
click at [451, 202] on span at bounding box center [452, 200] width 10 height 21
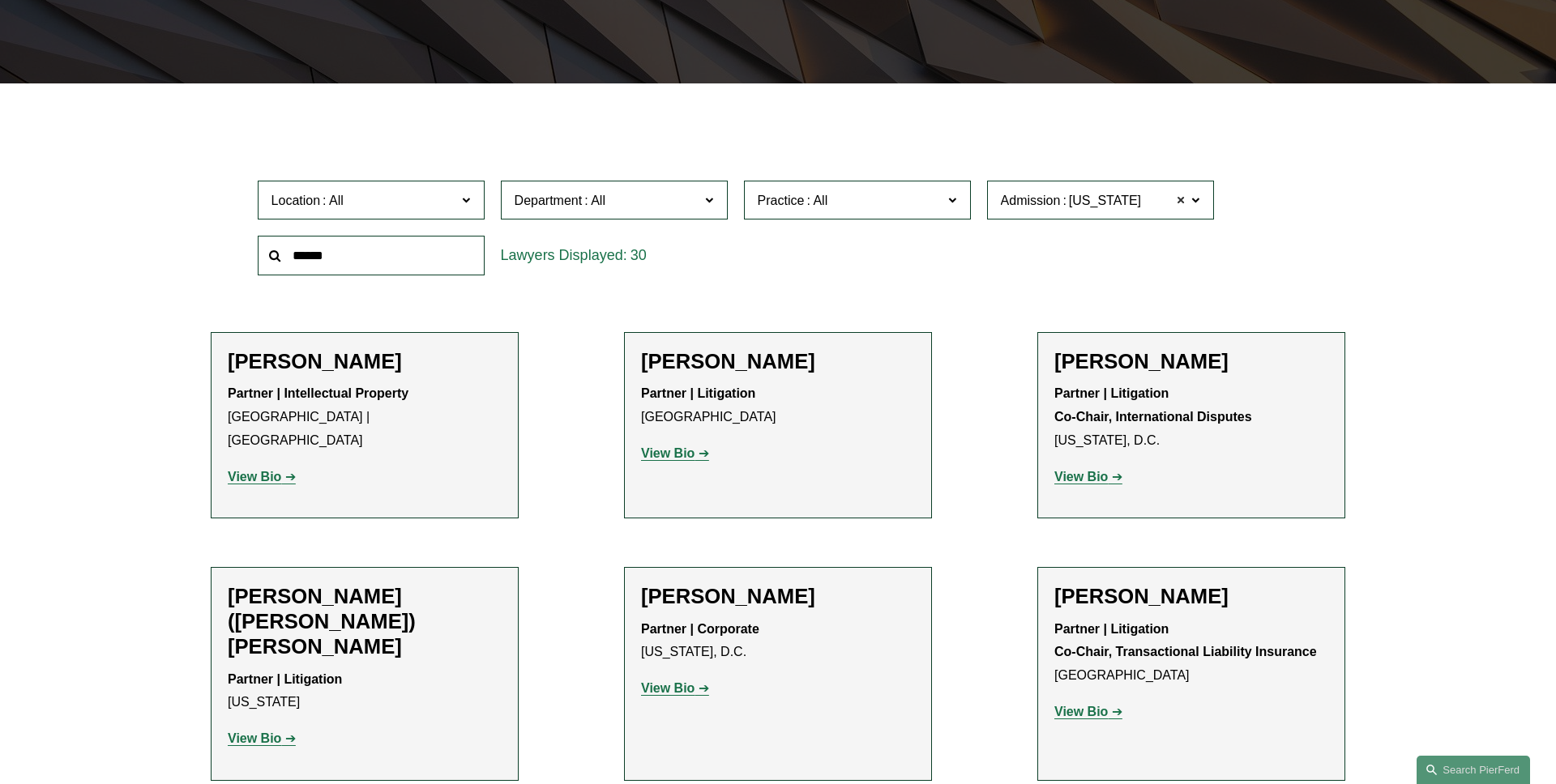
click at [1183, 199] on span at bounding box center [1181, 200] width 10 height 21
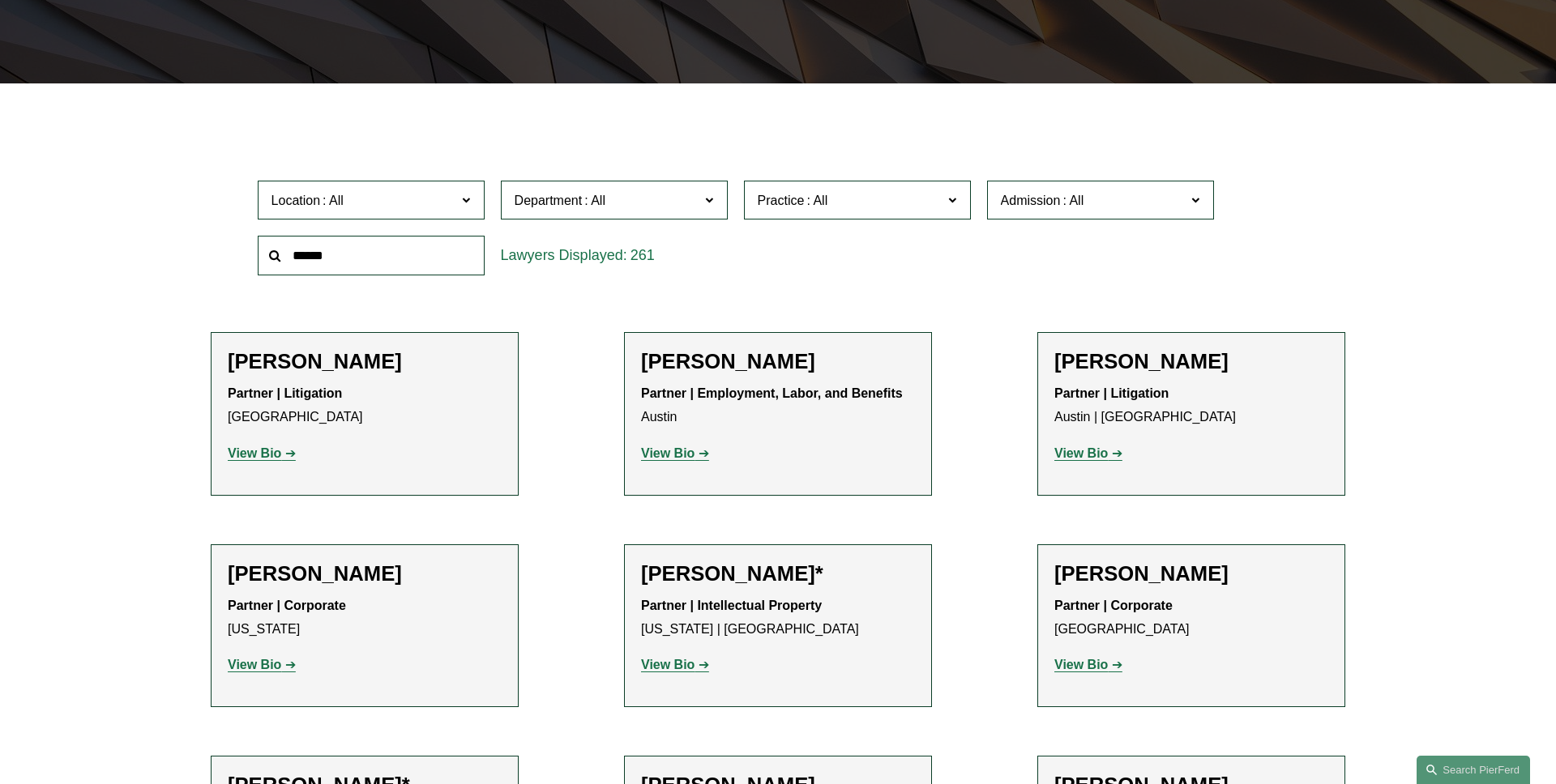
click at [883, 218] on label "Practice" at bounding box center [857, 200] width 227 height 39
click at [0, 0] on link "Capital Markets" at bounding box center [0, 0] width 0 height 0
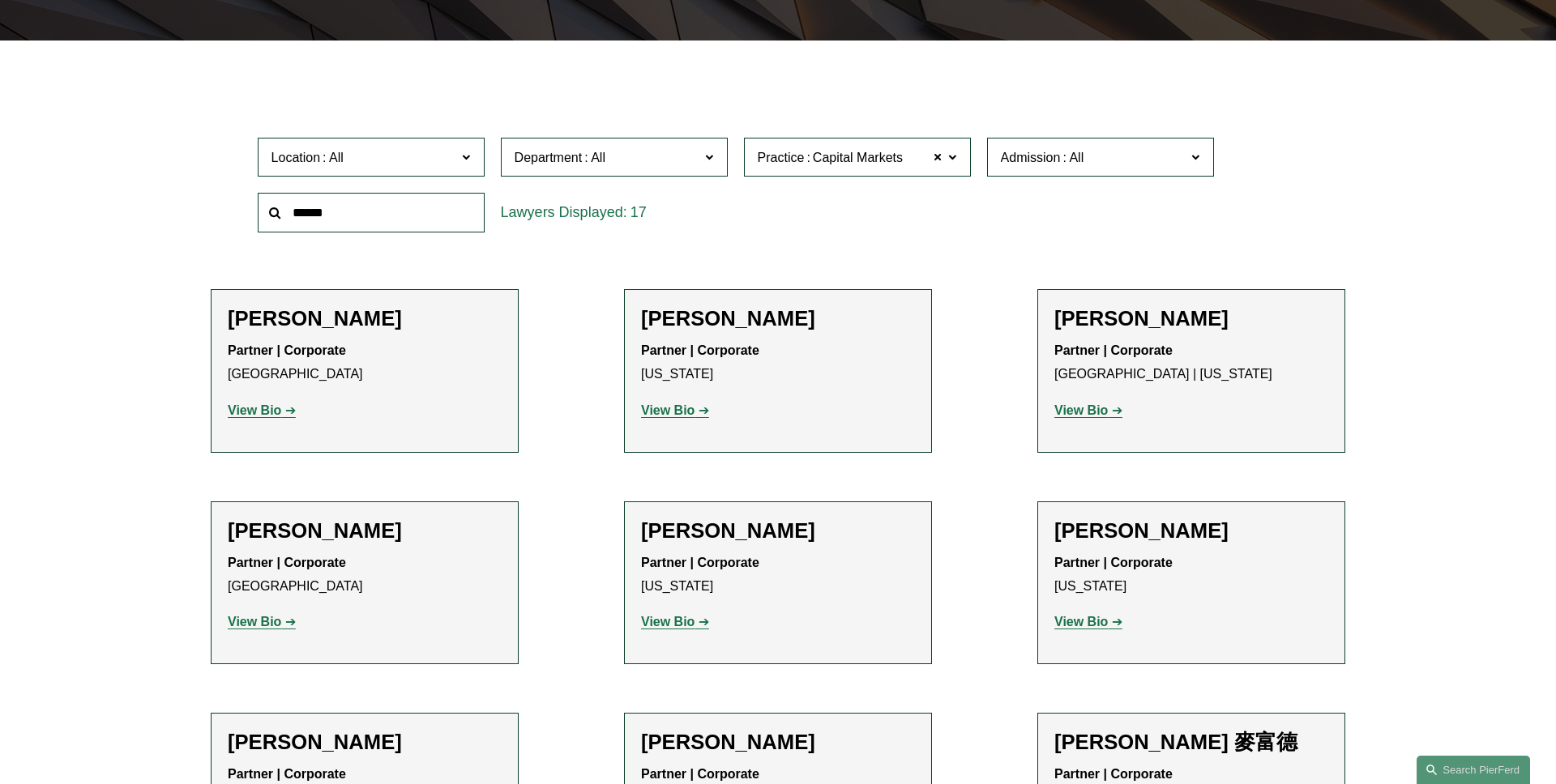
scroll to position [391, 0]
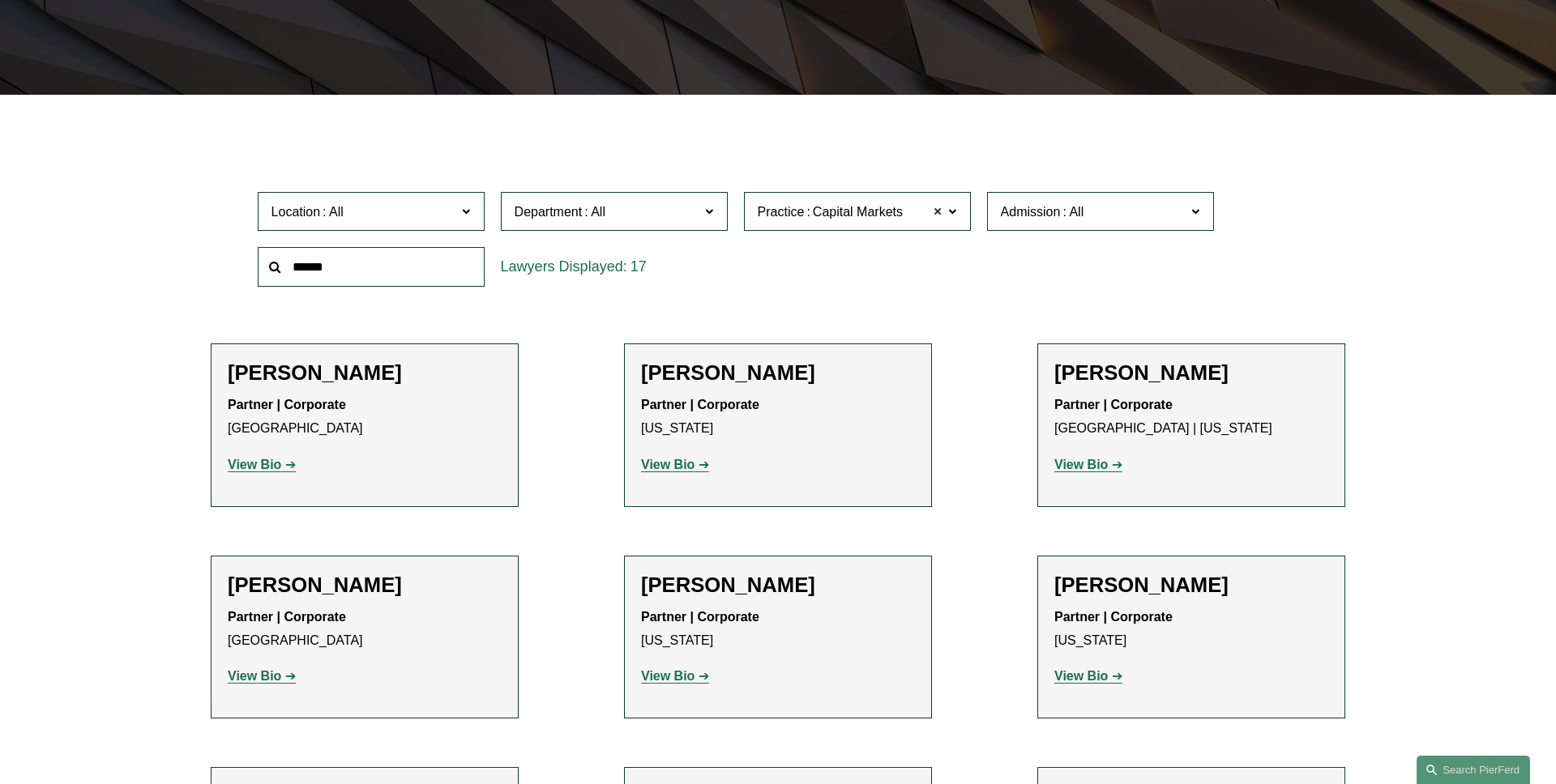
click at [941, 208] on span at bounding box center [939, 211] width 10 height 21
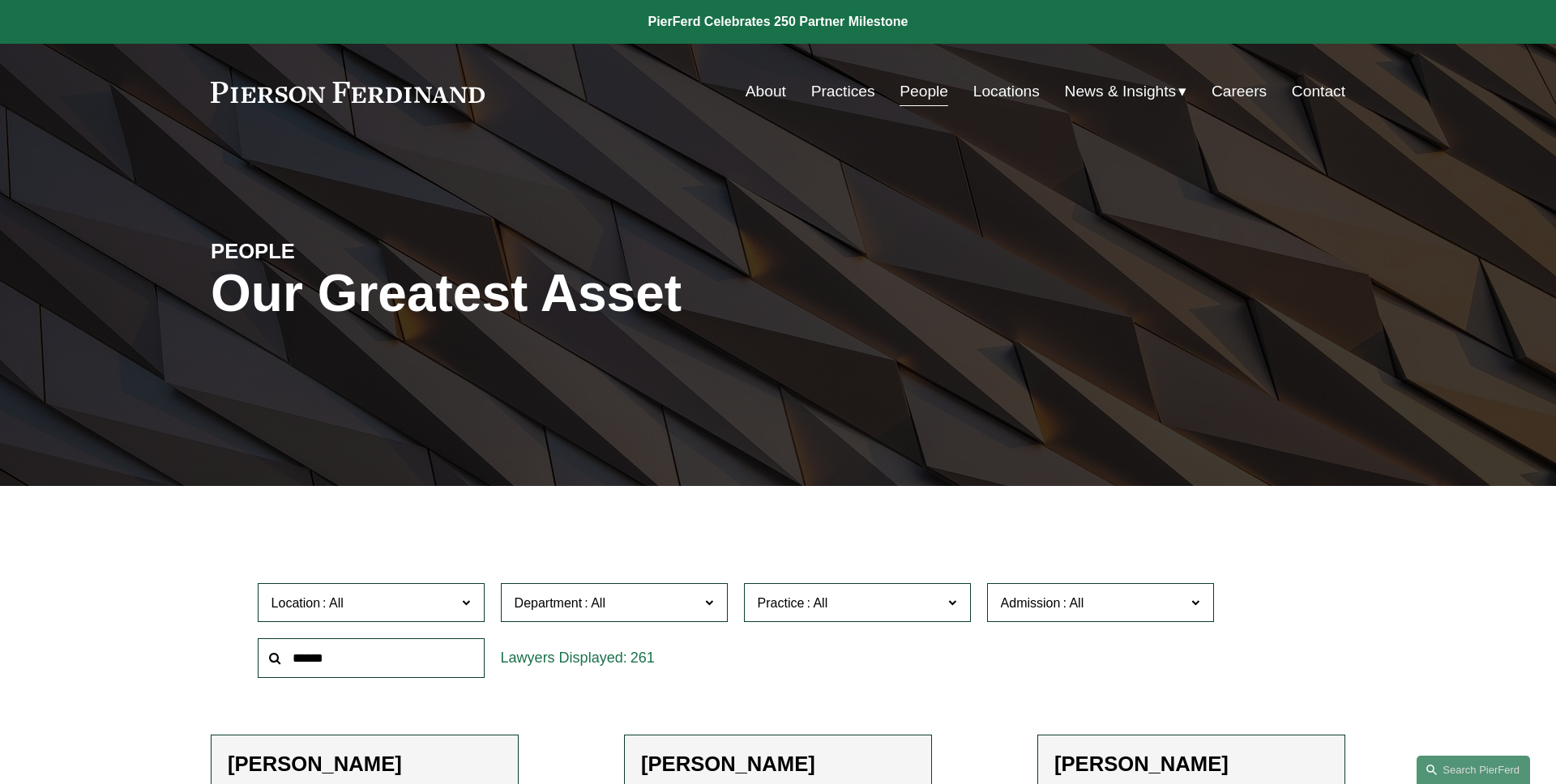
click at [159, 237] on div "PEOPLE Our Greatest Asset" at bounding box center [778, 313] width 1556 height 244
